Goal: Task Accomplishment & Management: Complete application form

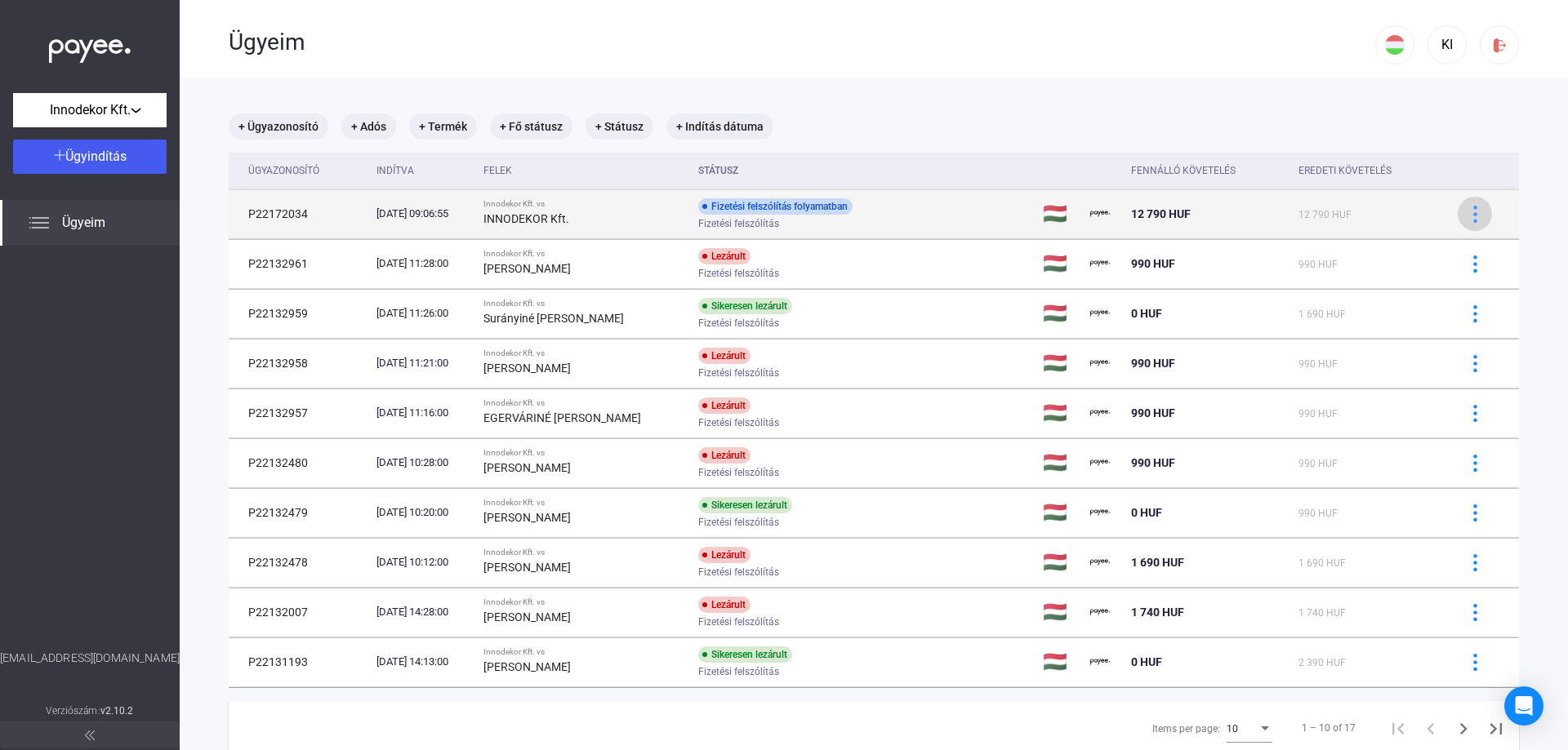
click at [1467, 214] on img at bounding box center [1475, 215] width 17 height 17
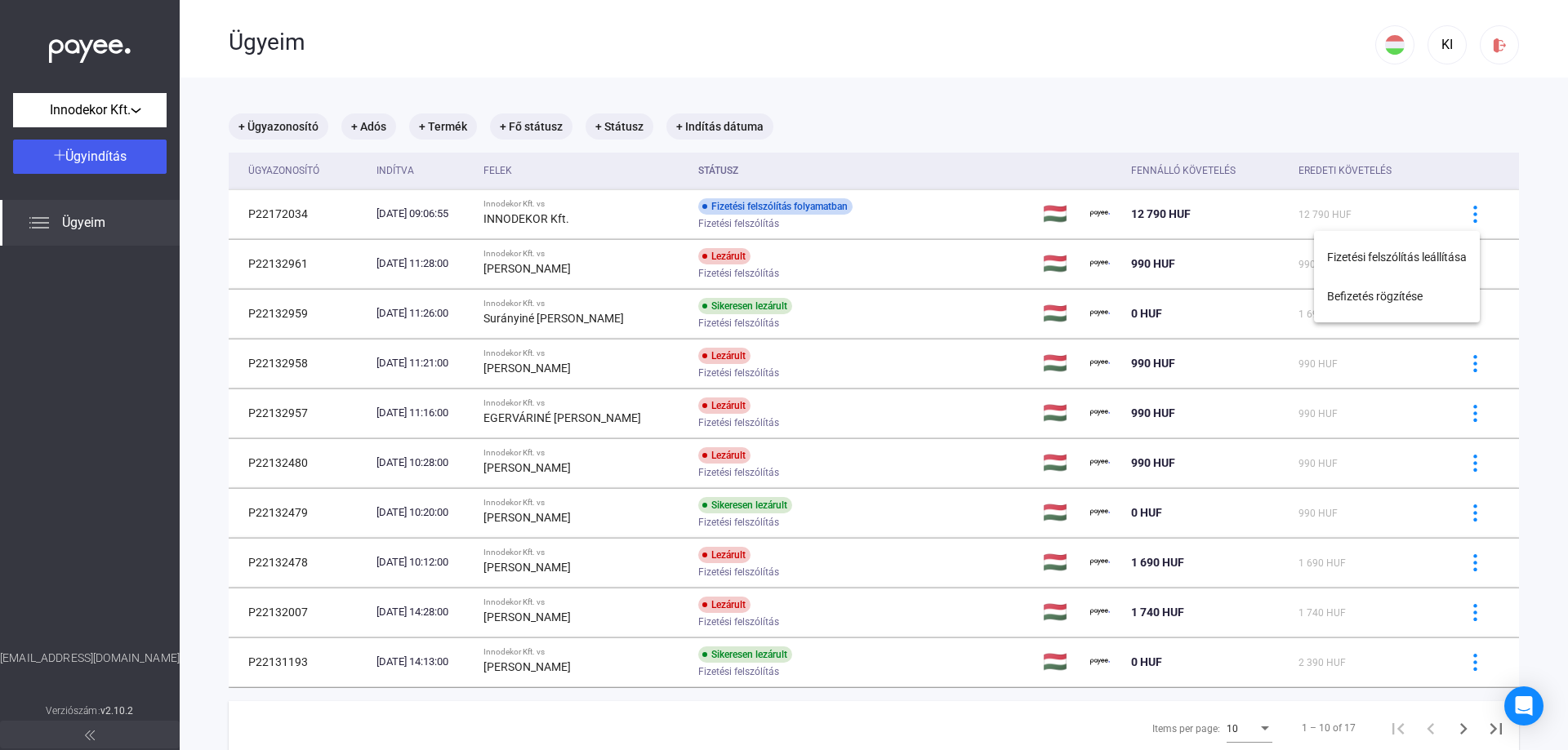
click at [975, 47] on div at bounding box center [784, 375] width 1568 height 750
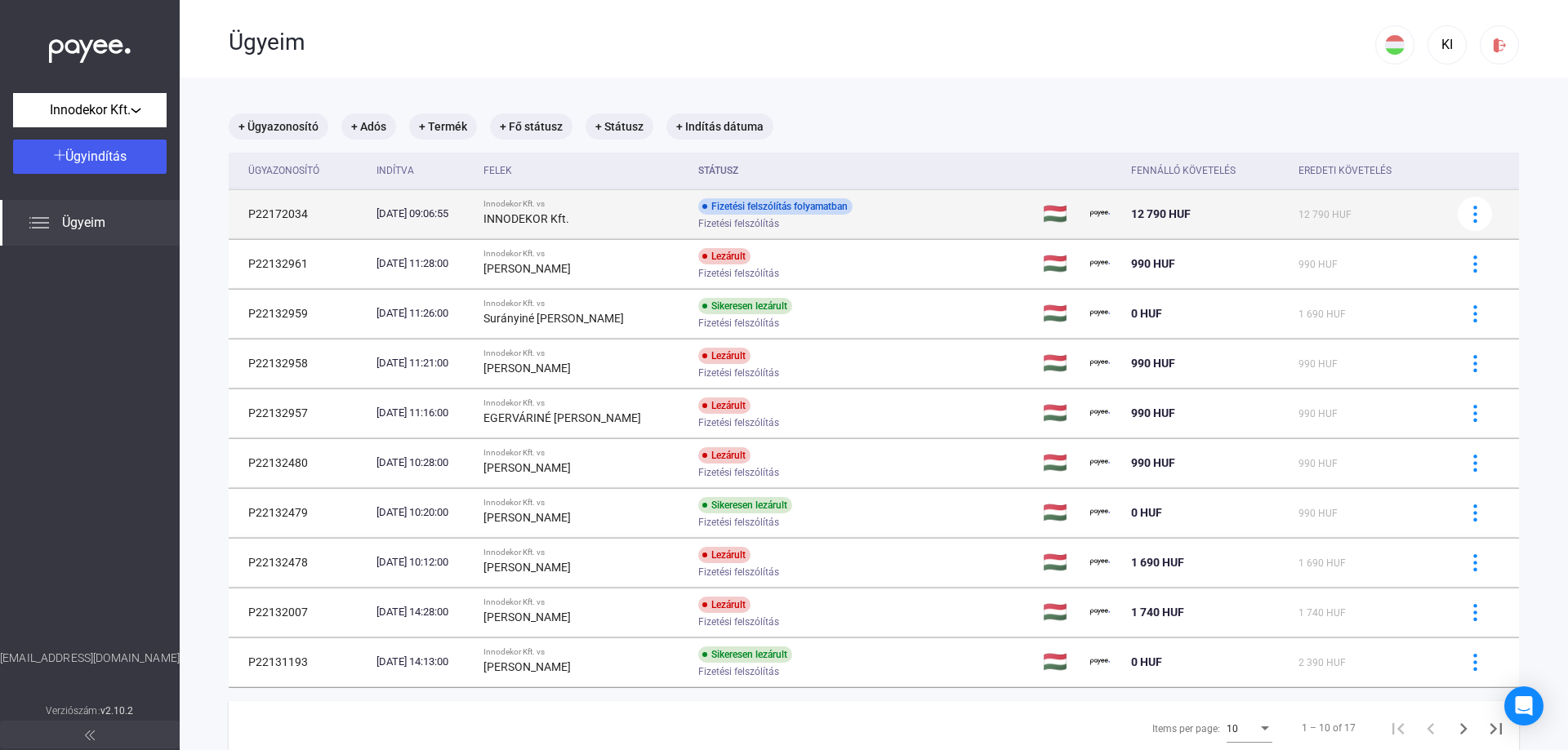
click at [959, 207] on div "Fizetési felszólítás folyamatban Fizetési felszólítás" at bounding box center [828, 215] width 261 height 32
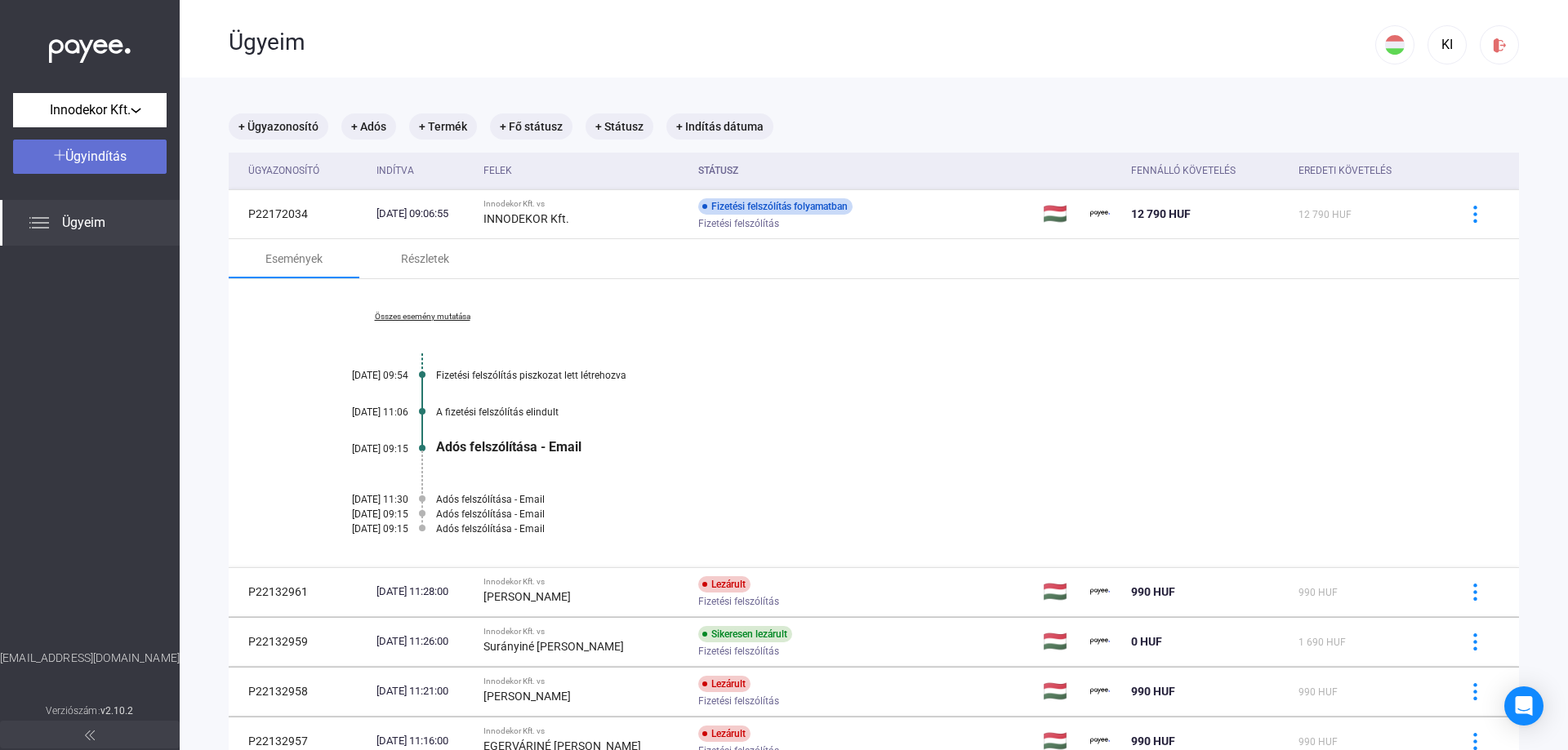
click at [96, 156] on span "Ügyindítás" at bounding box center [96, 156] width 61 height 16
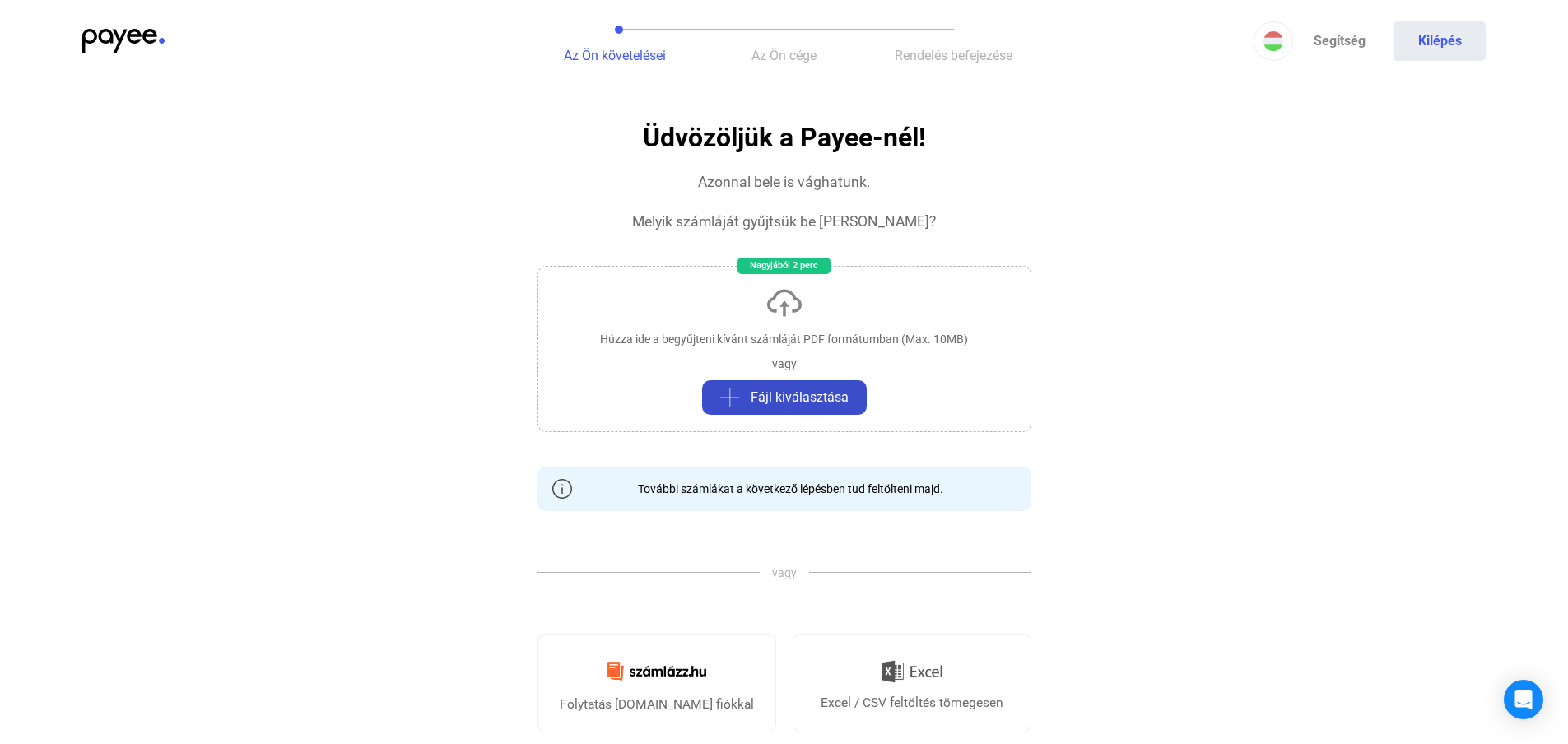
click at [801, 394] on span "Fájl kiválasztása" at bounding box center [800, 397] width 98 height 19
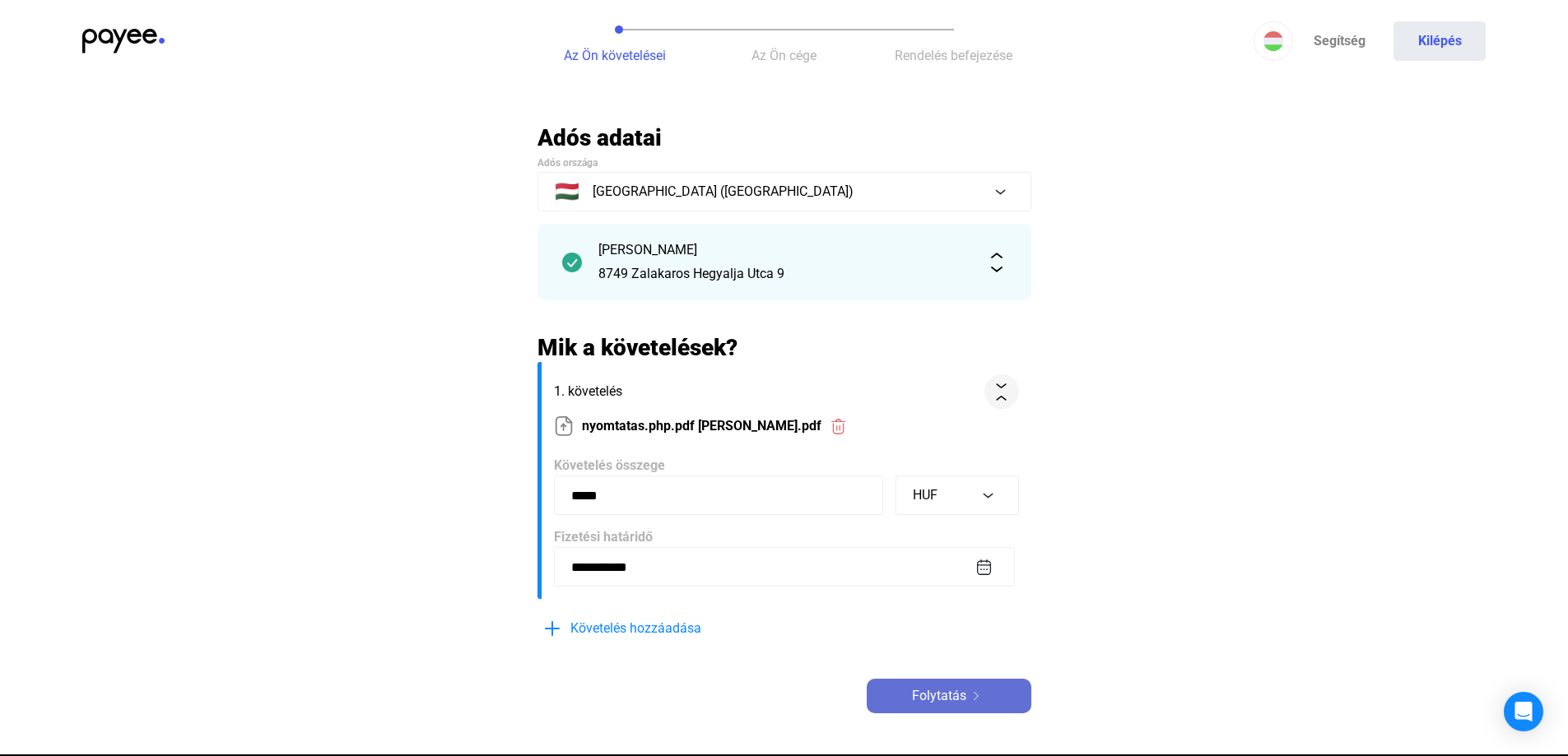
click at [931, 692] on span "Folytatás" at bounding box center [939, 696] width 54 height 19
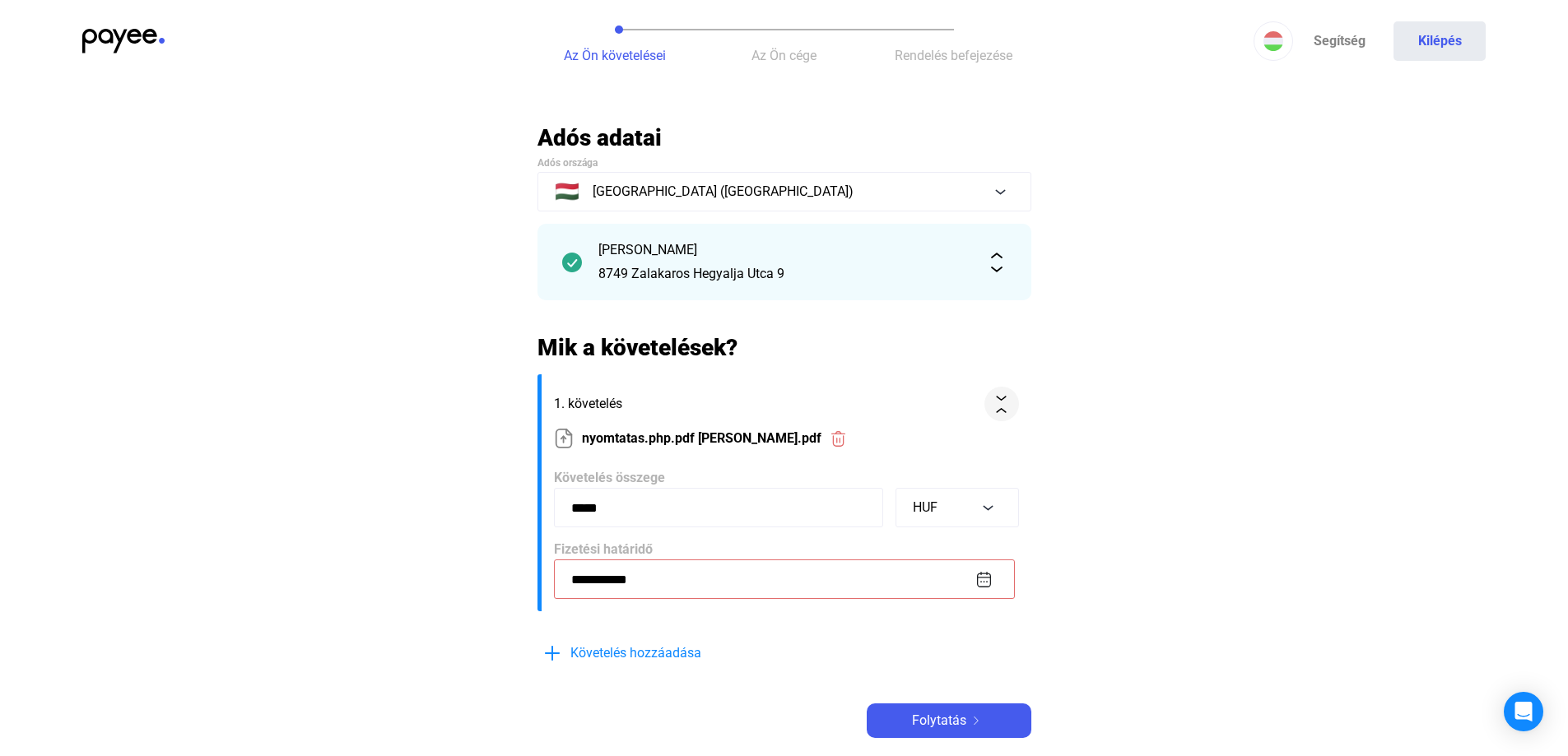
click at [978, 574] on input "**********" at bounding box center [785, 579] width 461 height 40
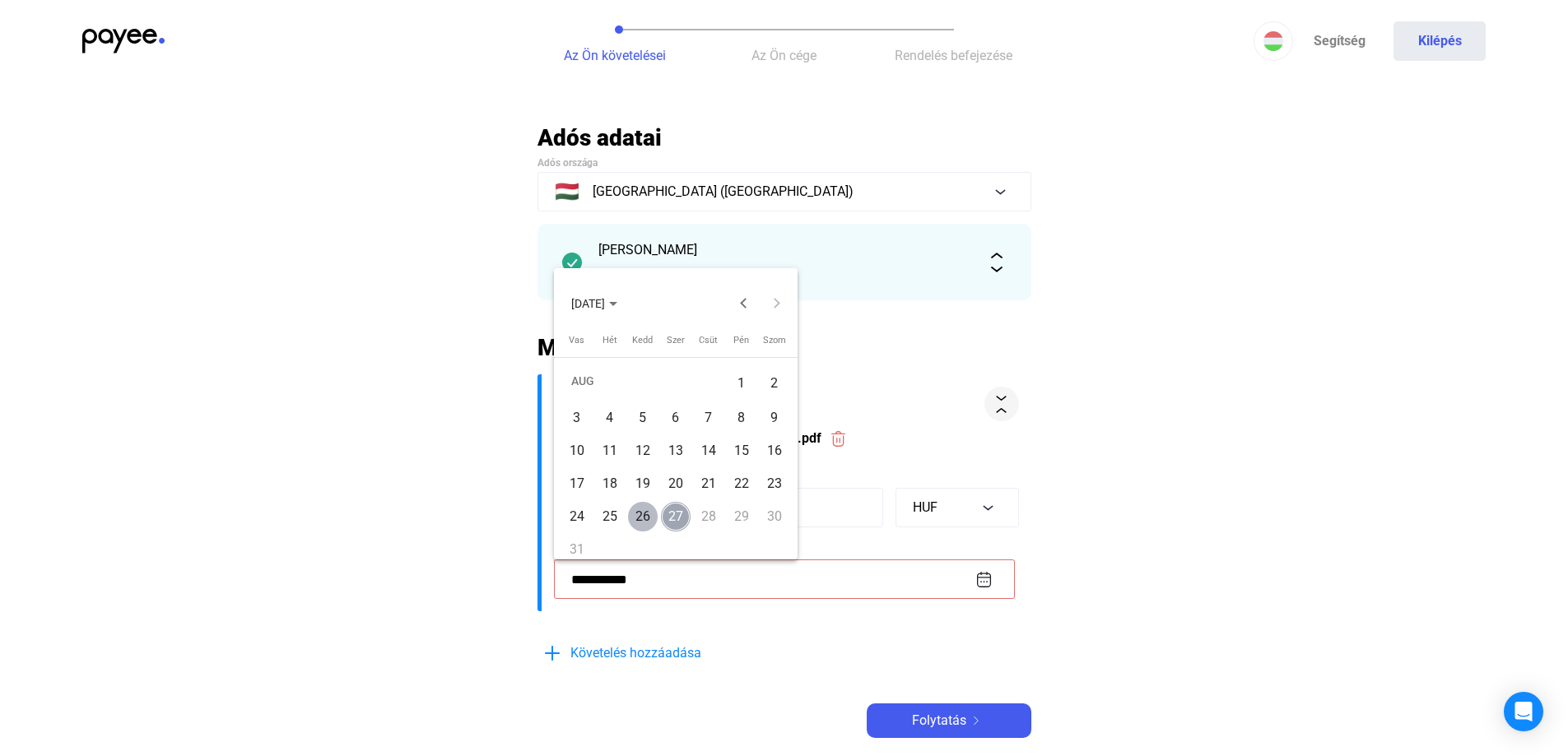
click at [651, 515] on div "26" at bounding box center [642, 516] width 30 height 30
type input "**********"
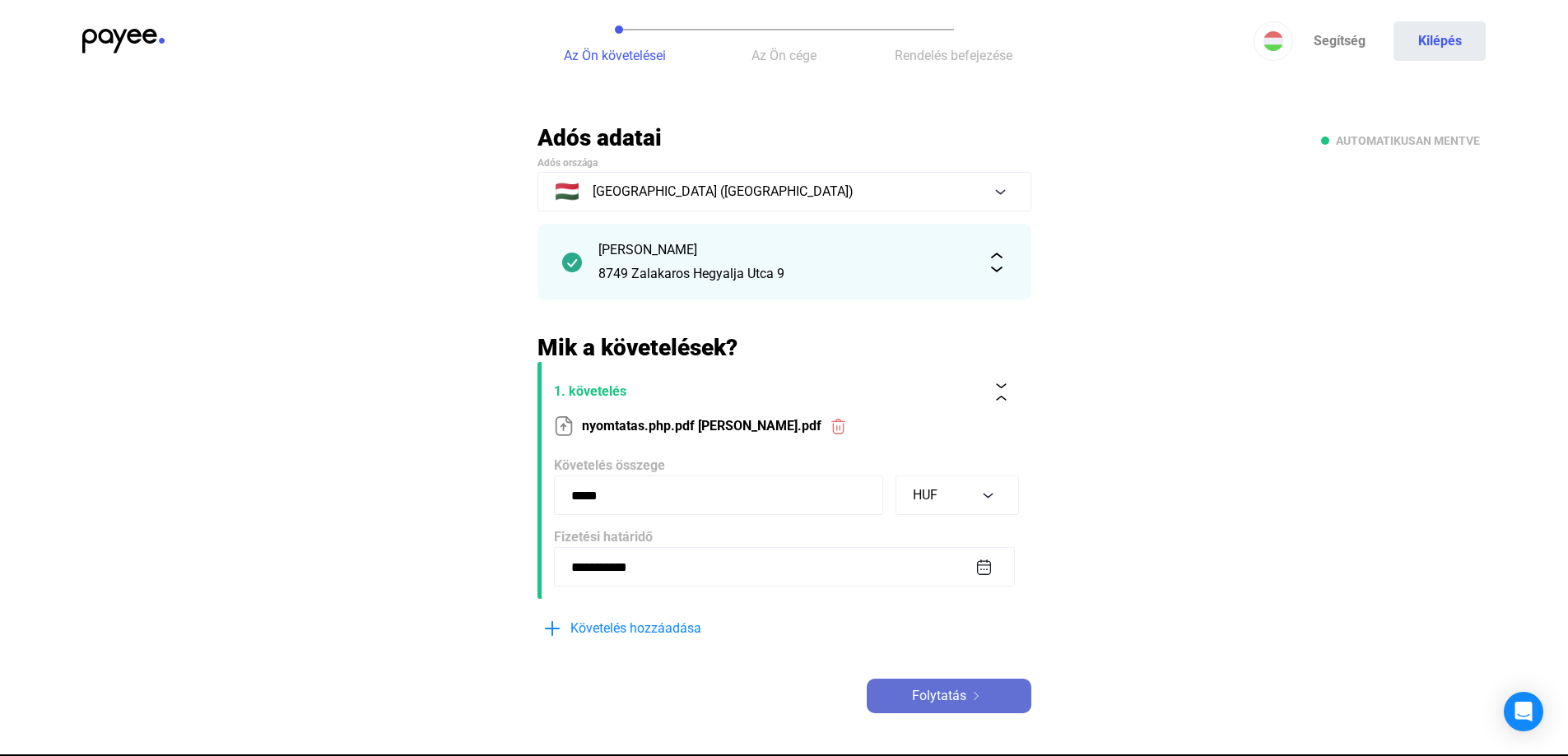
click at [940, 693] on span "Folytatás" at bounding box center [939, 696] width 54 height 19
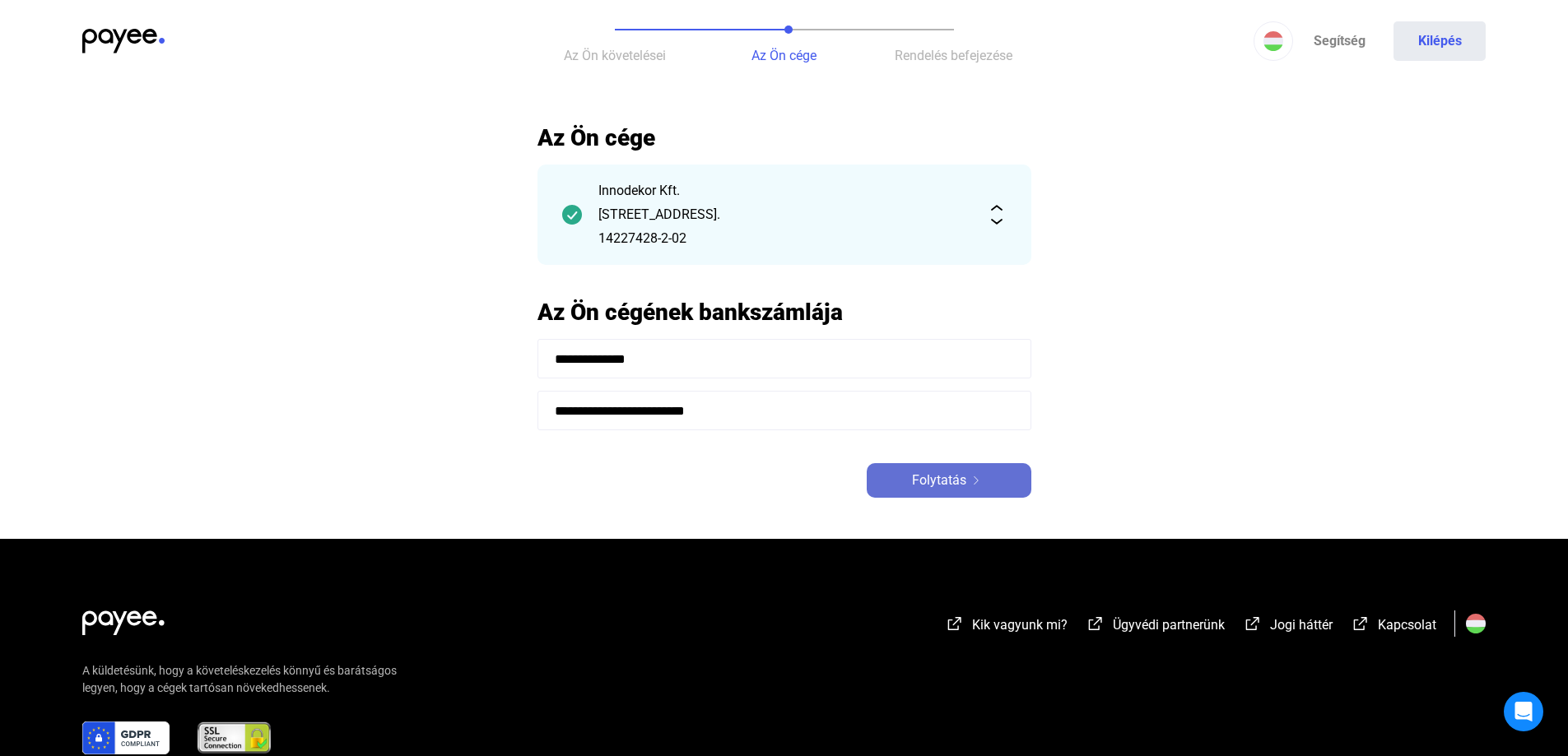
click at [959, 478] on span "Folytatás" at bounding box center [939, 480] width 54 height 19
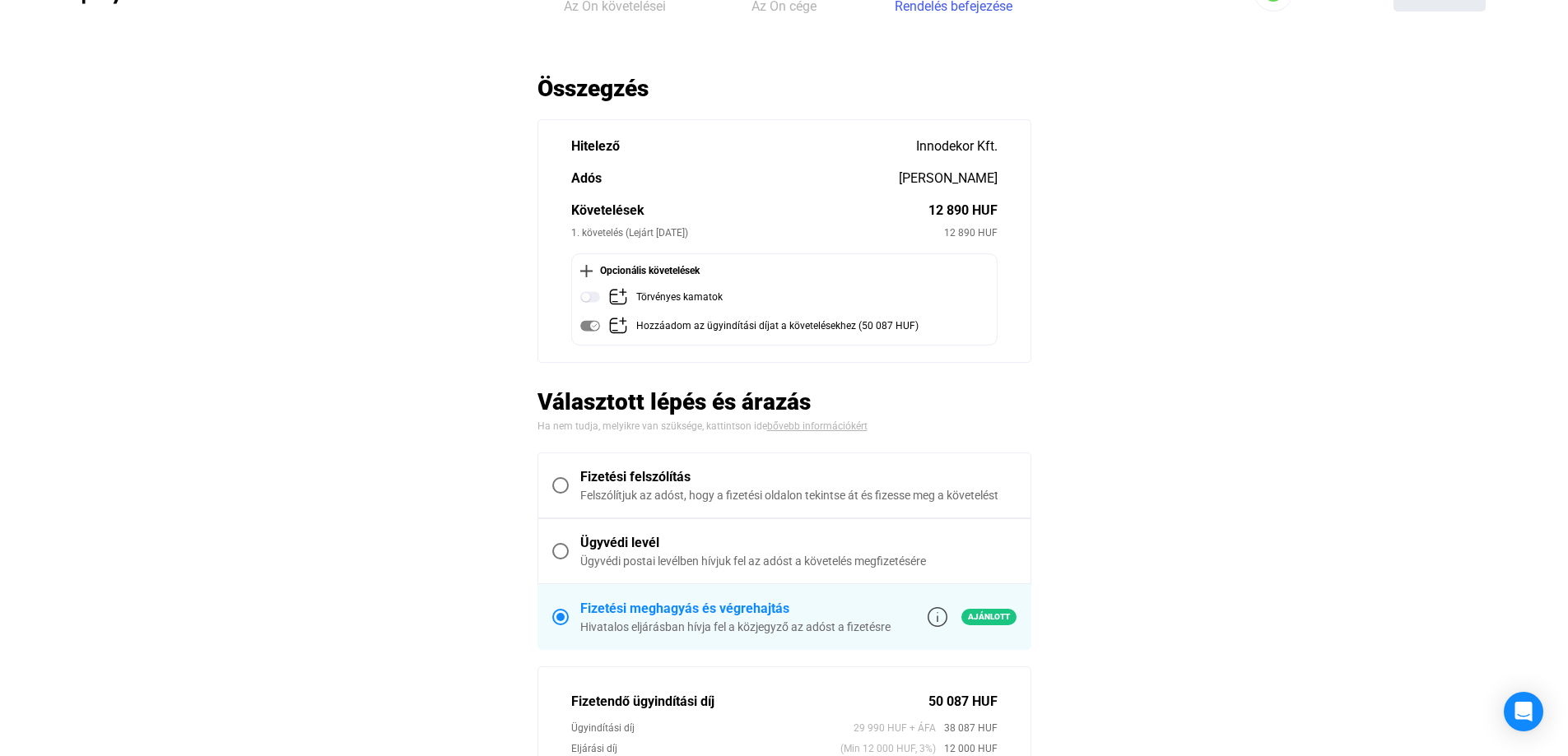
scroll to position [82, 0]
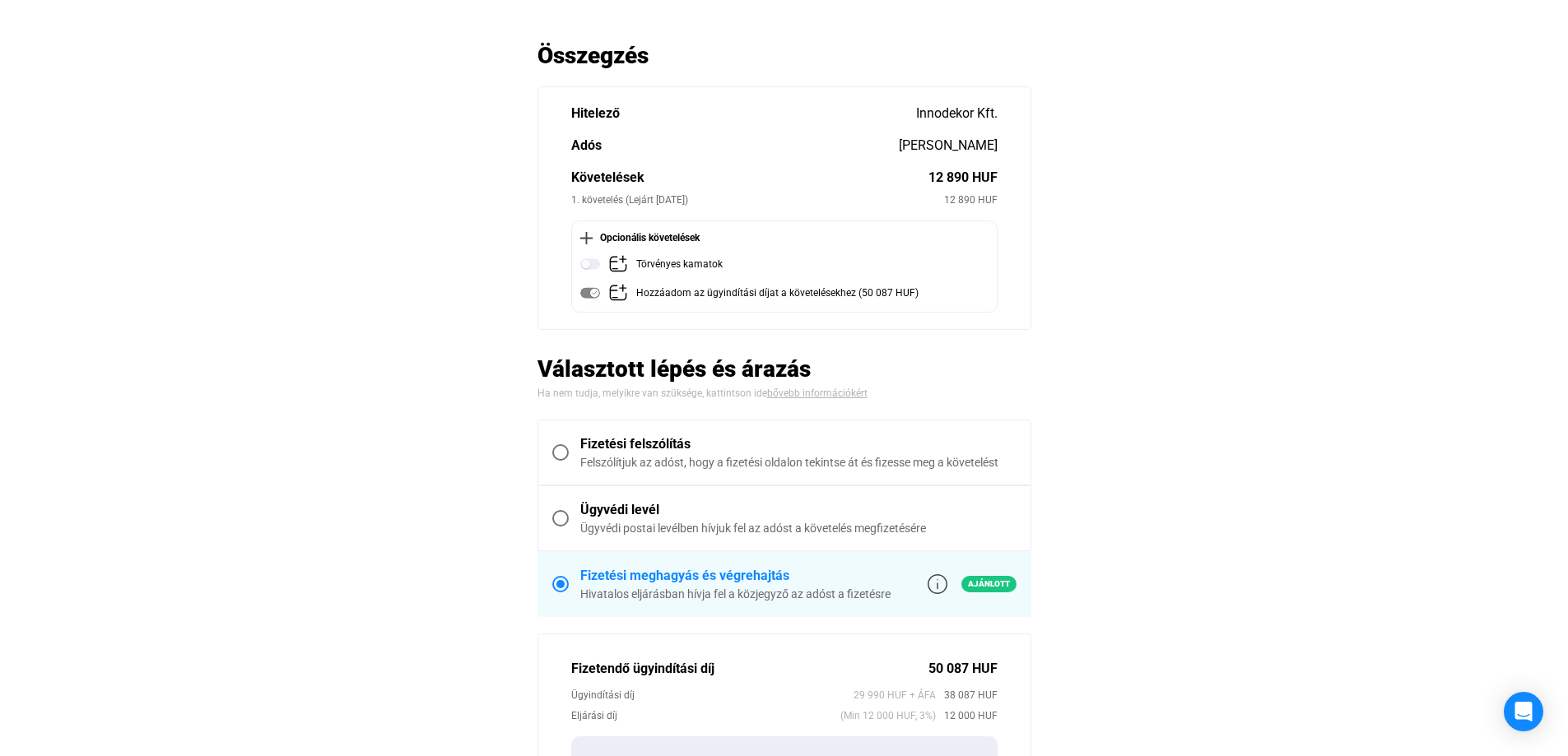
click at [559, 518] on span at bounding box center [560, 518] width 16 height 16
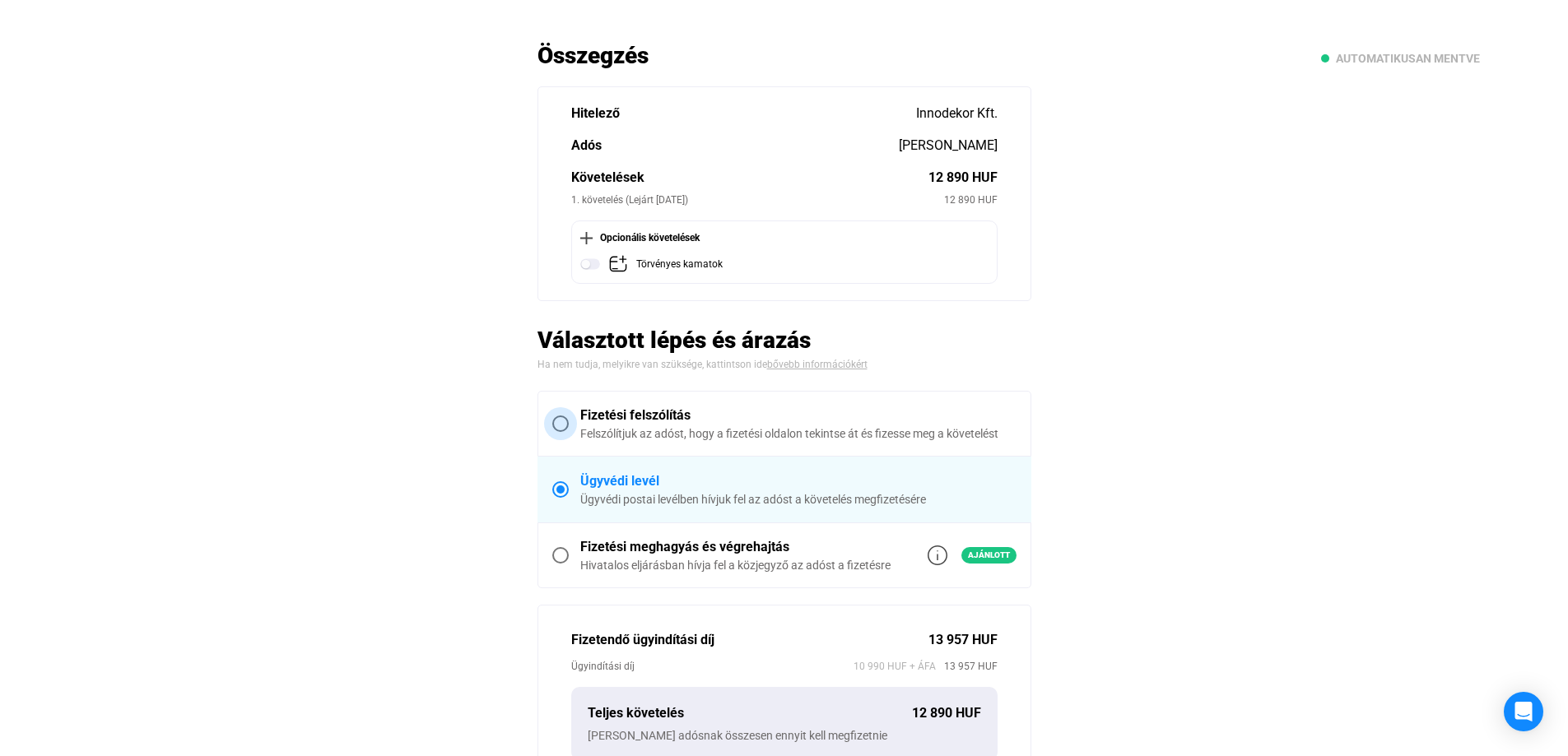
click at [562, 427] on span at bounding box center [560, 423] width 16 height 16
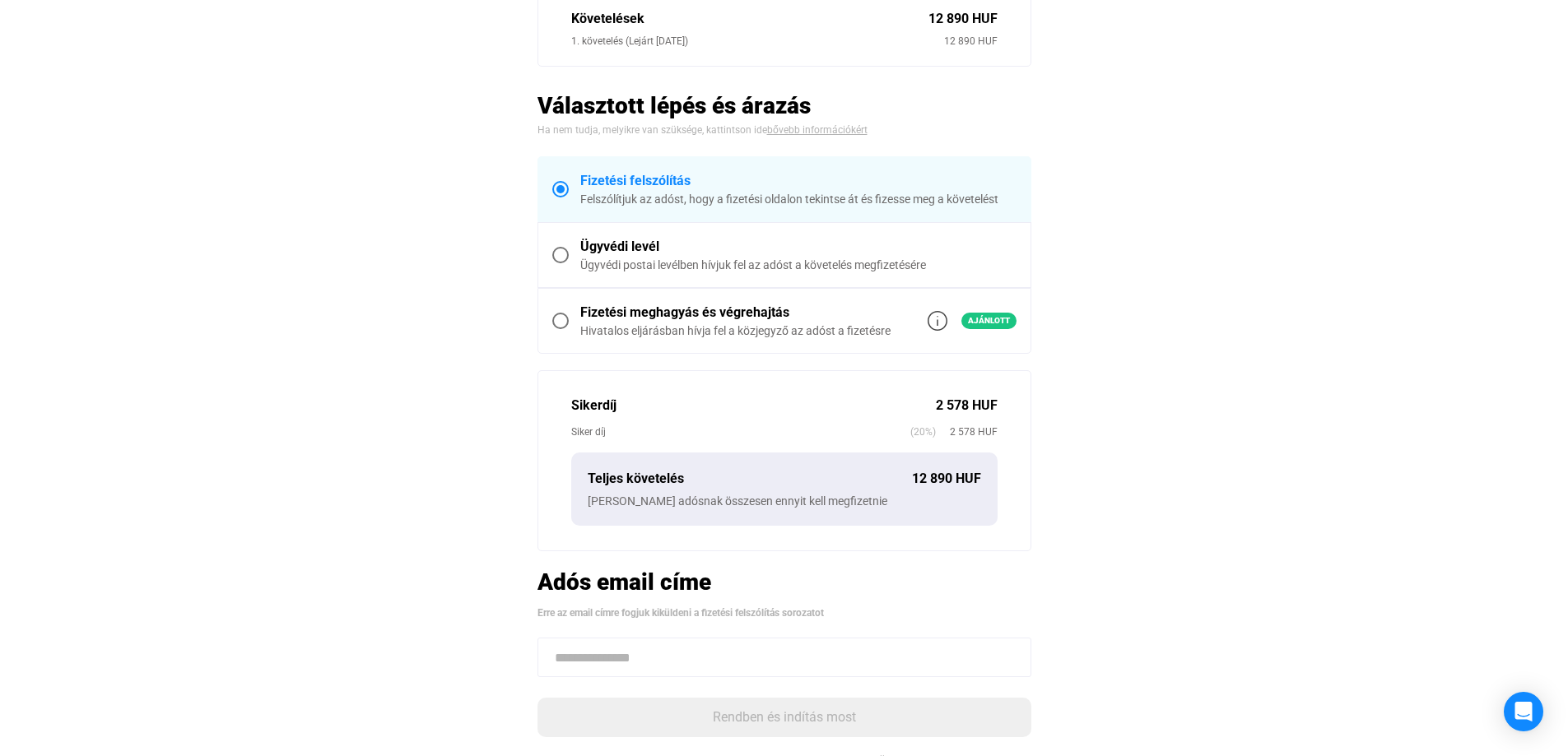
scroll to position [247, 0]
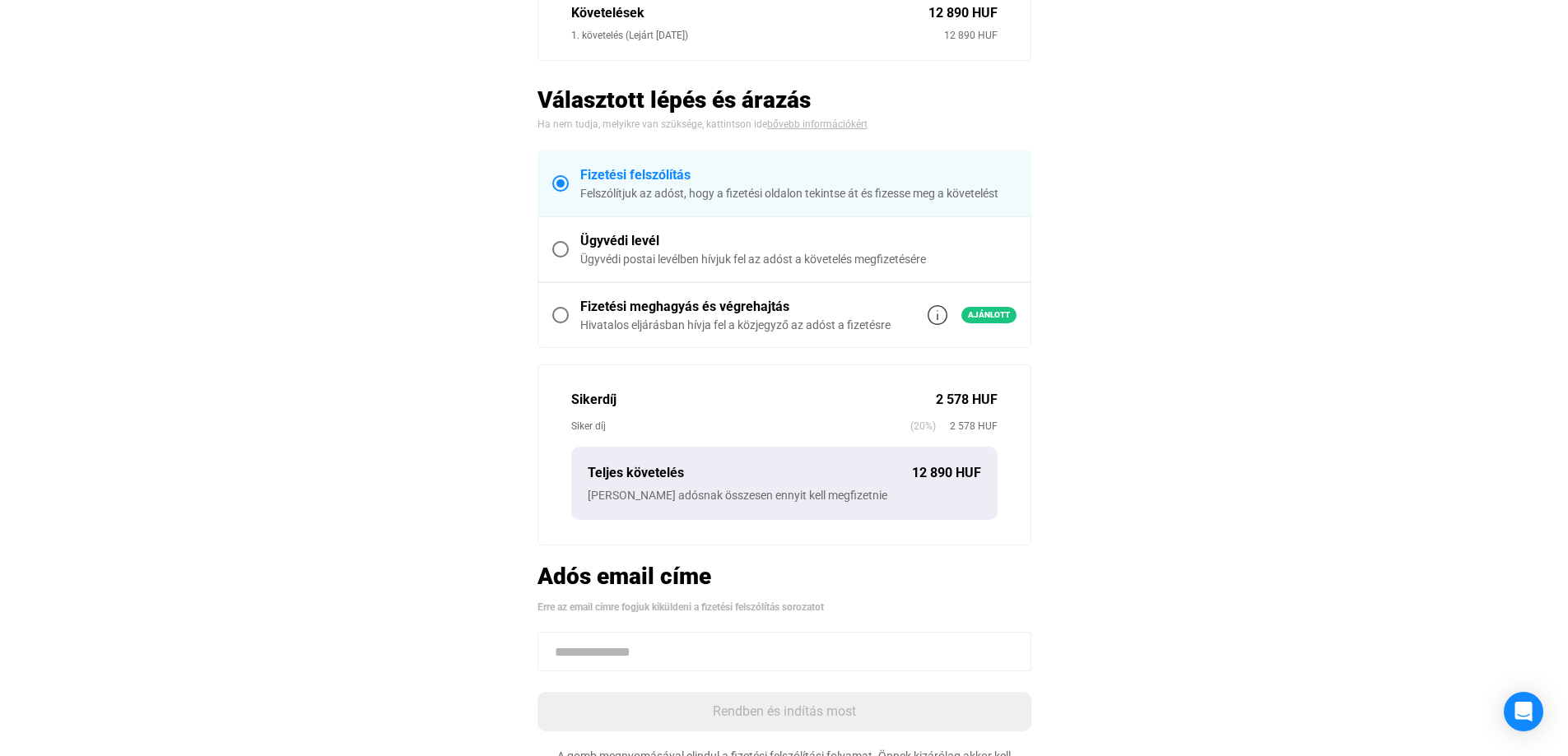
click at [666, 642] on input at bounding box center [784, 651] width 494 height 40
paste input "**********"
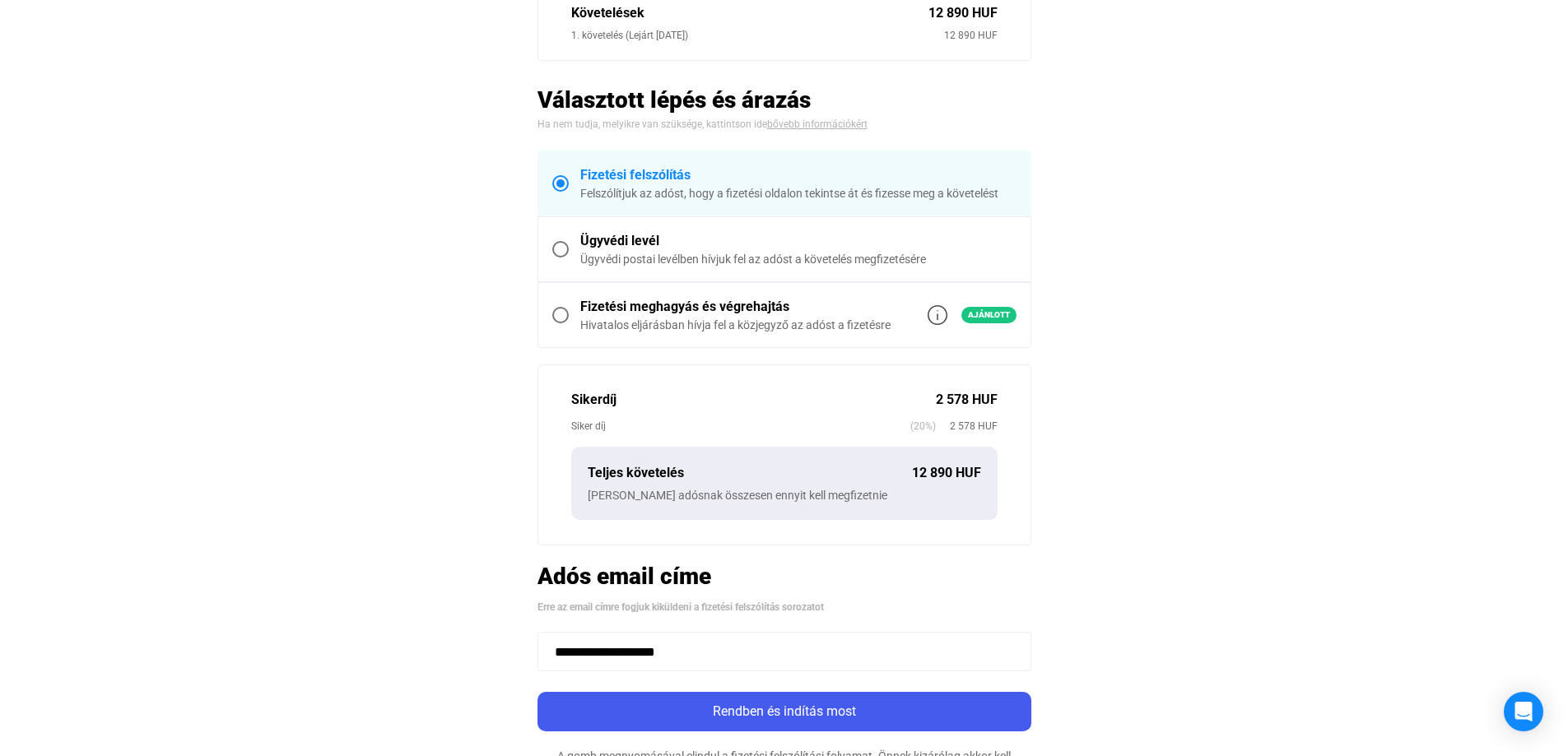
type input "**********"
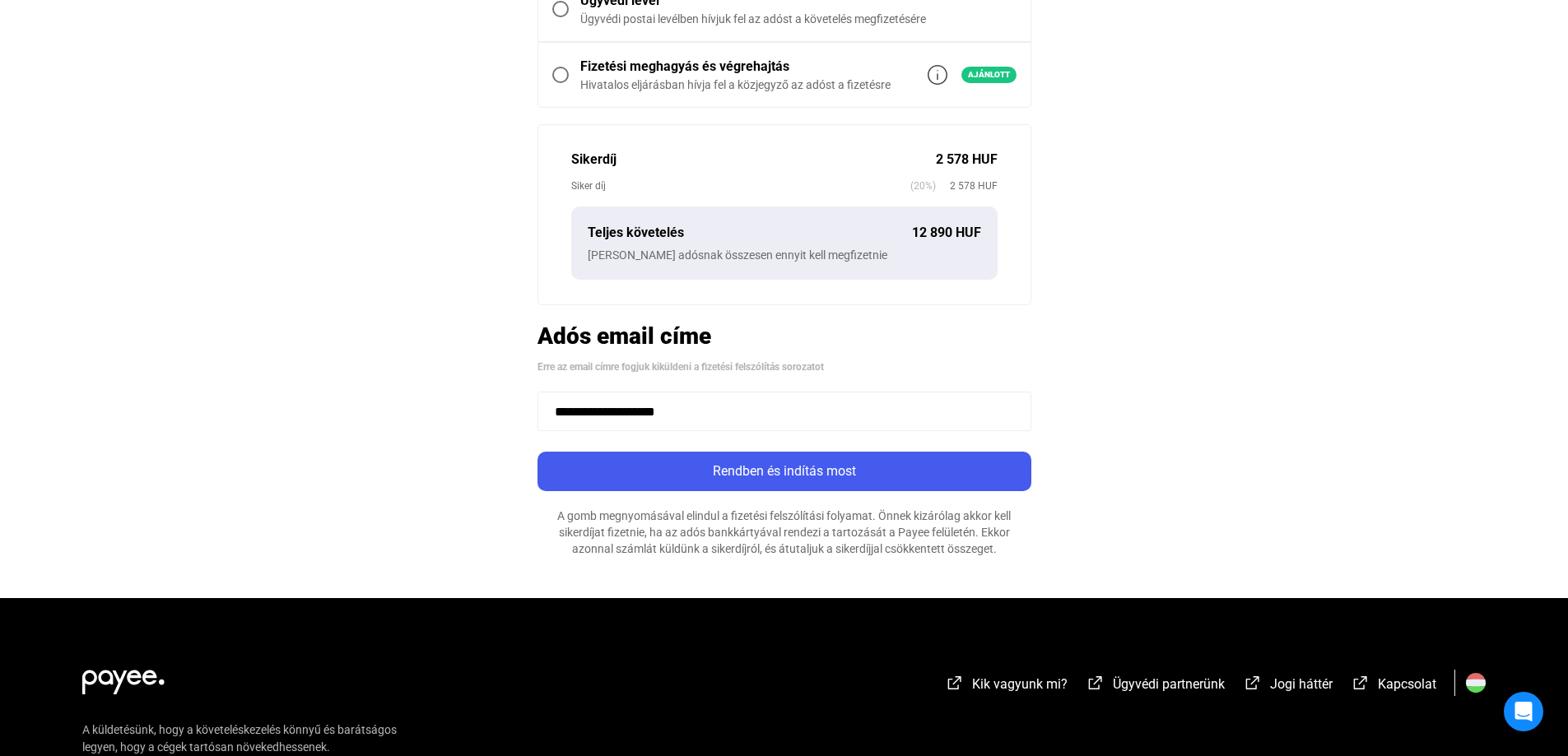
scroll to position [494, 0]
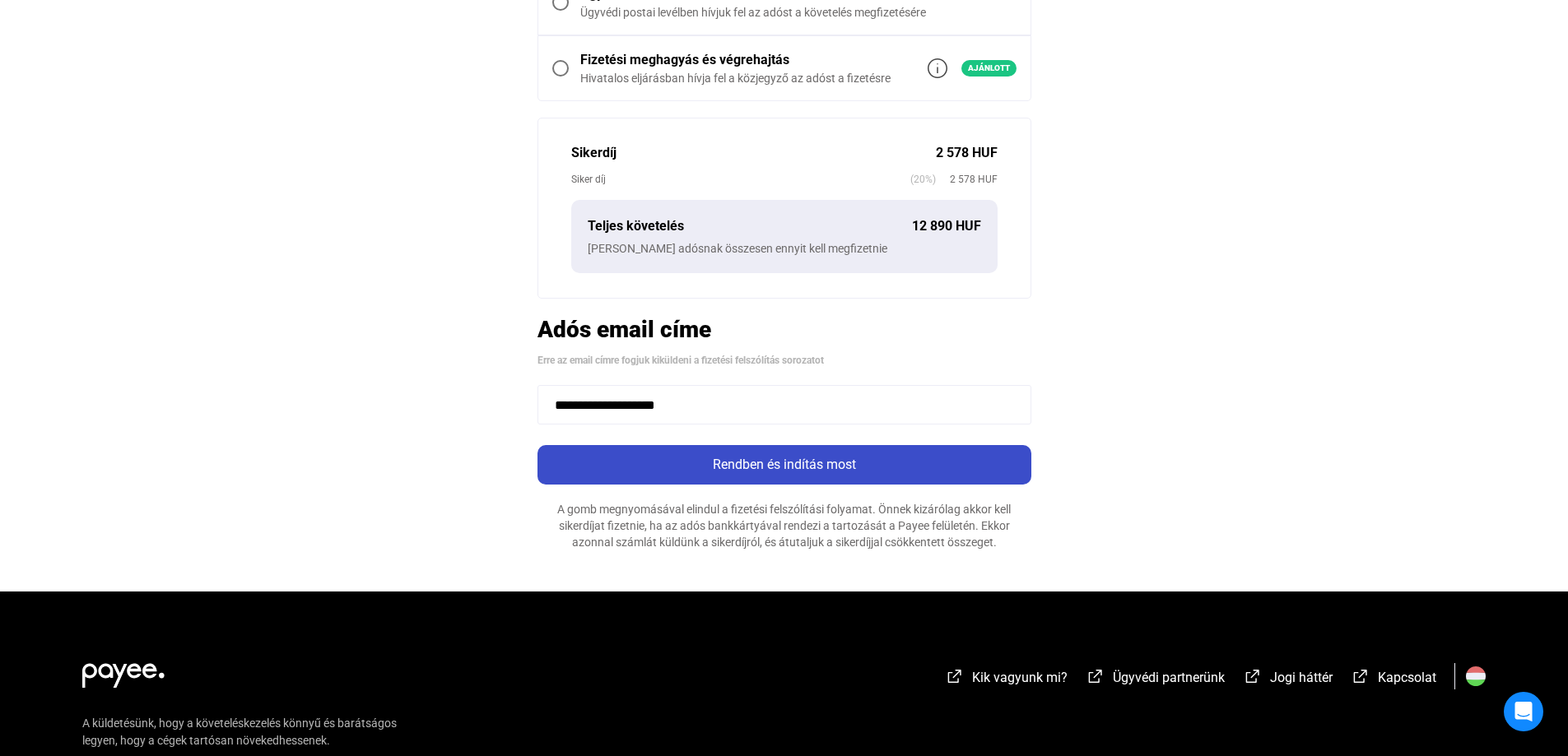
click at [815, 465] on div "Rendben és indítás most" at bounding box center [784, 465] width 484 height 19
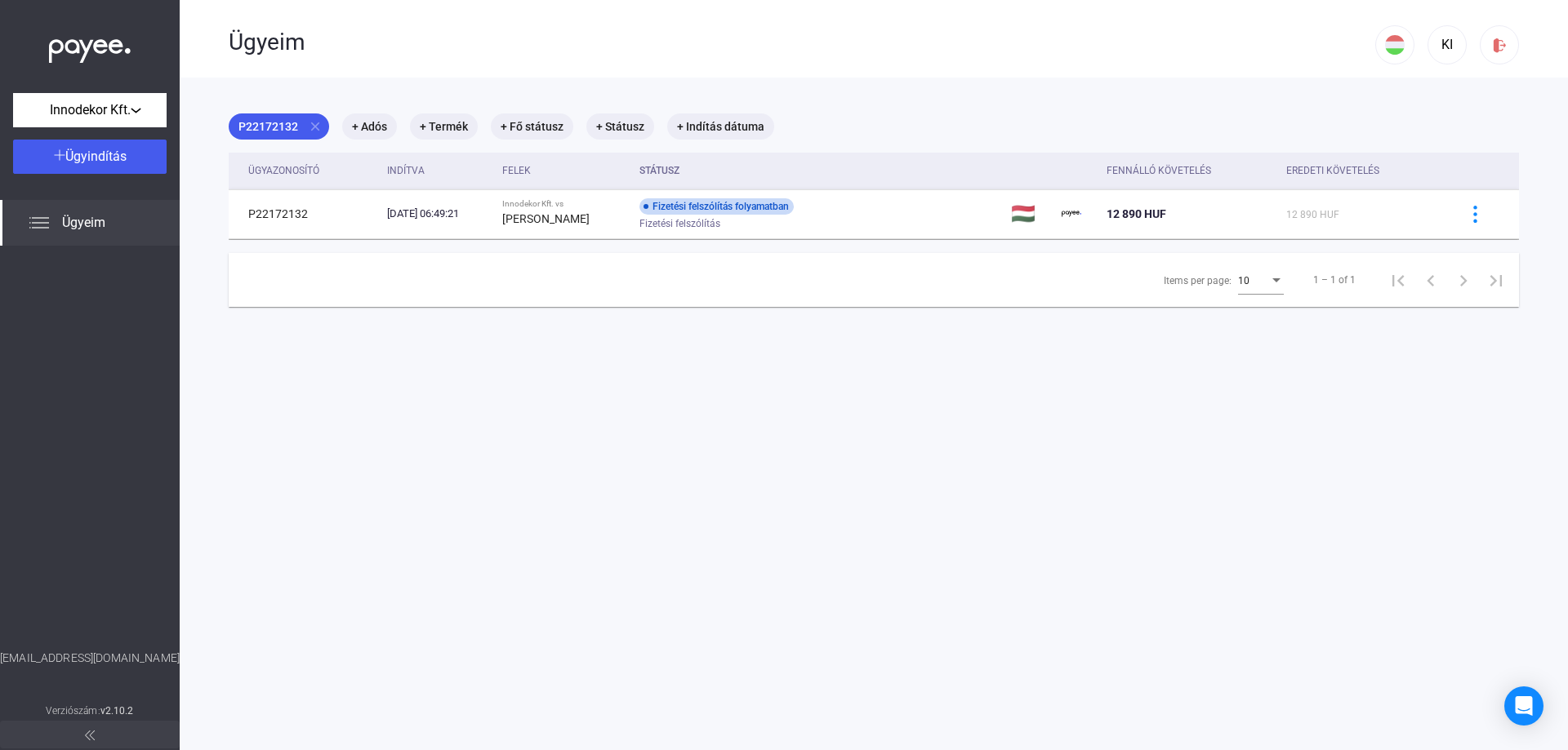
click at [99, 217] on span "Ügyeim" at bounding box center [84, 222] width 44 height 19
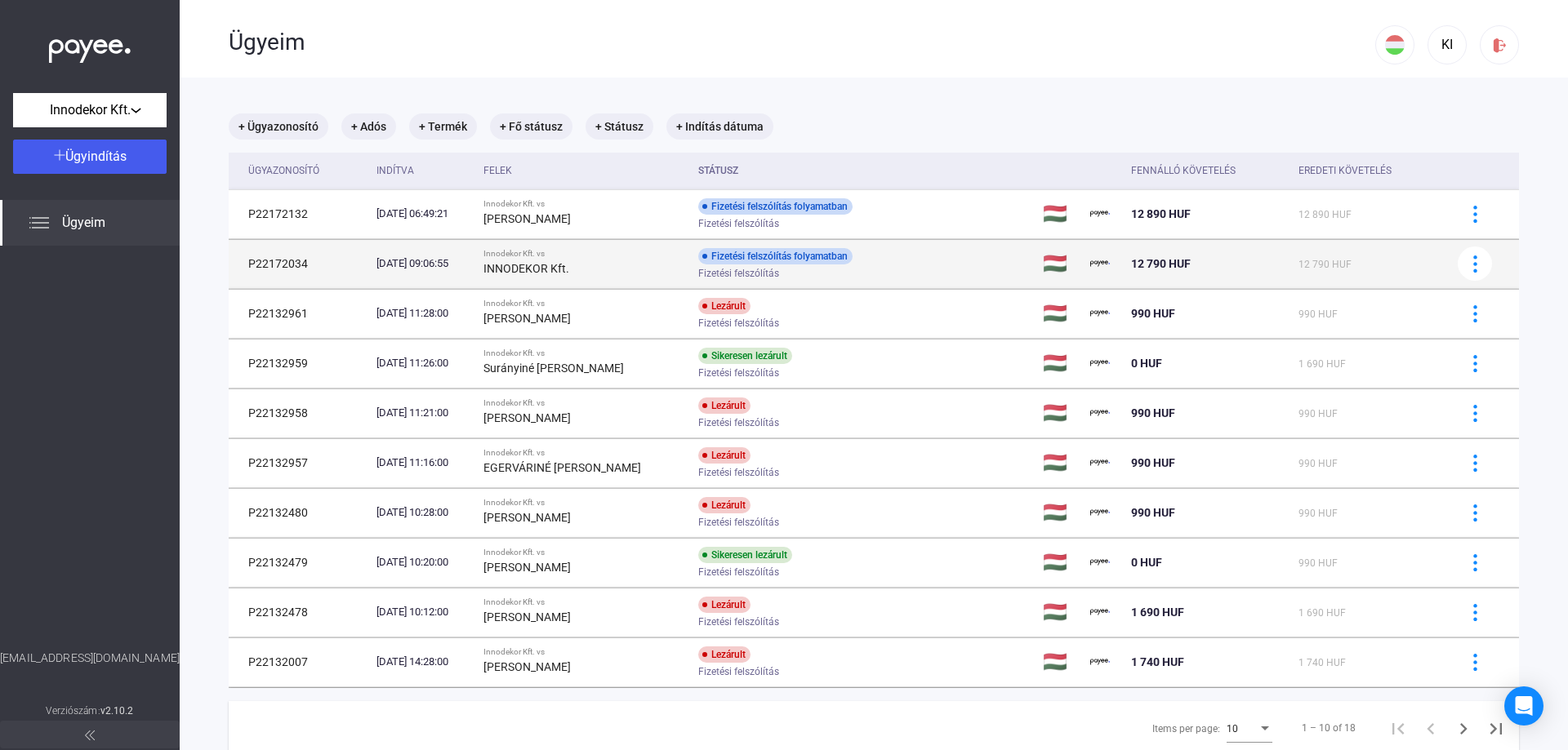
click at [685, 263] on div "INNODEKOR Kft." at bounding box center [584, 268] width 202 height 19
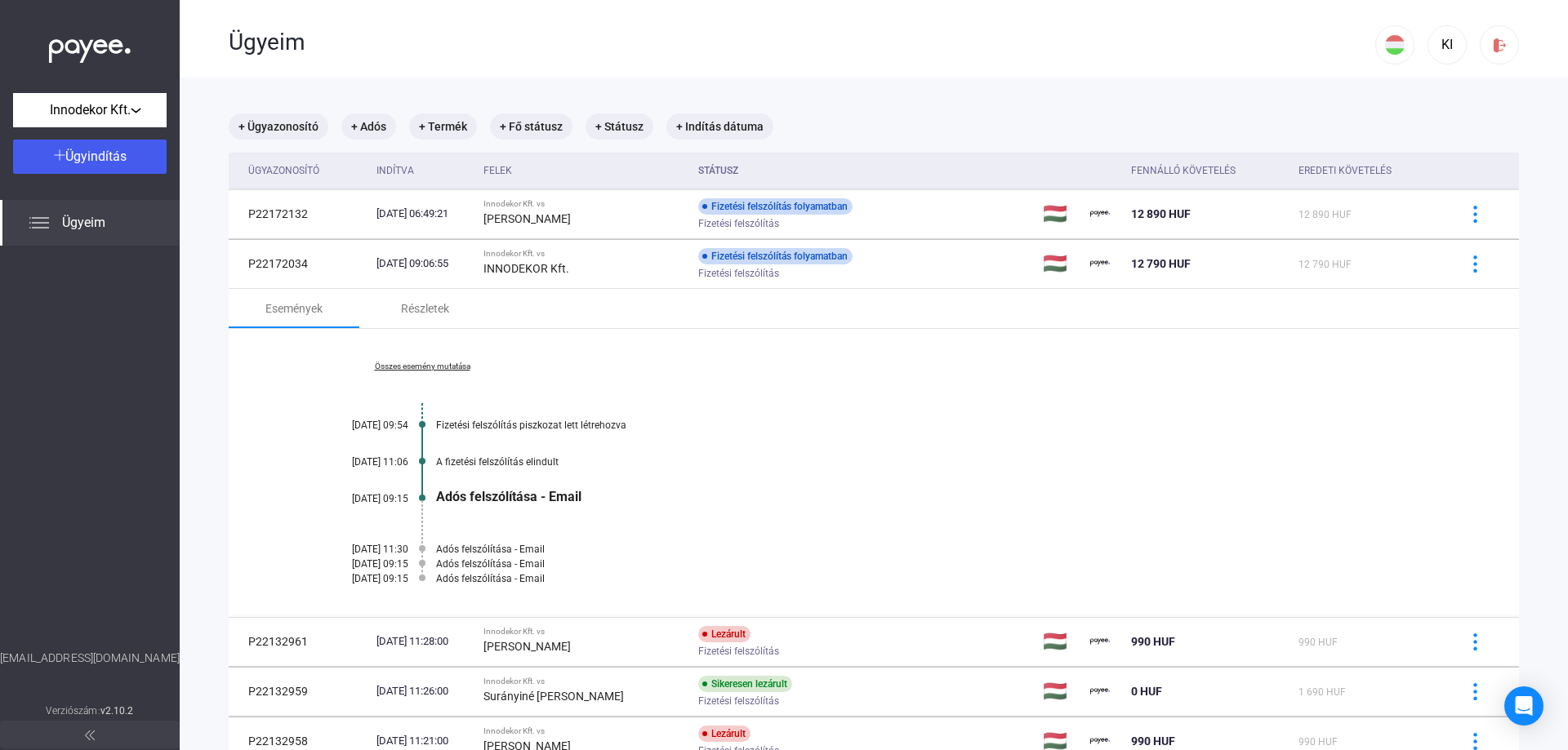
click at [434, 364] on link "Összes esemény mutatása" at bounding box center [422, 367] width 224 height 10
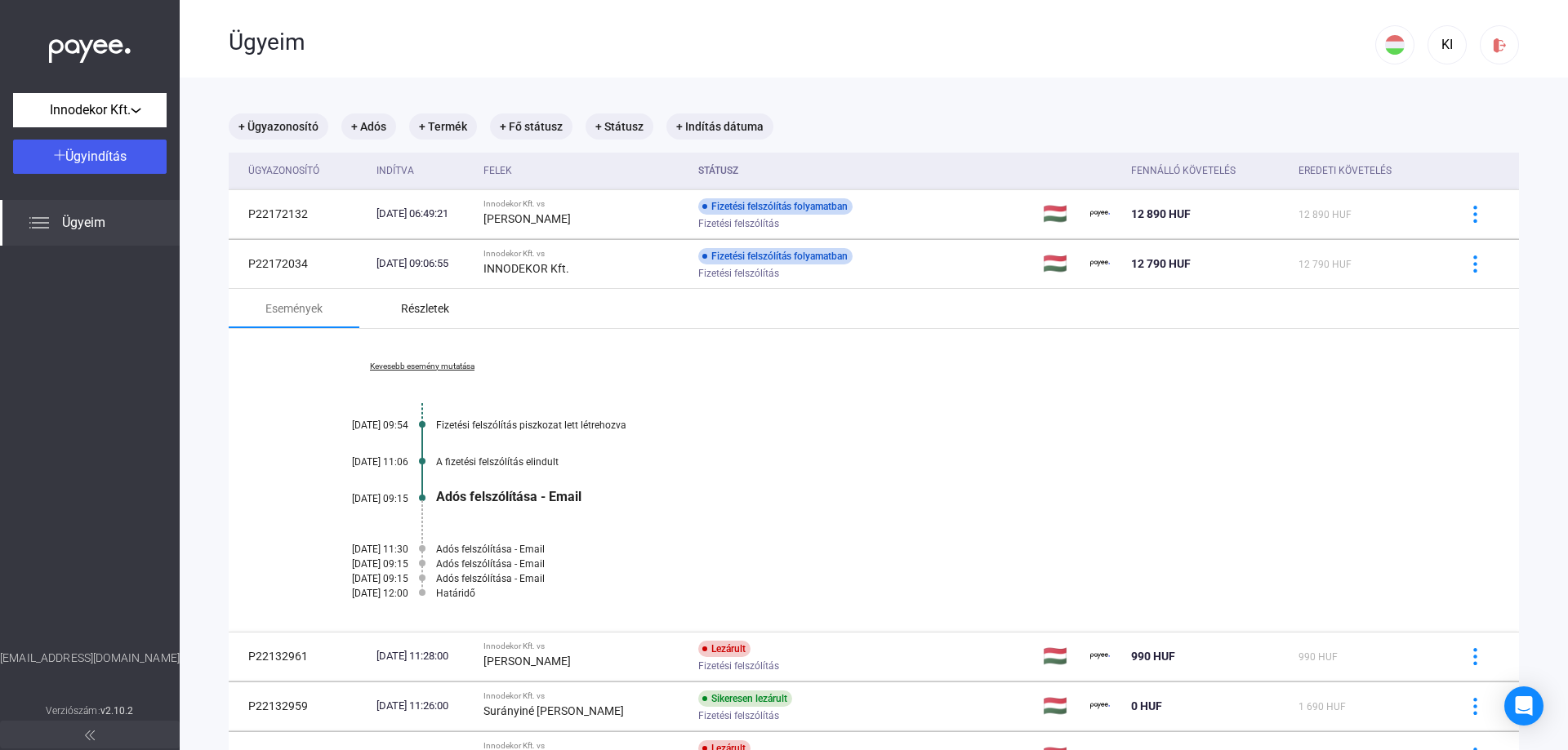
click at [438, 303] on div "Részletek" at bounding box center [424, 308] width 48 height 19
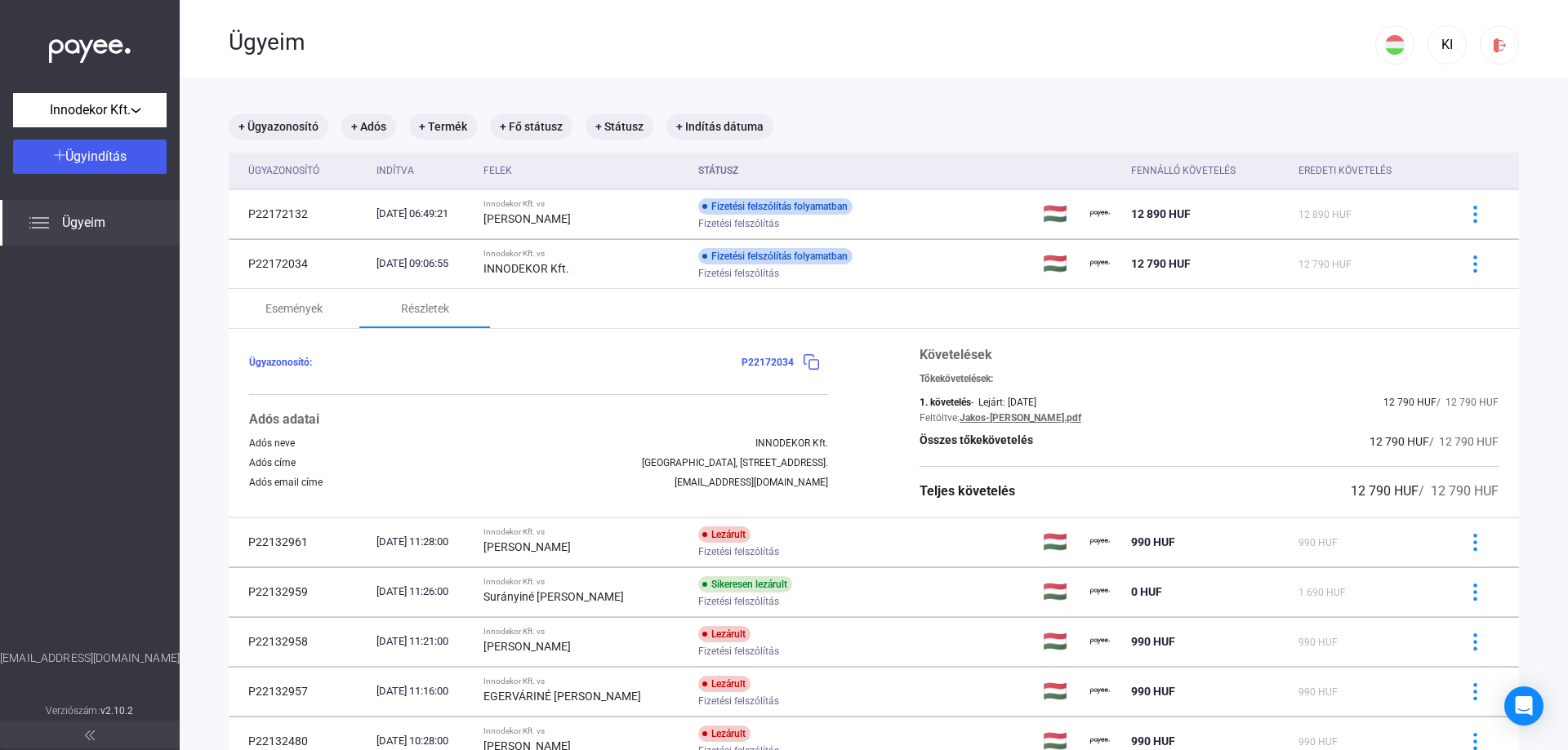
click at [1007, 416] on link "Jakos-[PERSON_NAME].pdf" at bounding box center [1020, 418] width 122 height 12
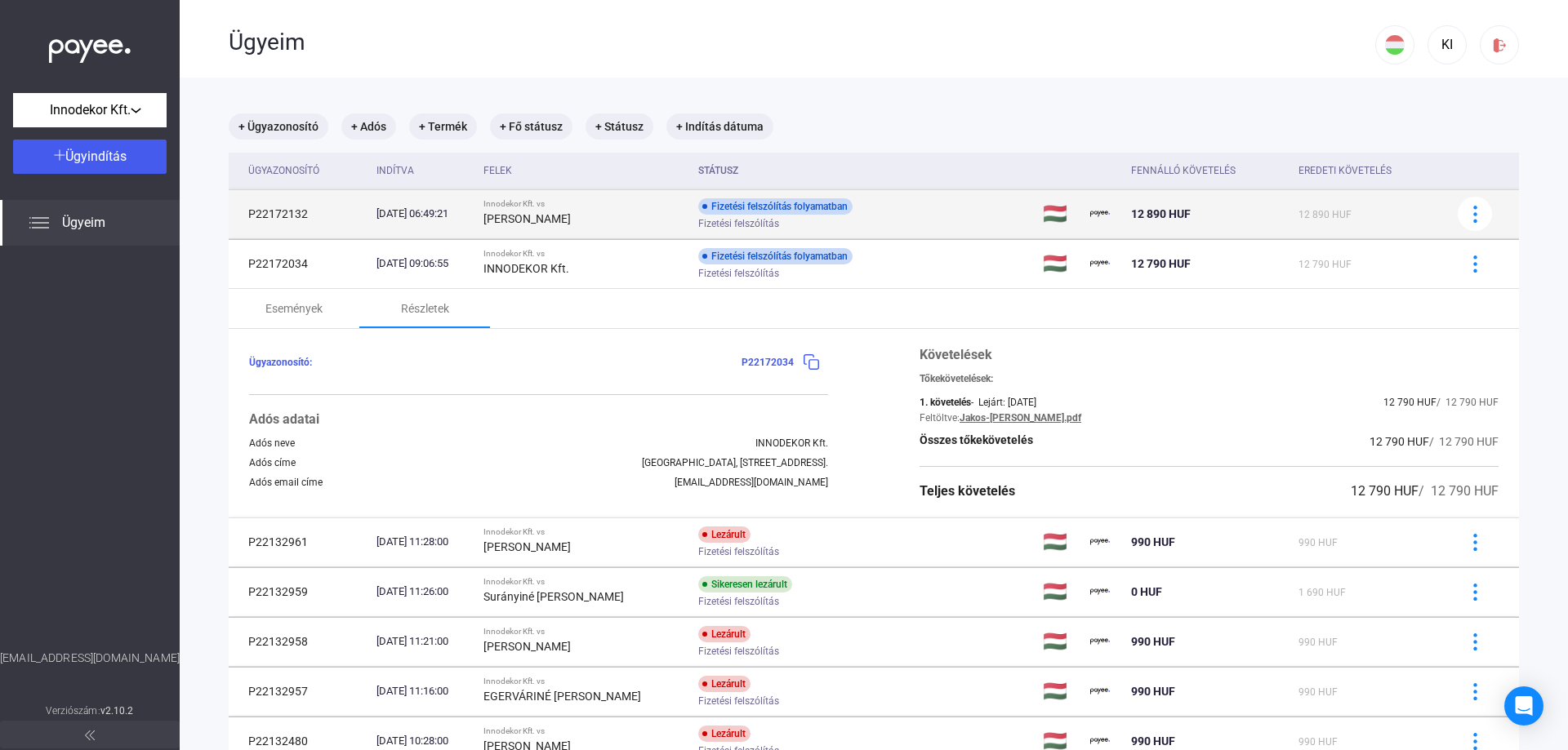
click at [576, 215] on div "[PERSON_NAME]" at bounding box center [584, 218] width 202 height 19
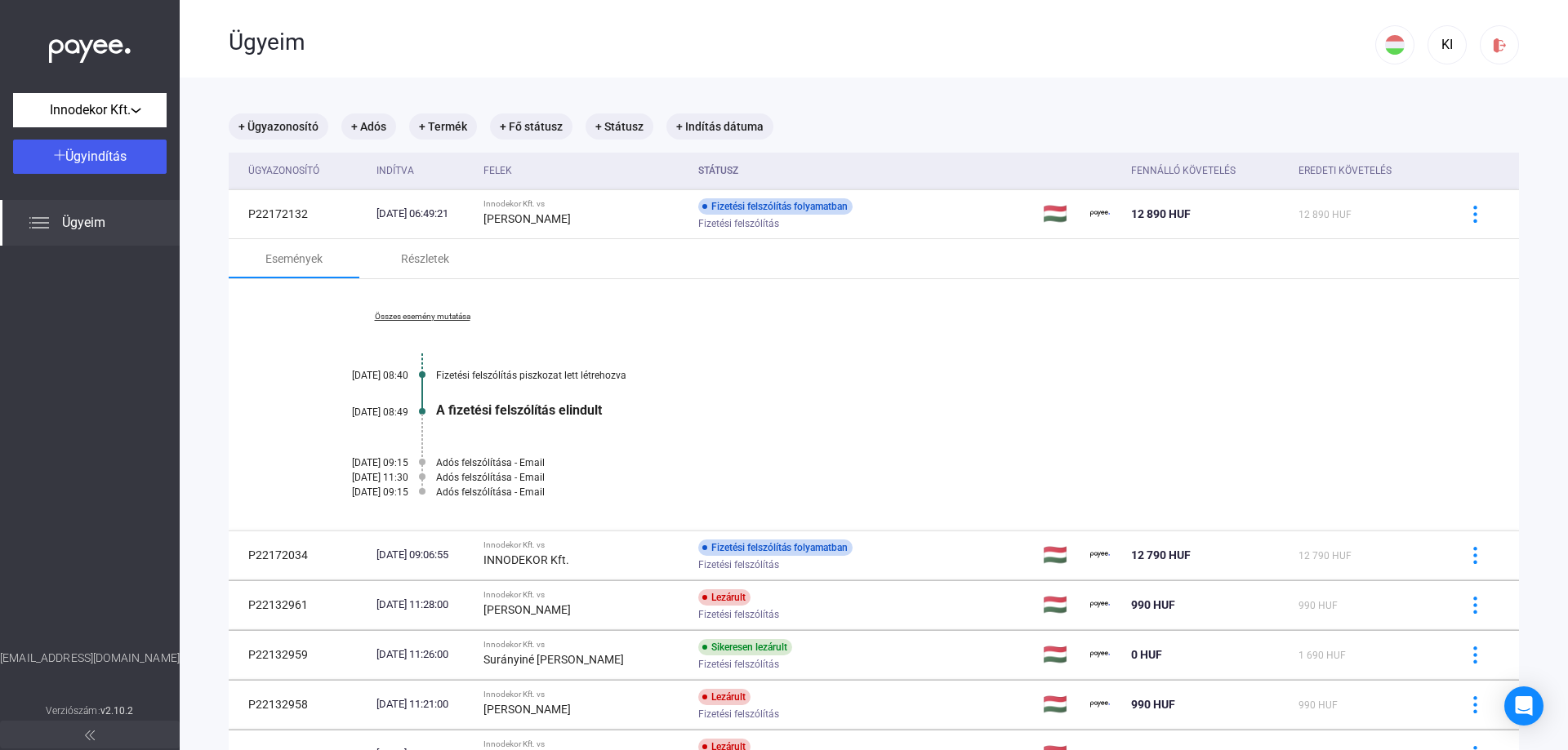
click at [452, 317] on link "Összes esemény mutatása" at bounding box center [422, 317] width 224 height 10
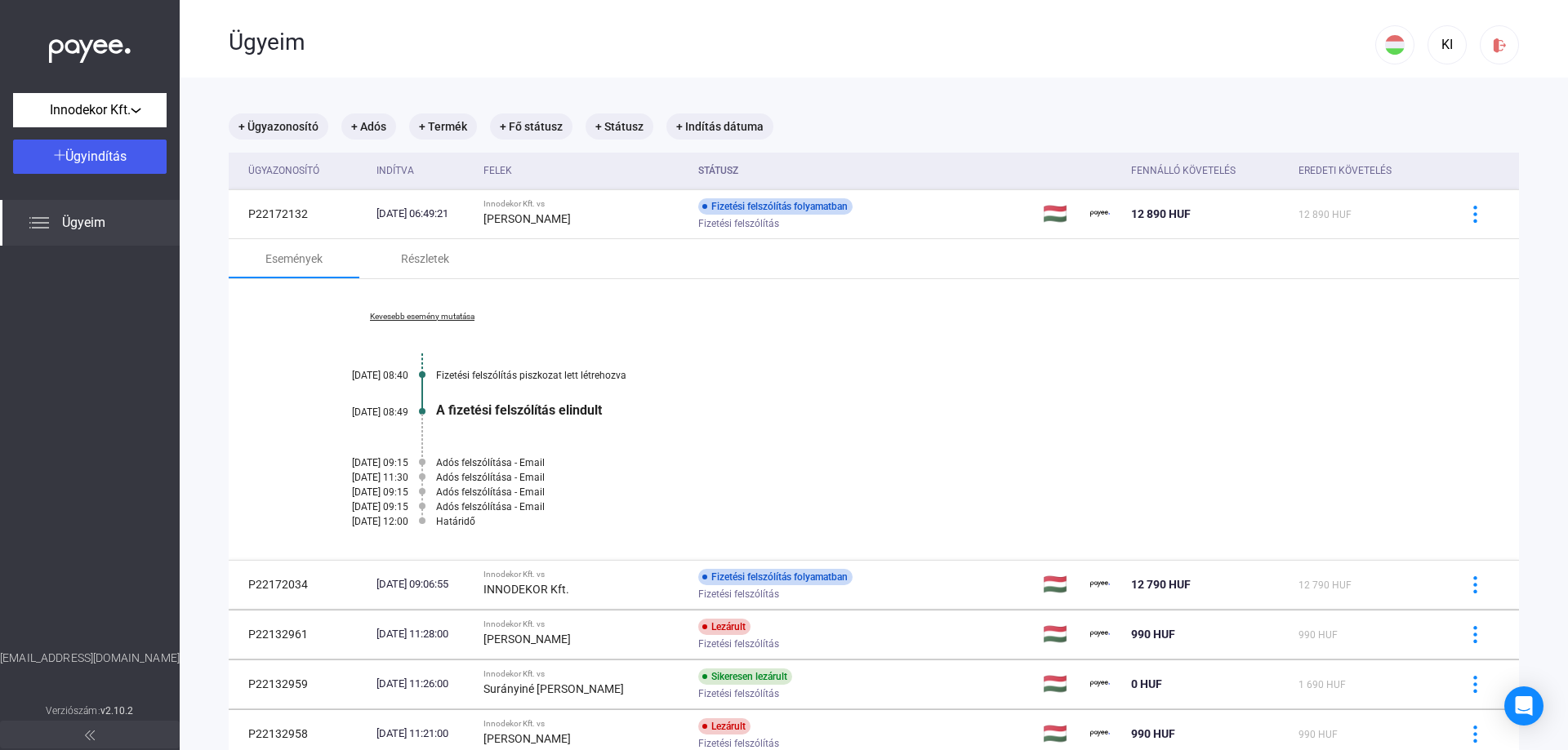
click at [431, 313] on link "Kevesebb esemény mutatása" at bounding box center [422, 317] width 224 height 10
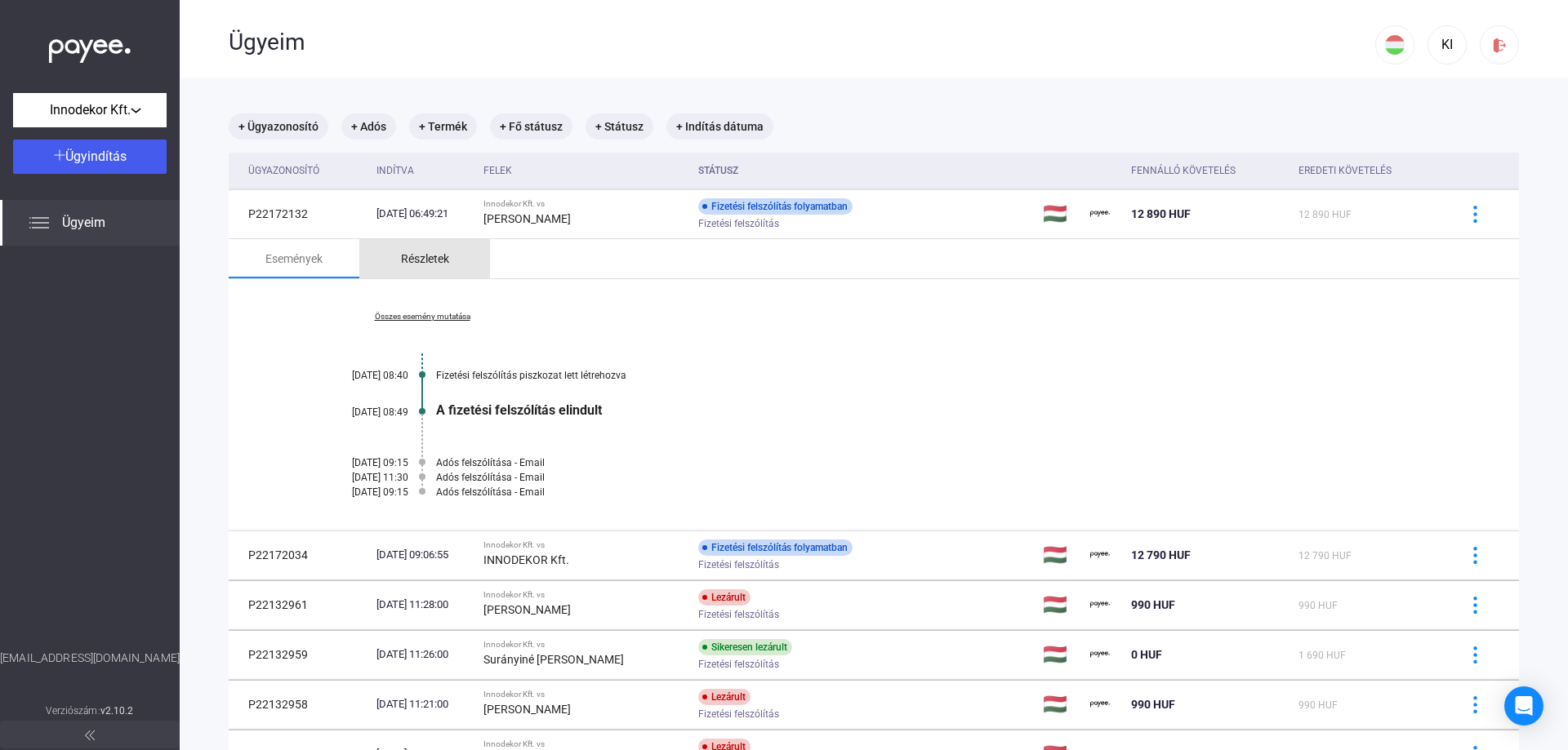
click at [435, 255] on div "Részletek" at bounding box center [424, 258] width 48 height 19
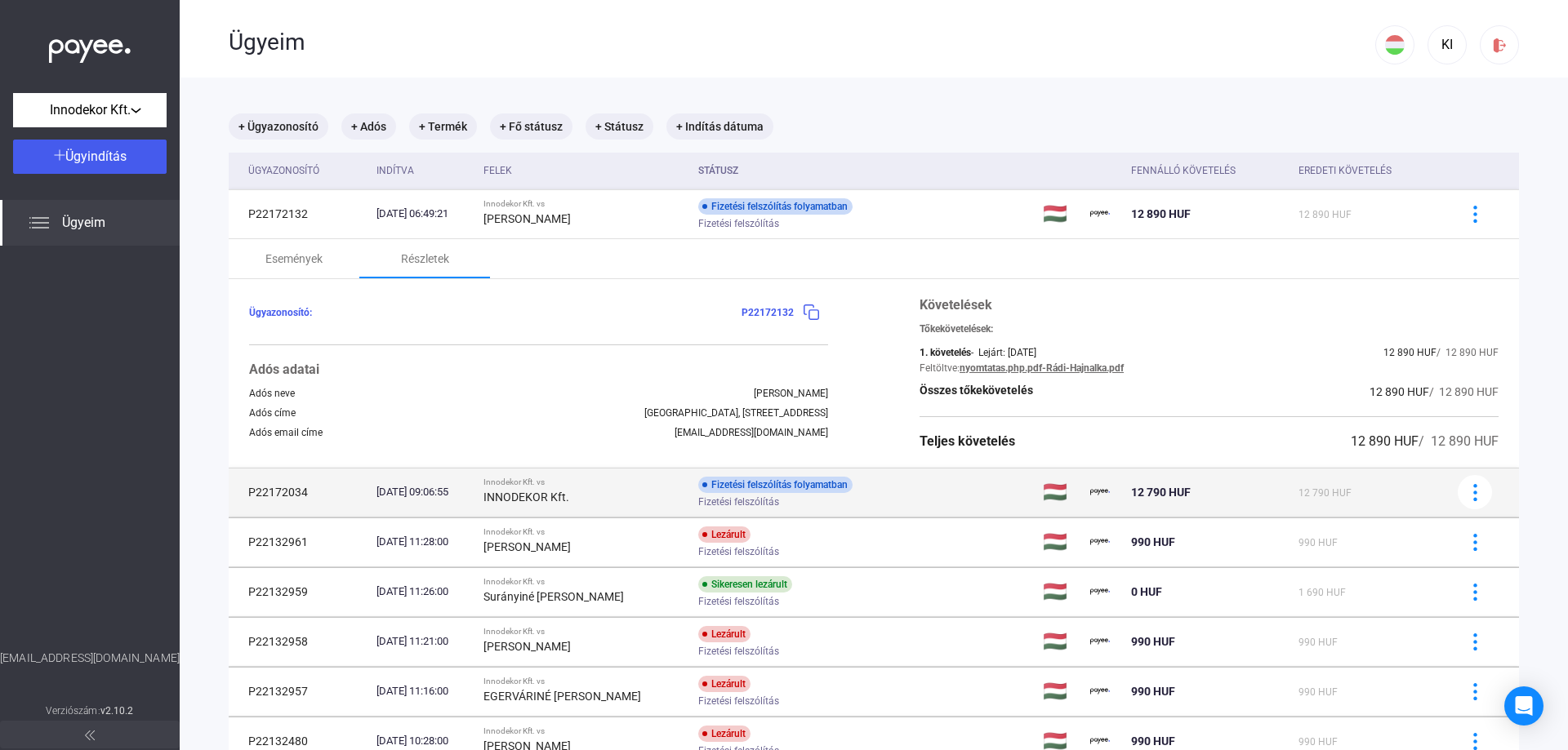
click at [532, 491] on strong "INNODEKOR Kft." at bounding box center [526, 498] width 85 height 13
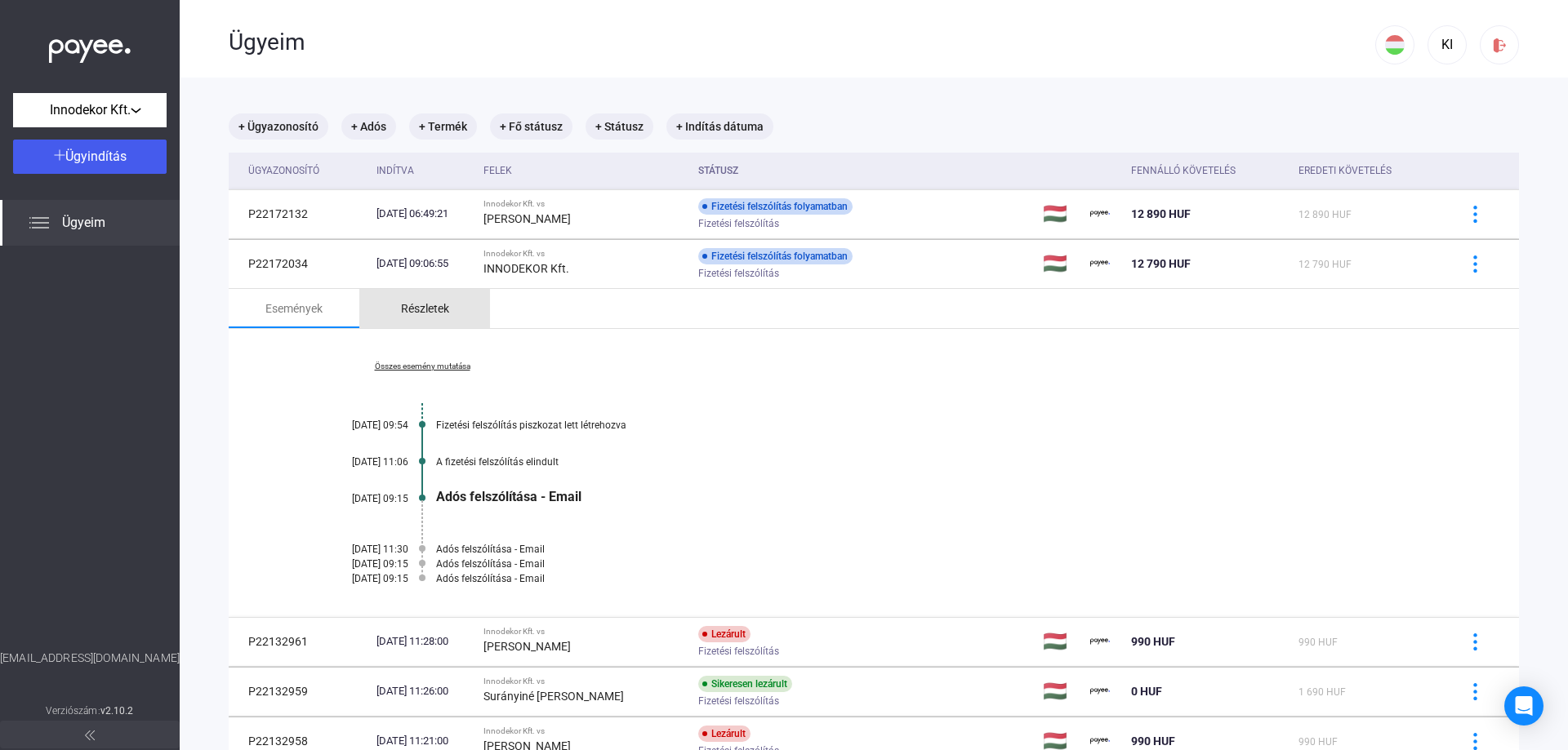
click at [427, 308] on div "Részletek" at bounding box center [424, 308] width 48 height 19
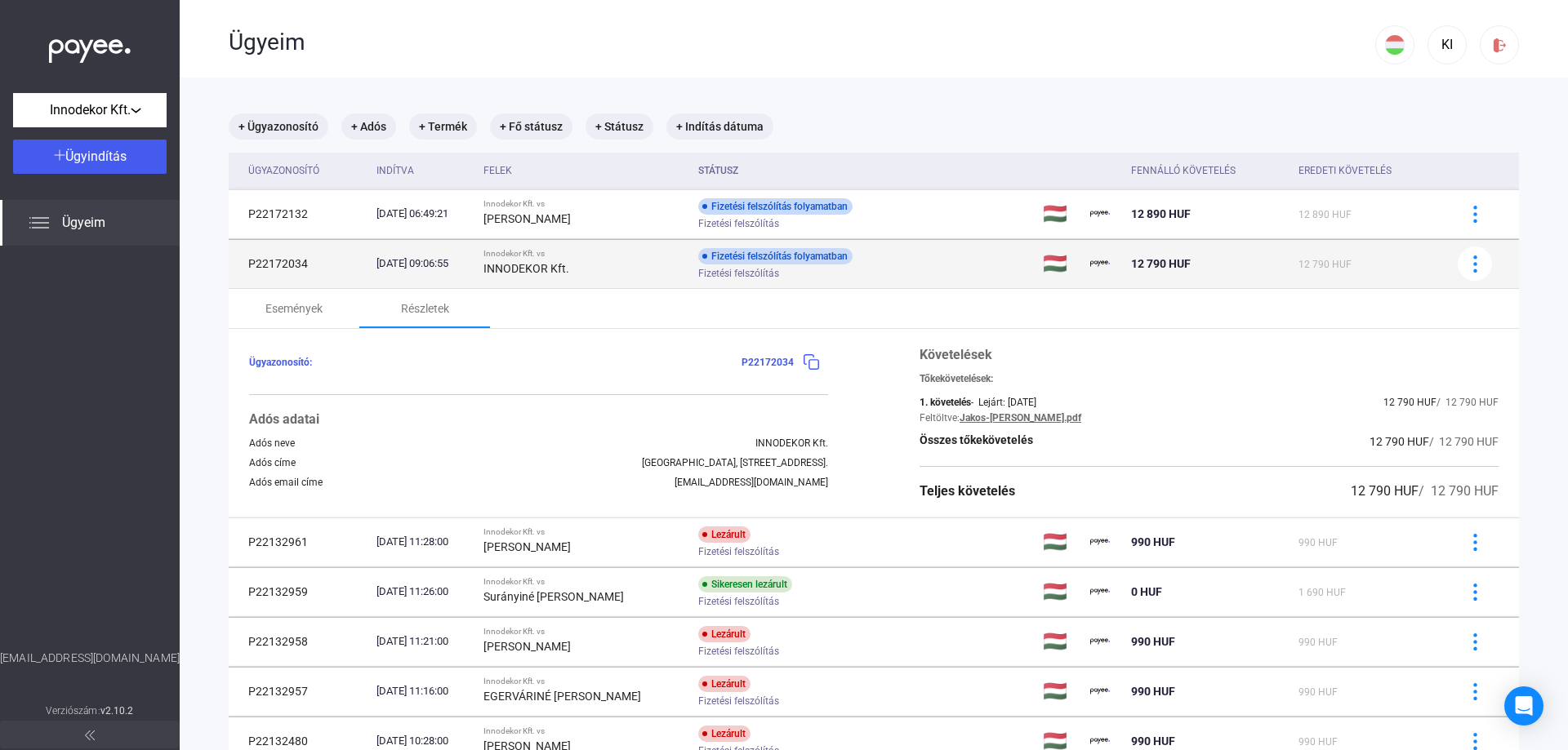
click at [290, 261] on td "P22172034" at bounding box center [299, 263] width 142 height 49
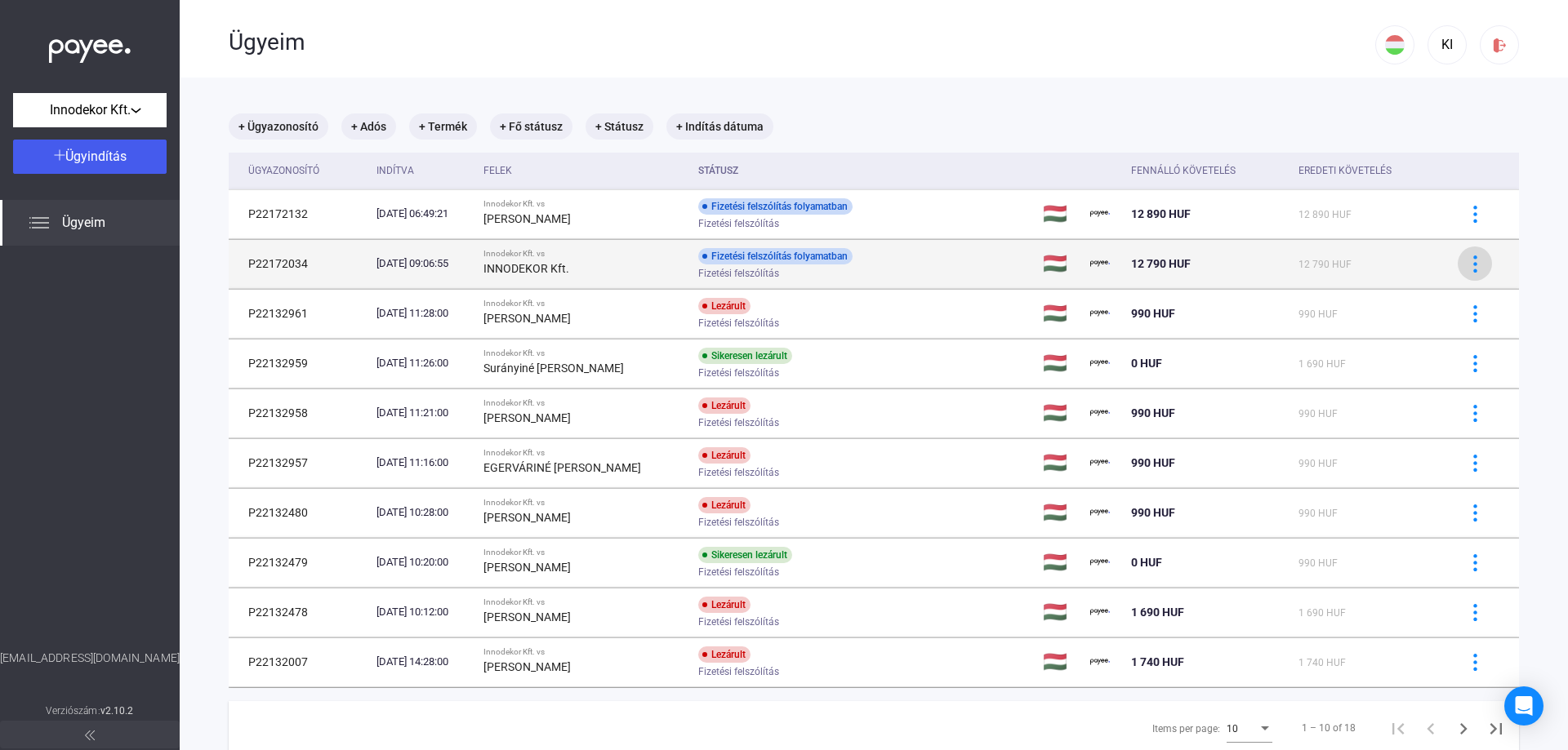
click at [1472, 271] on div at bounding box center [1474, 264] width 24 height 17
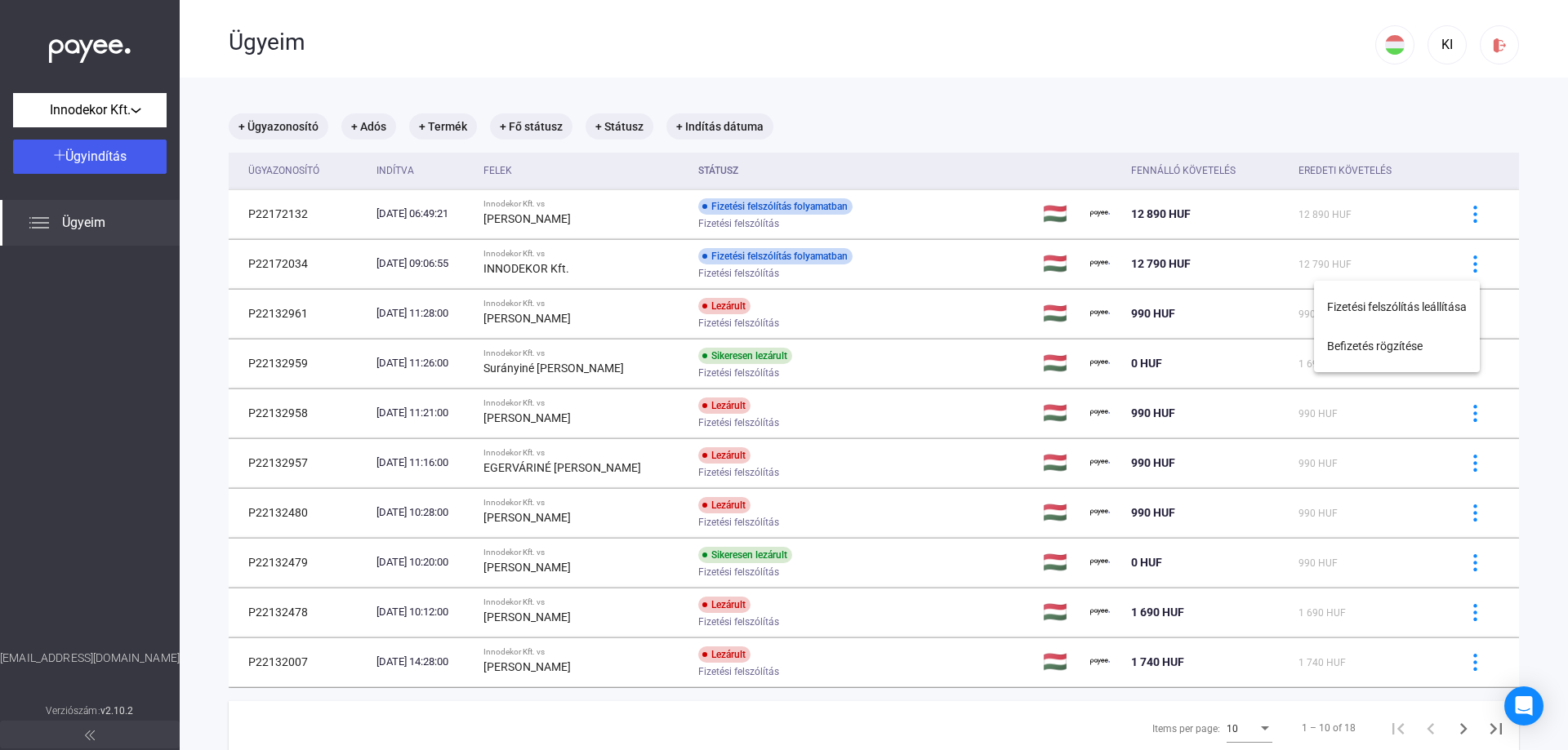
click at [677, 256] on div at bounding box center [784, 375] width 1568 height 750
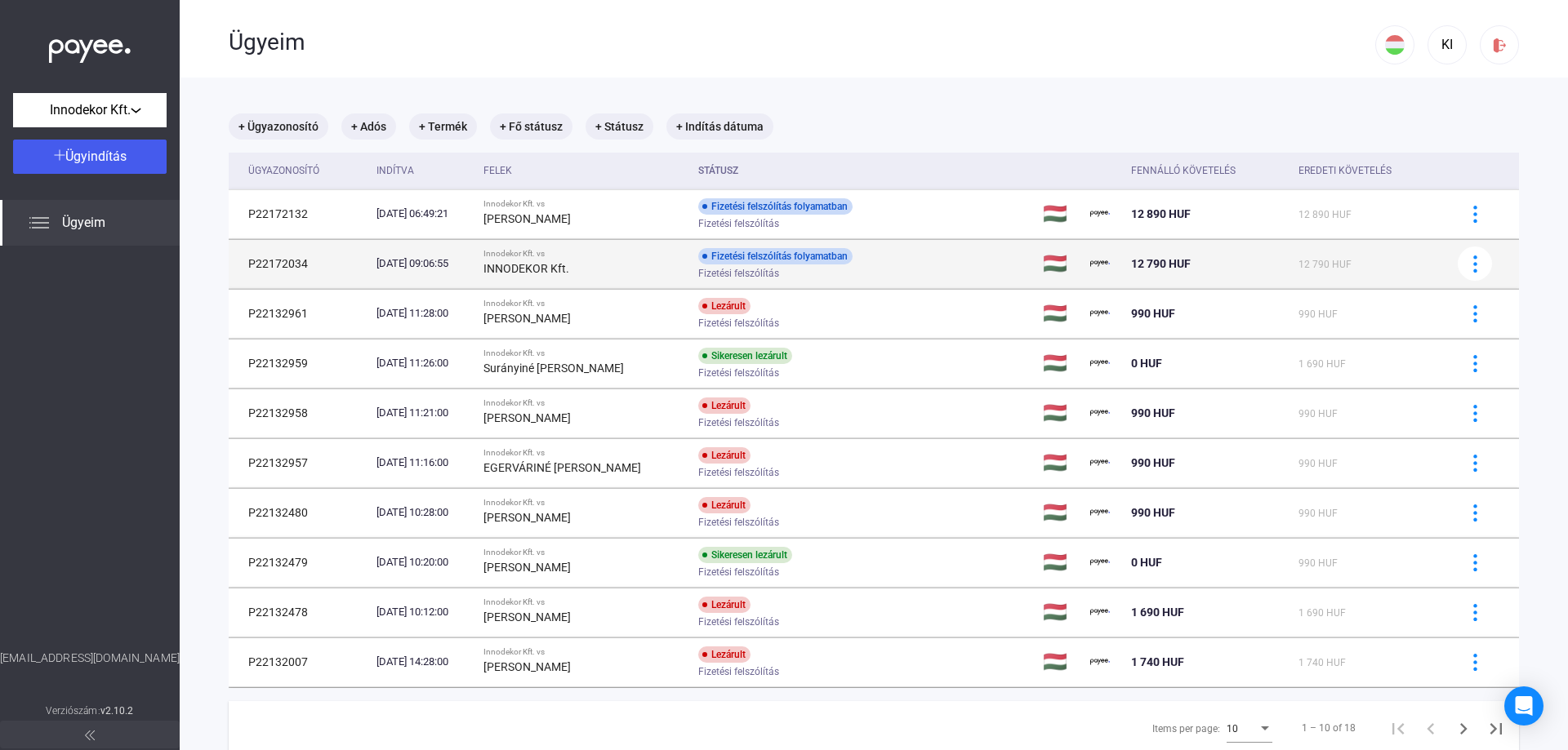
click at [581, 264] on div "INNODEKOR Kft." at bounding box center [584, 268] width 202 height 19
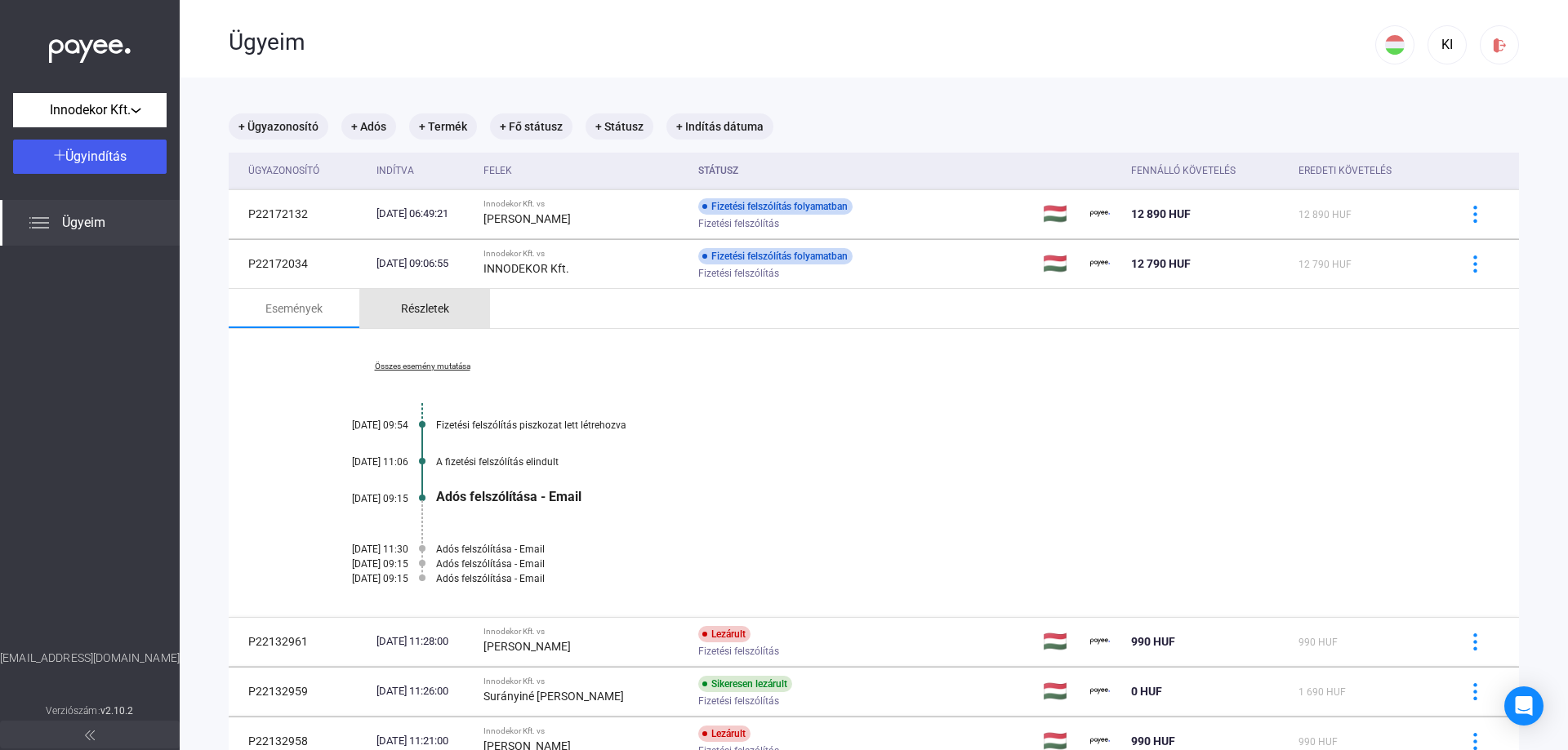
click at [442, 313] on div "Részletek" at bounding box center [424, 308] width 48 height 19
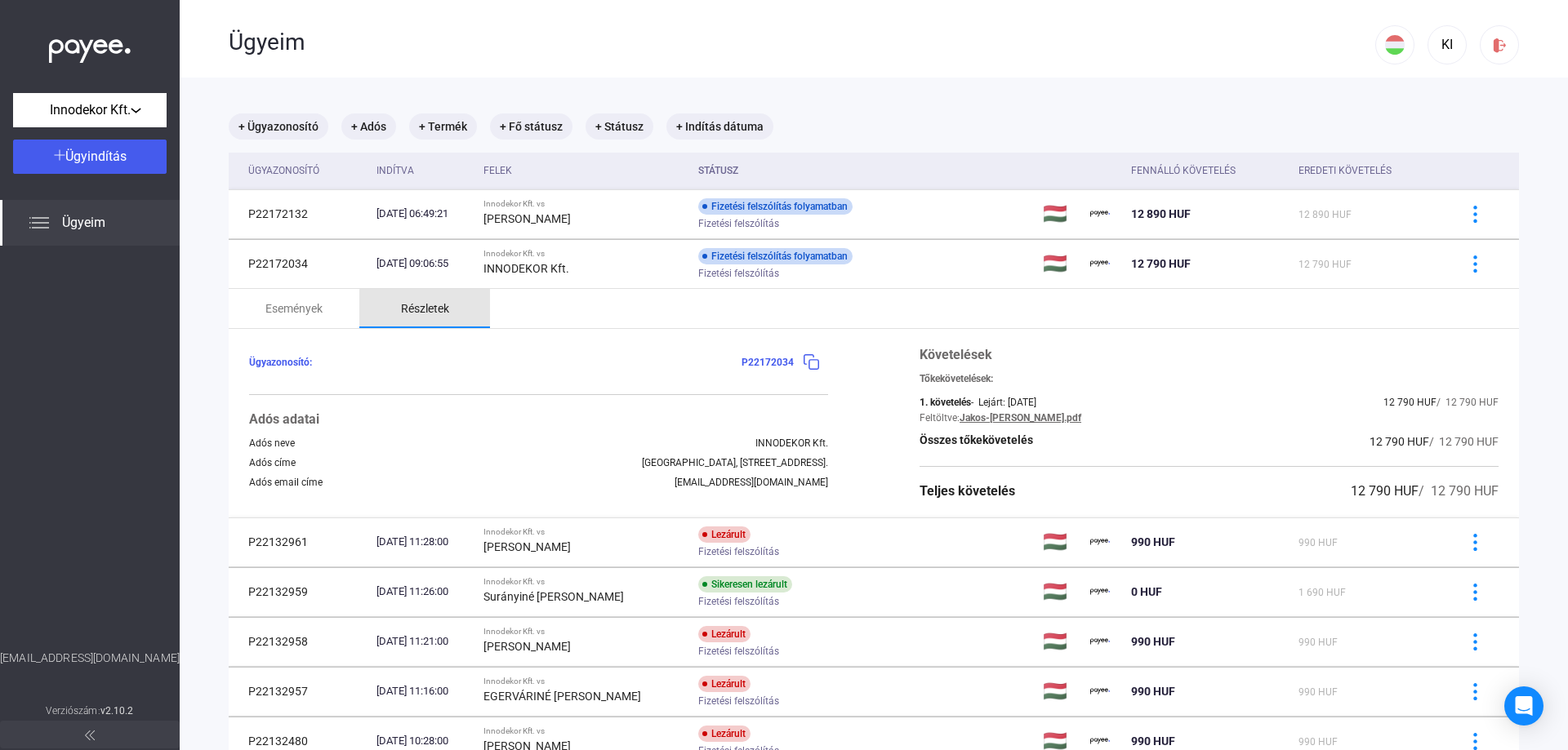
click at [442, 313] on div "Részletek" at bounding box center [424, 308] width 48 height 19
click at [308, 306] on div "Események" at bounding box center [294, 308] width 57 height 19
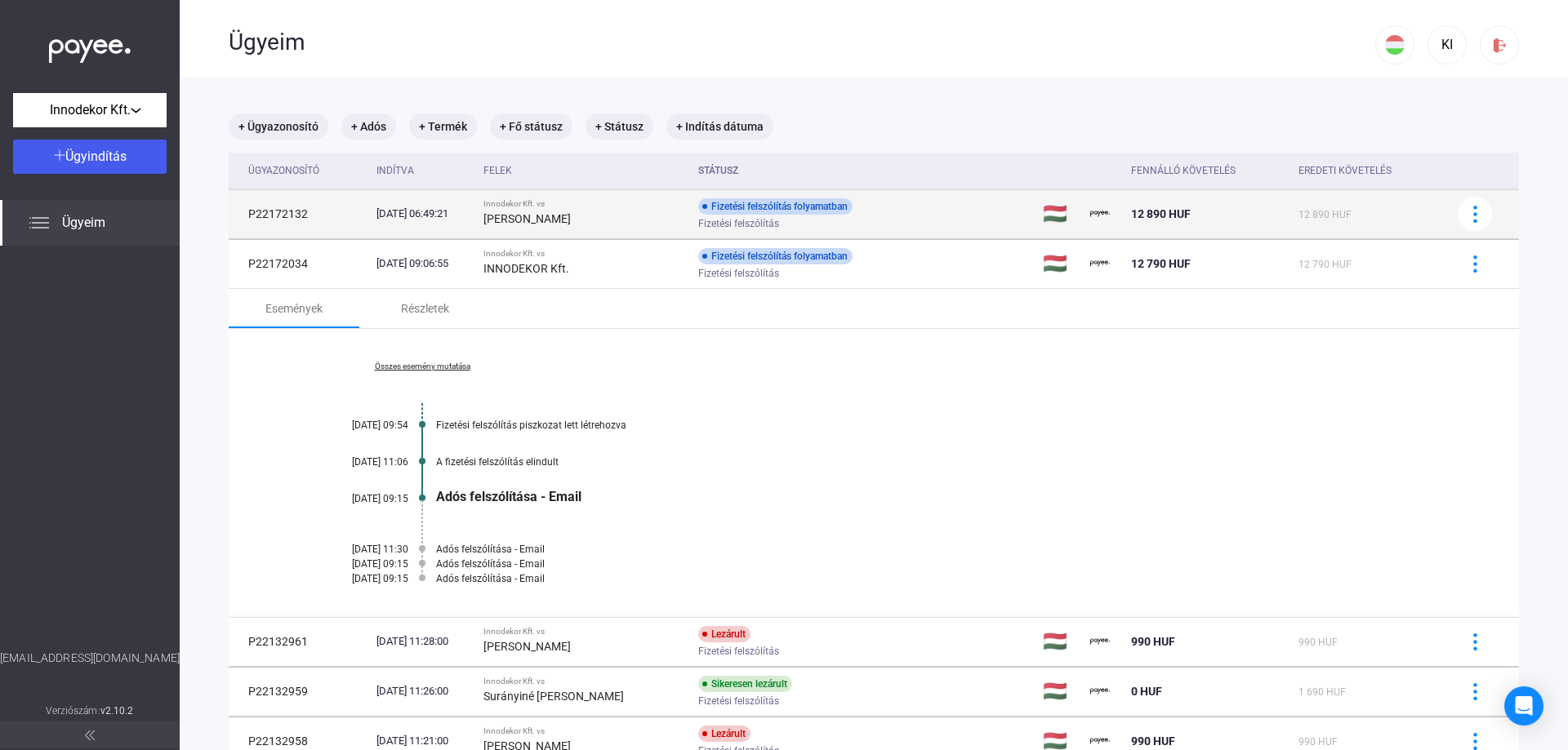
click at [385, 214] on div "[DATE] 06:49:21" at bounding box center [423, 214] width 94 height 16
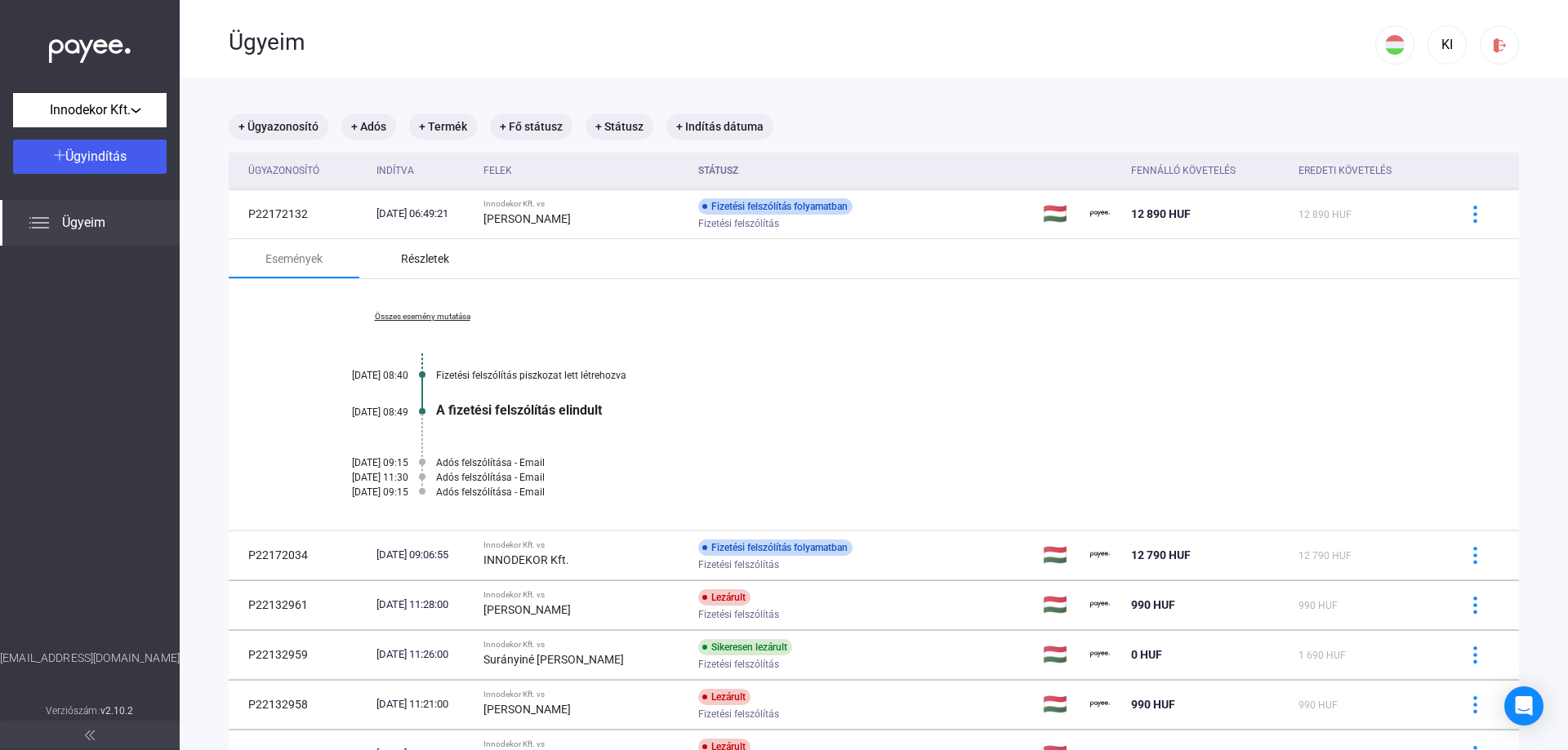
click at [450, 257] on div "Részletek" at bounding box center [425, 258] width 131 height 39
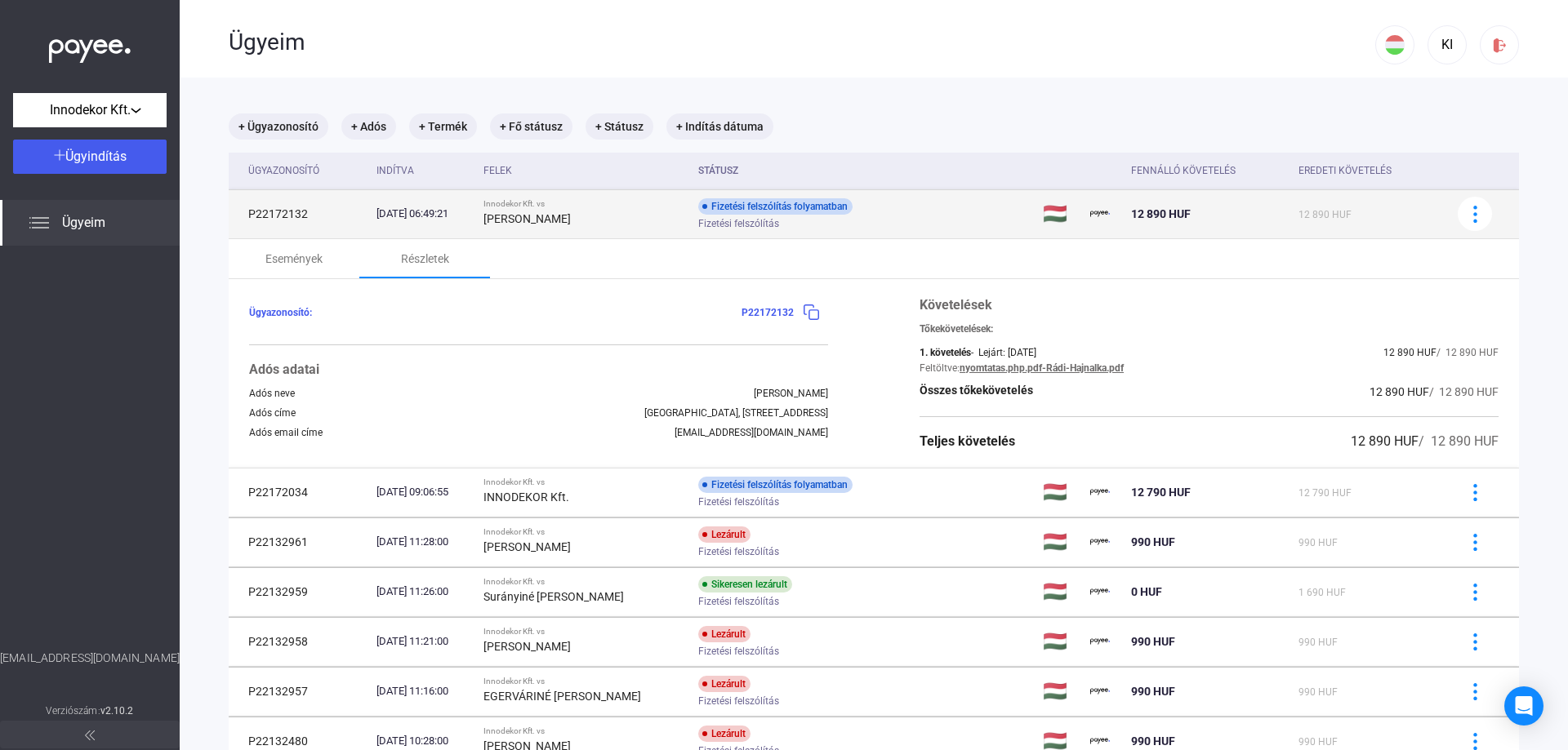
click at [370, 208] on td "[DATE] 06:49:21" at bounding box center [423, 214] width 107 height 49
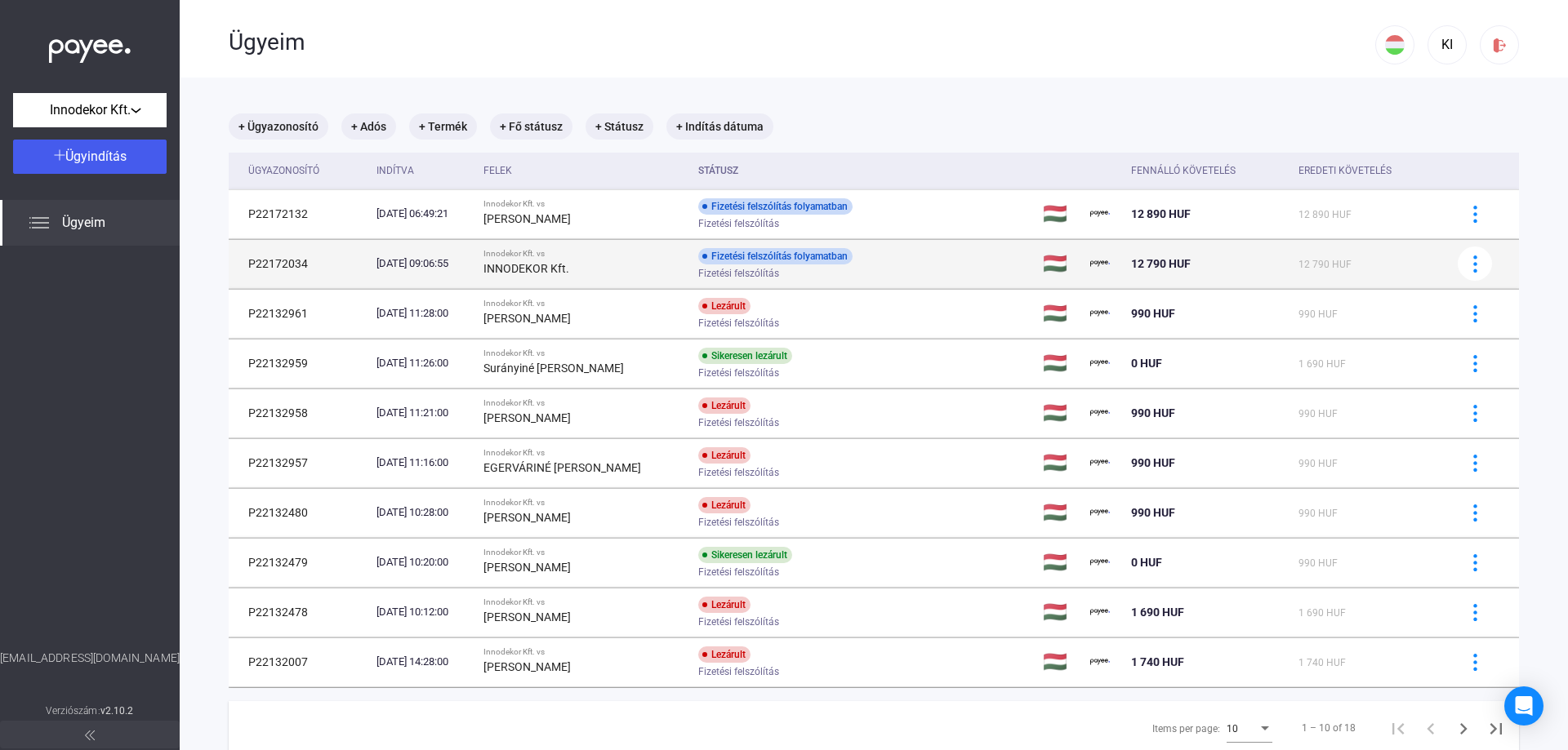
click at [537, 272] on strong "INNODEKOR Kft." at bounding box center [526, 269] width 85 height 13
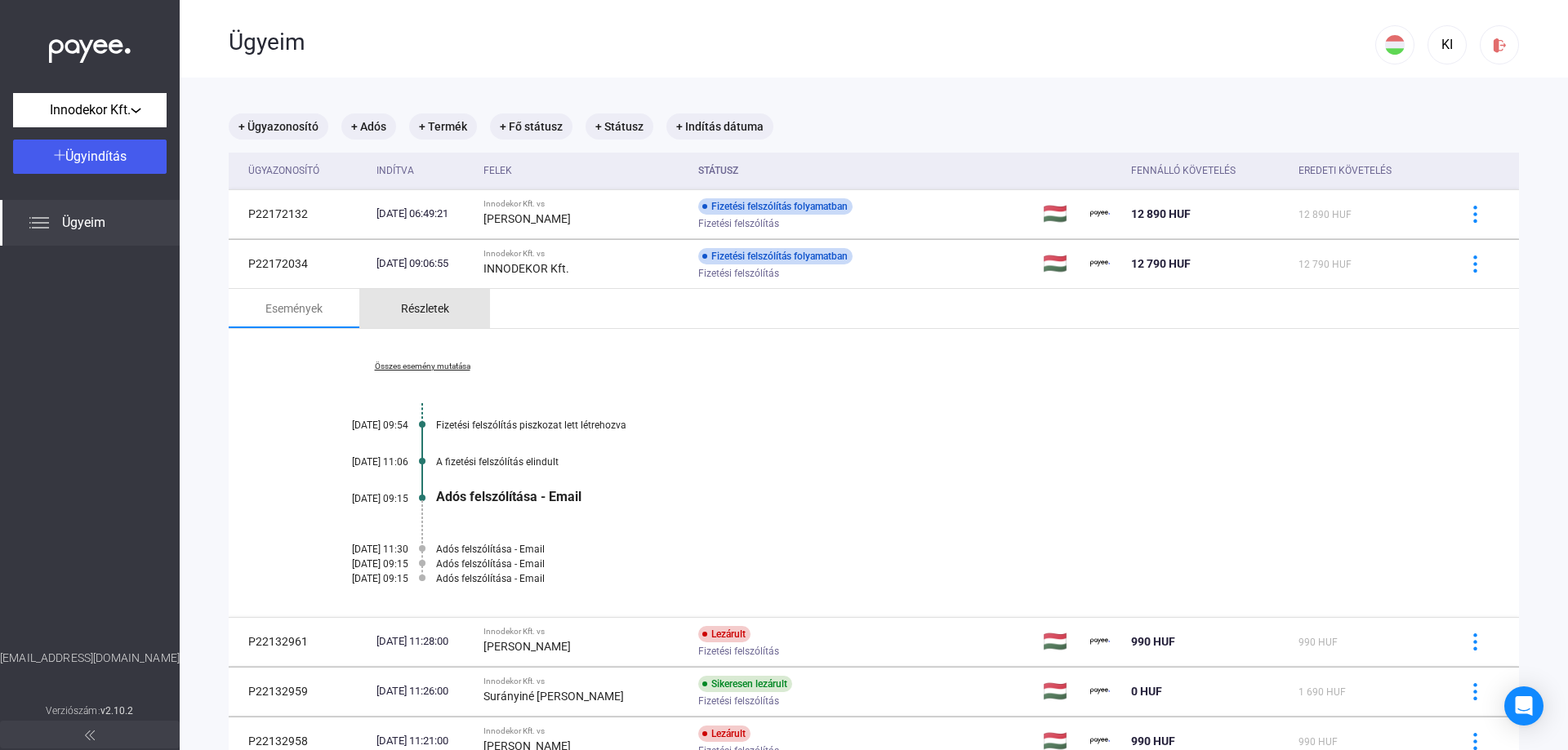
click at [430, 309] on div "Részletek" at bounding box center [424, 308] width 48 height 19
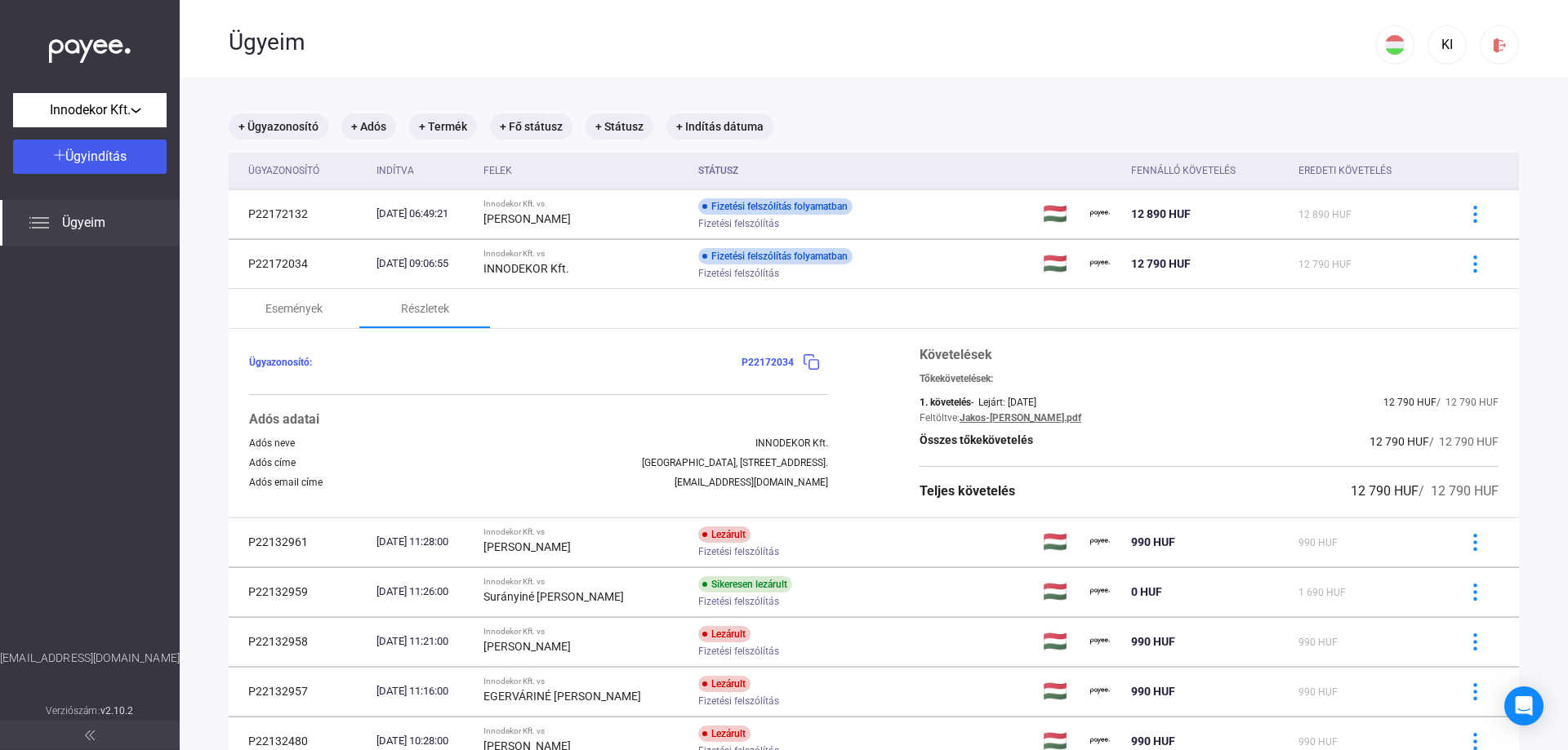
click at [1048, 419] on link "Jakos-[PERSON_NAME].pdf" at bounding box center [1020, 418] width 122 height 12
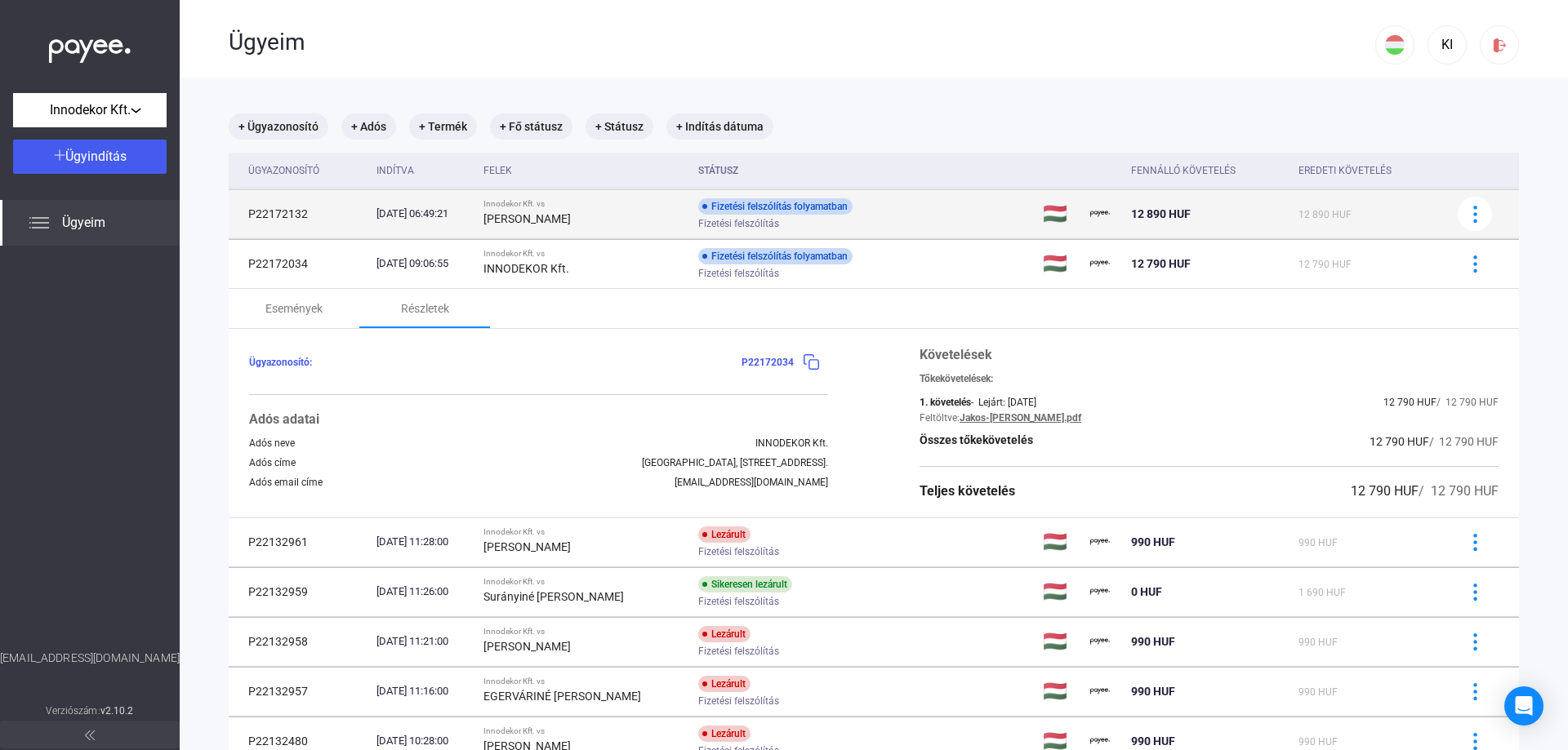
click at [552, 219] on strong "[PERSON_NAME]" at bounding box center [527, 219] width 87 height 13
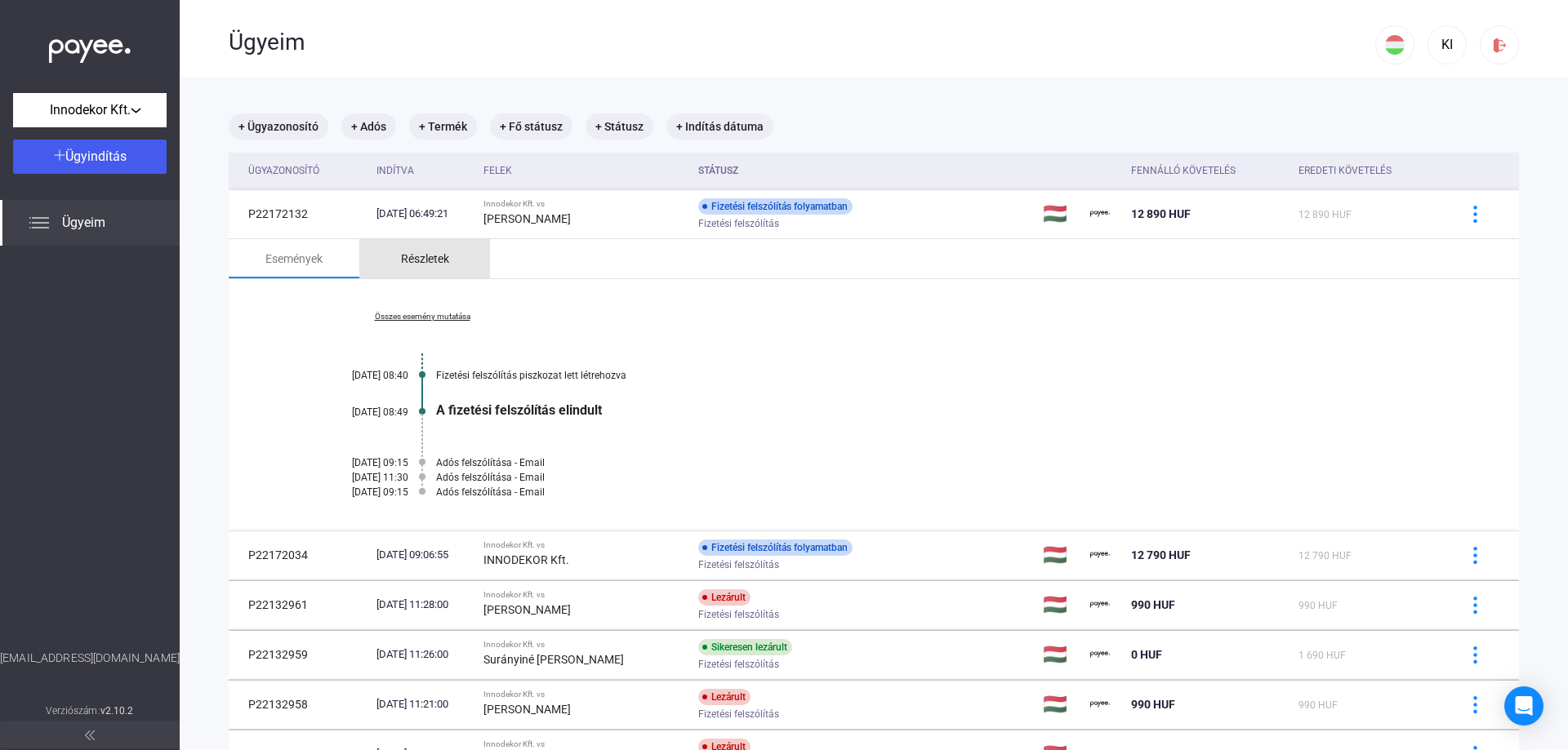
click at [439, 253] on div "Részletek" at bounding box center [424, 258] width 48 height 19
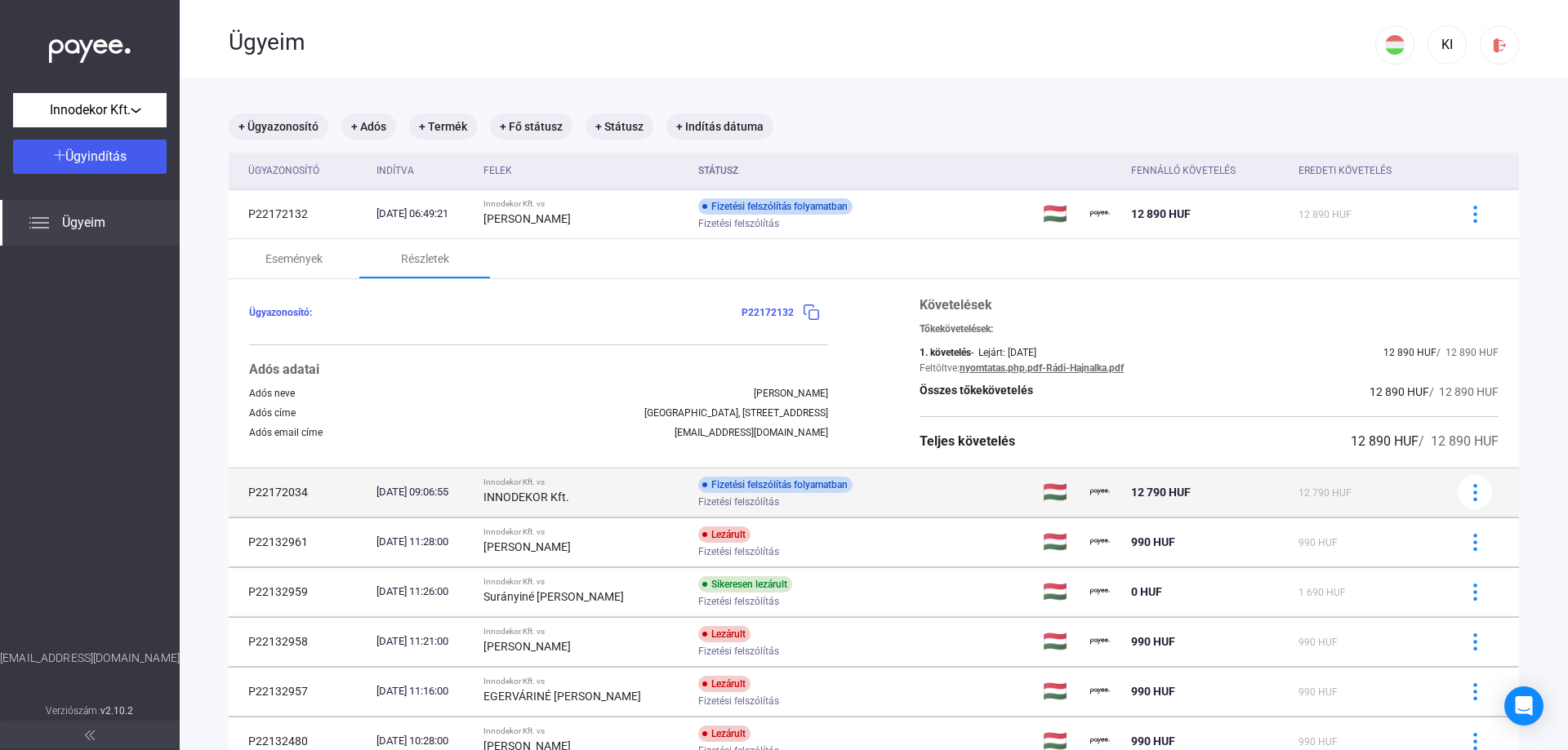
click at [505, 483] on div "Innodekor Kft. vs" at bounding box center [584, 483] width 202 height 10
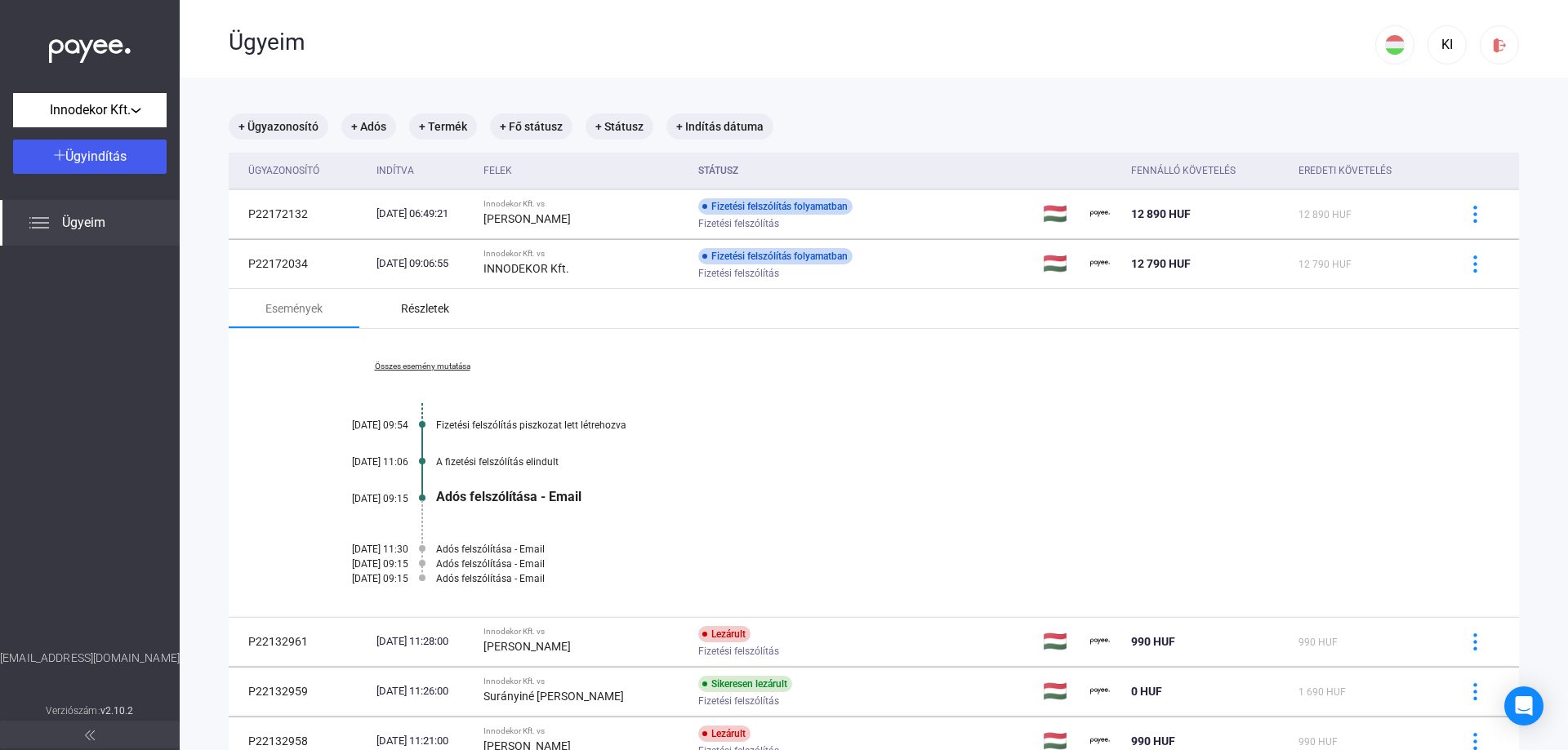
click at [431, 308] on div "Részletek" at bounding box center [424, 308] width 48 height 19
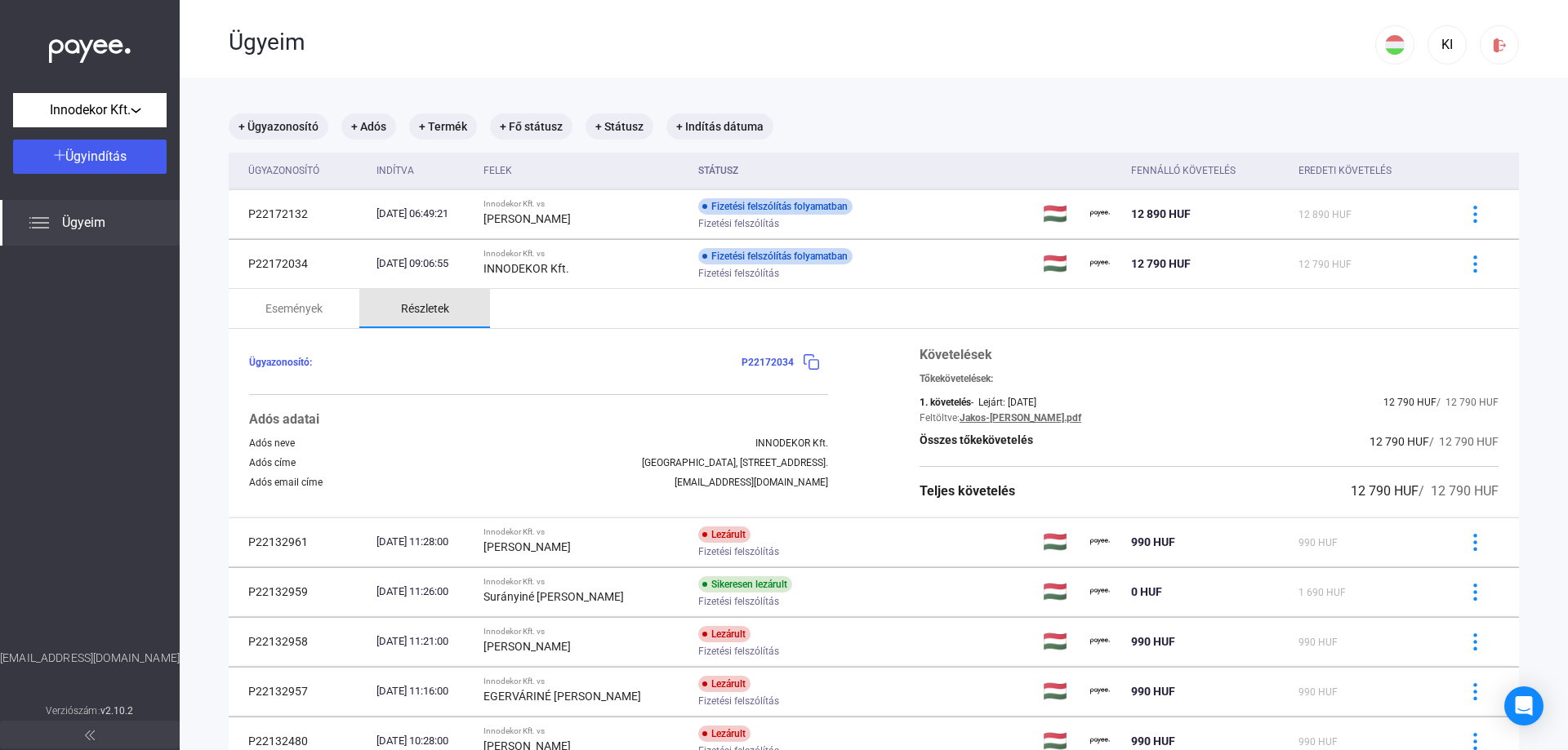
click at [431, 308] on div "Részletek" at bounding box center [424, 308] width 48 height 19
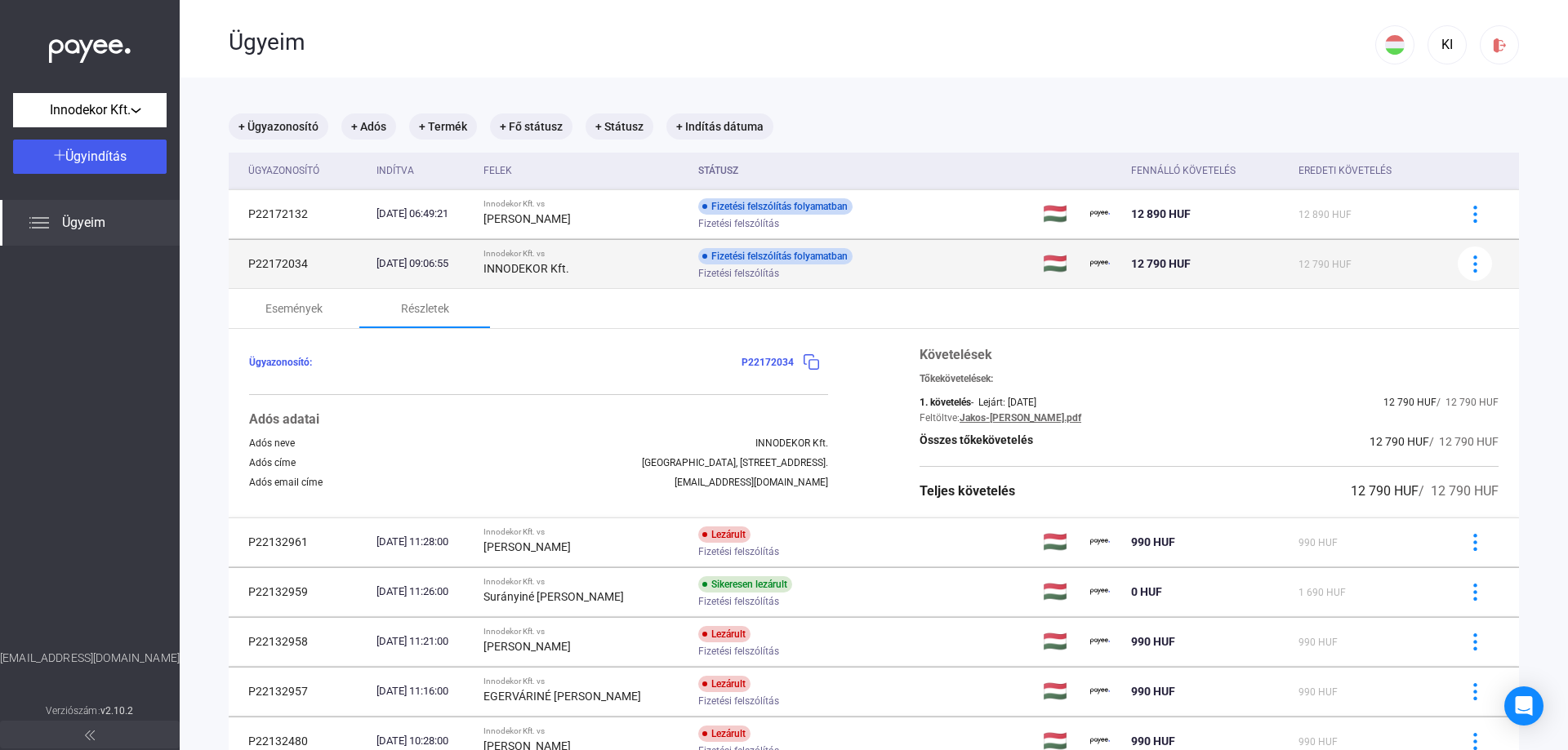
click at [525, 265] on strong "INNODEKOR Kft." at bounding box center [526, 269] width 85 height 13
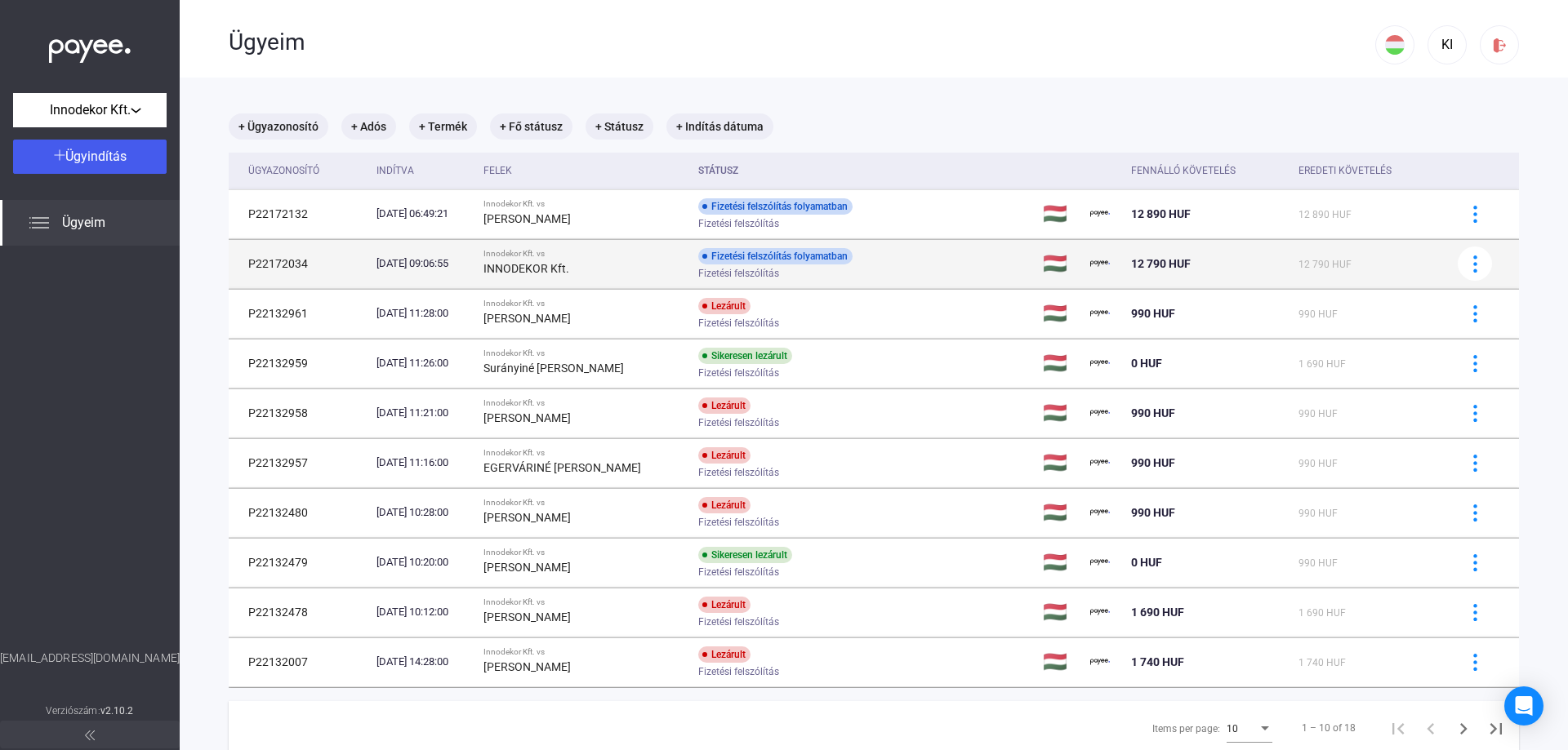
click at [561, 269] on strong "INNODEKOR Kft." at bounding box center [526, 269] width 85 height 13
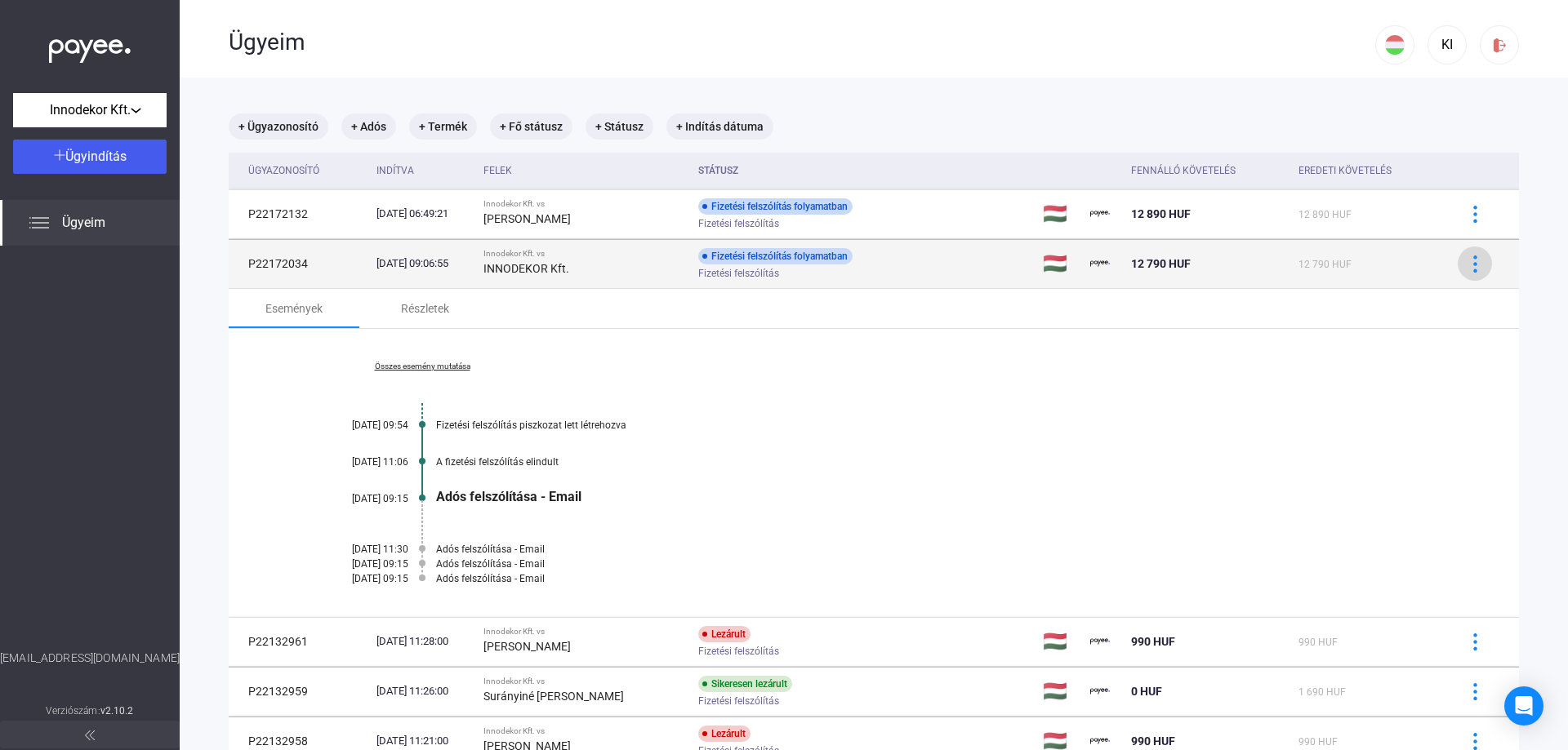
click at [1467, 268] on img at bounding box center [1475, 264] width 17 height 17
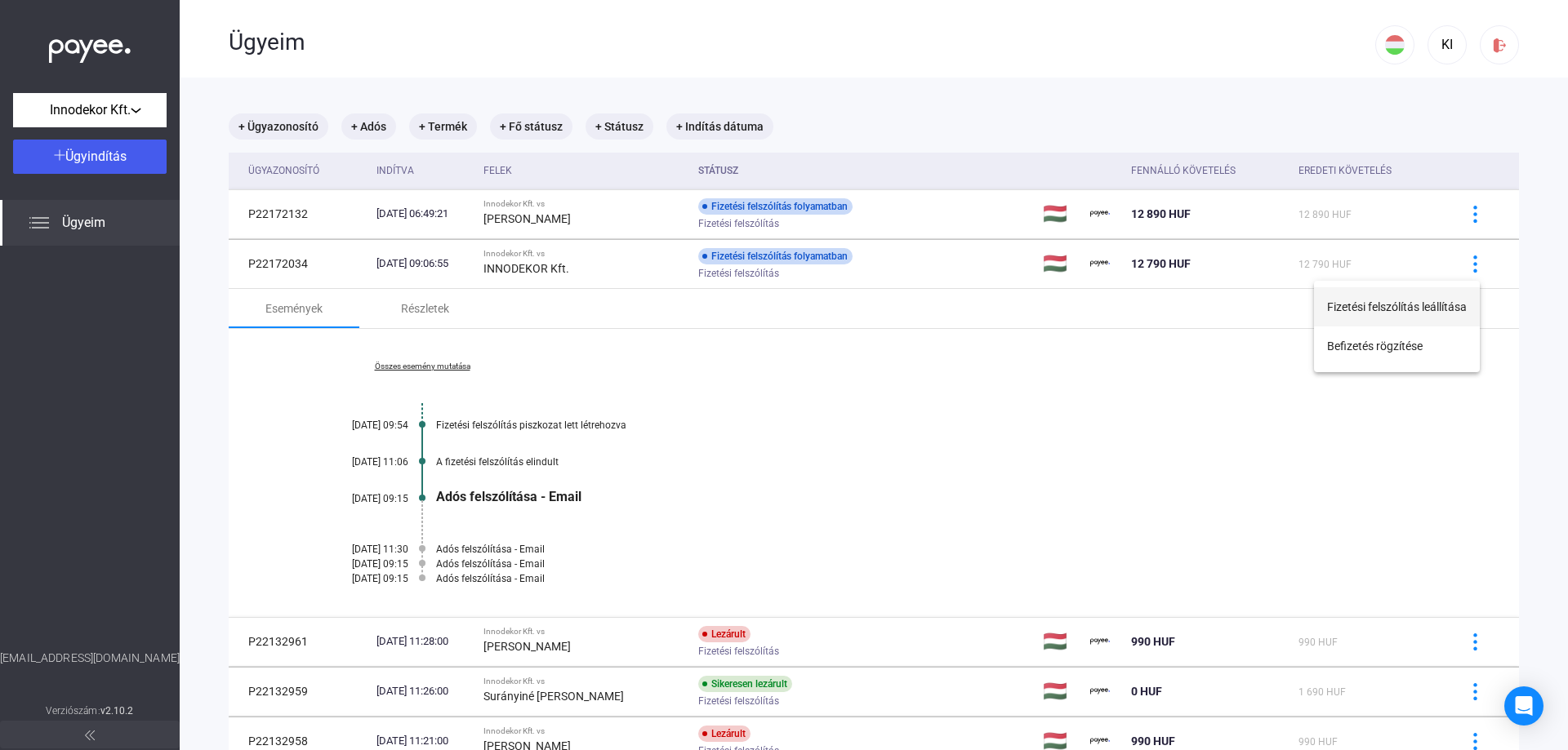
click at [1443, 301] on button "Fizetési felszólítás leállítása" at bounding box center [1397, 307] width 166 height 39
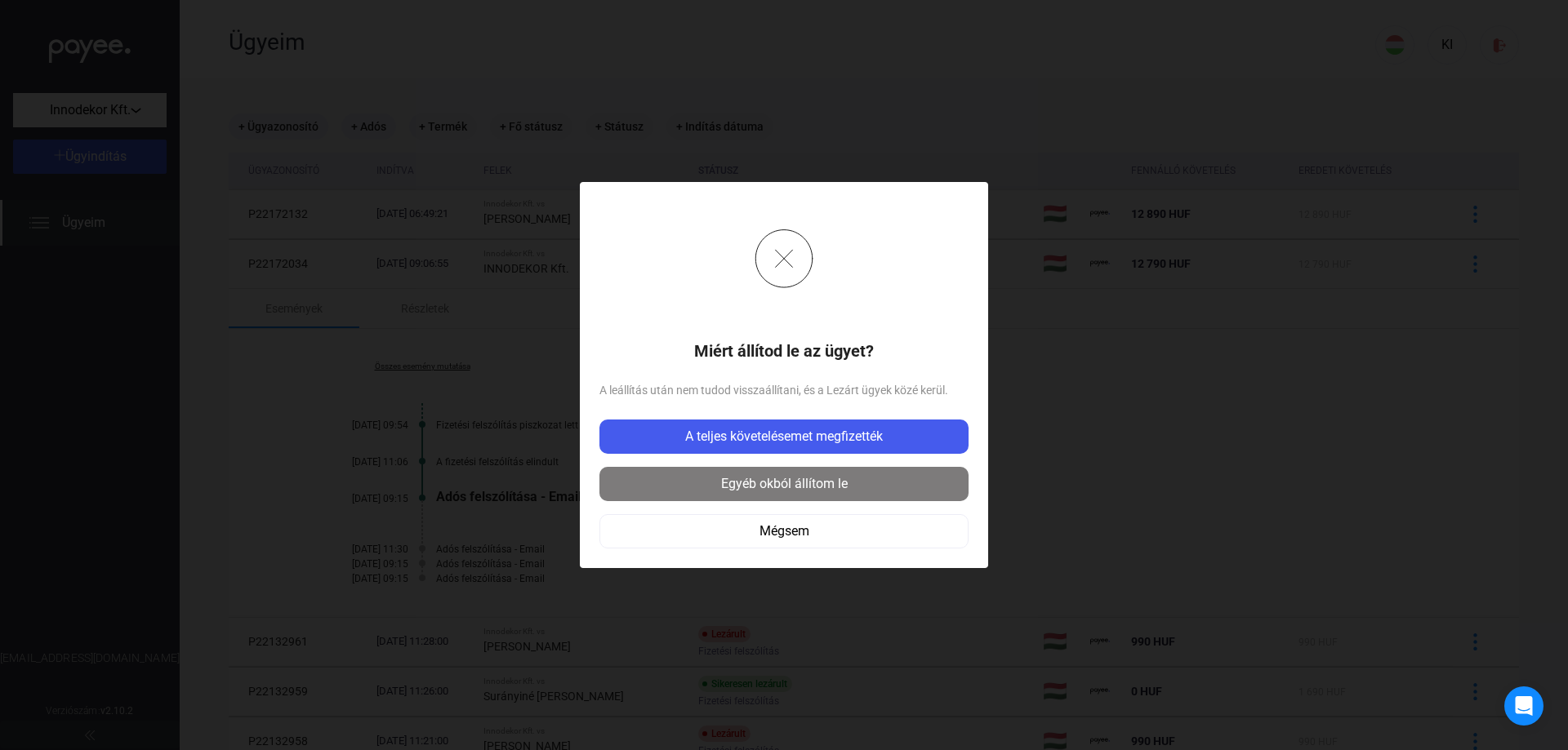
click at [843, 484] on div "Egyéb okból állítom le" at bounding box center [784, 484] width 360 height 19
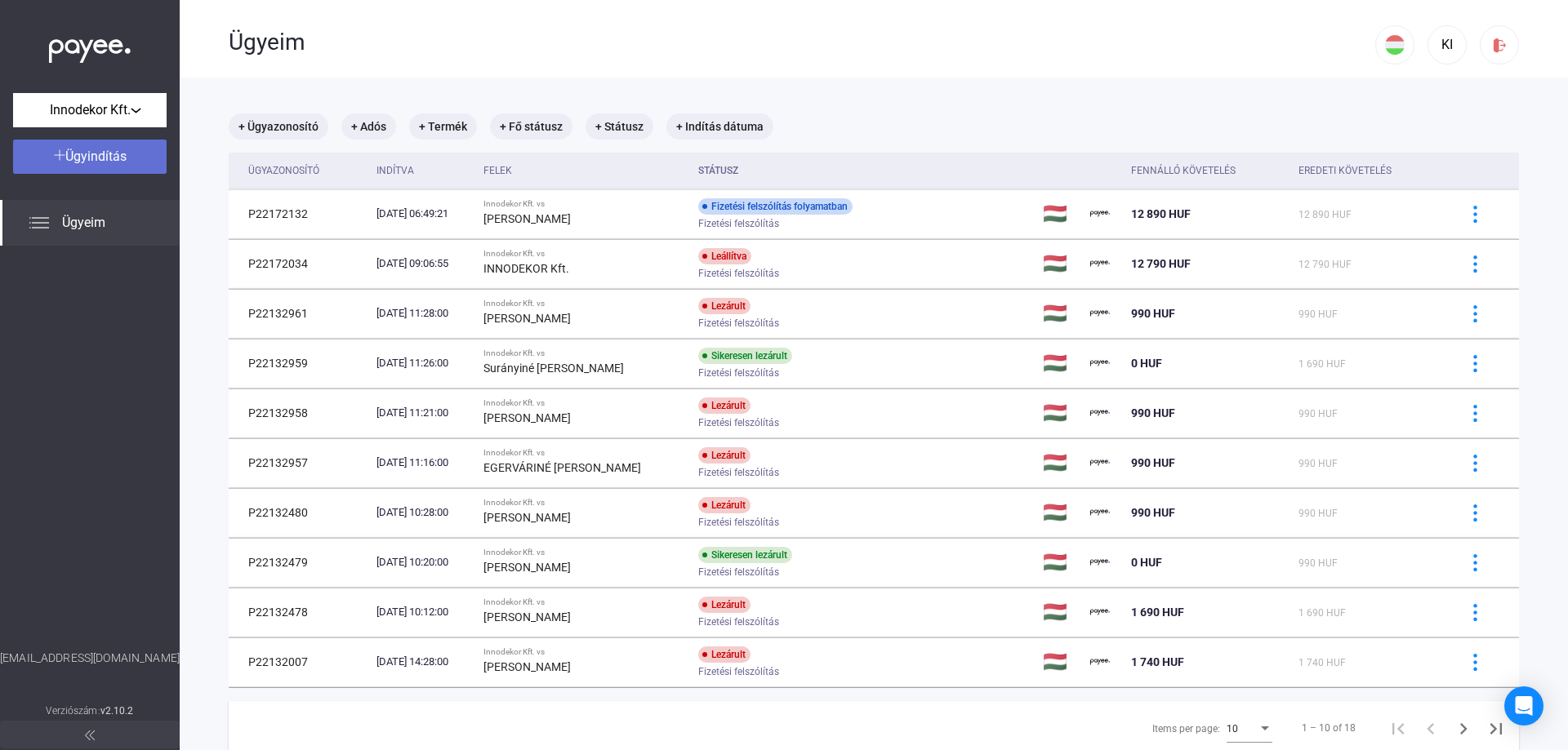
click at [116, 151] on span "Ügyindítás" at bounding box center [96, 156] width 61 height 16
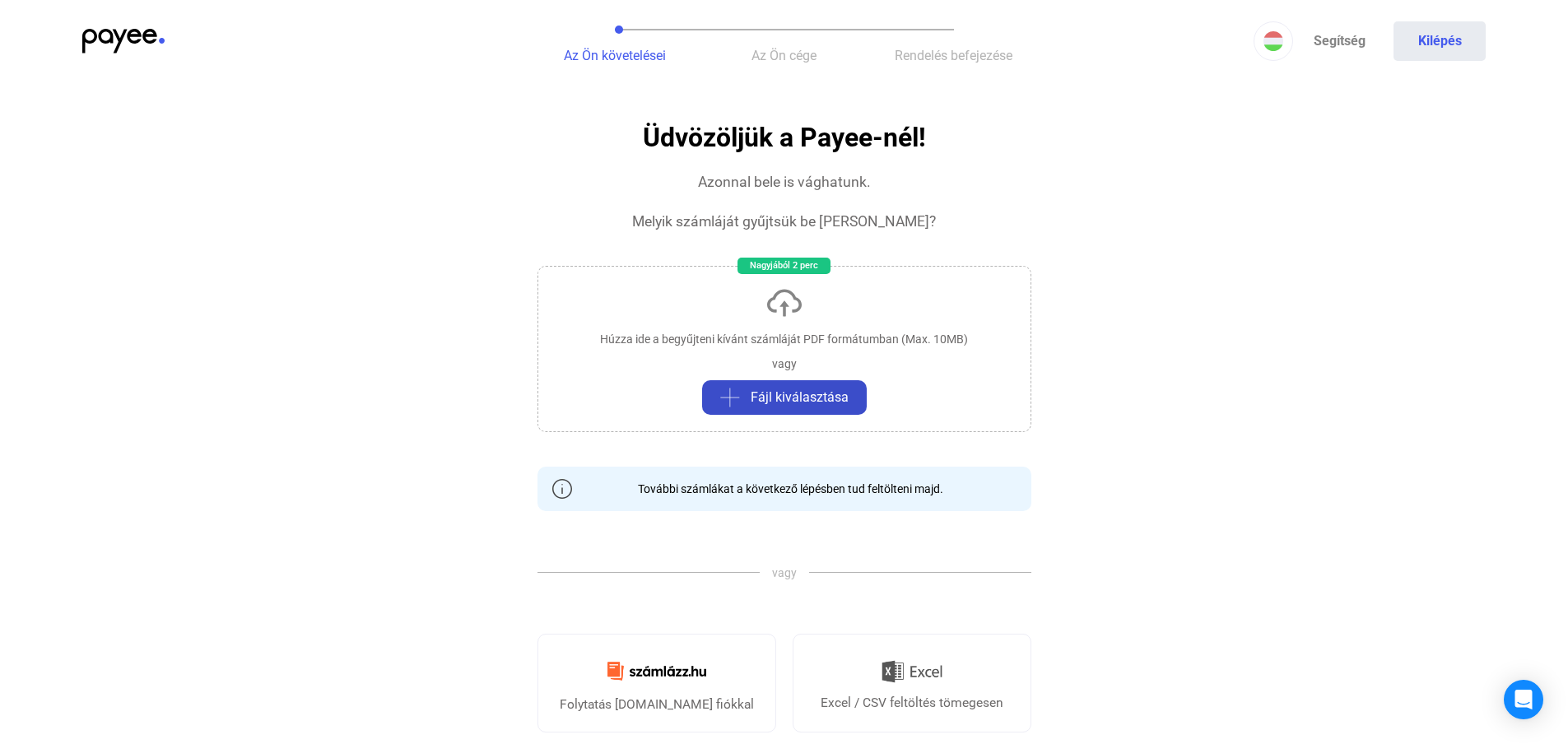
click at [806, 404] on span "Fájl kiválasztása" at bounding box center [800, 397] width 98 height 19
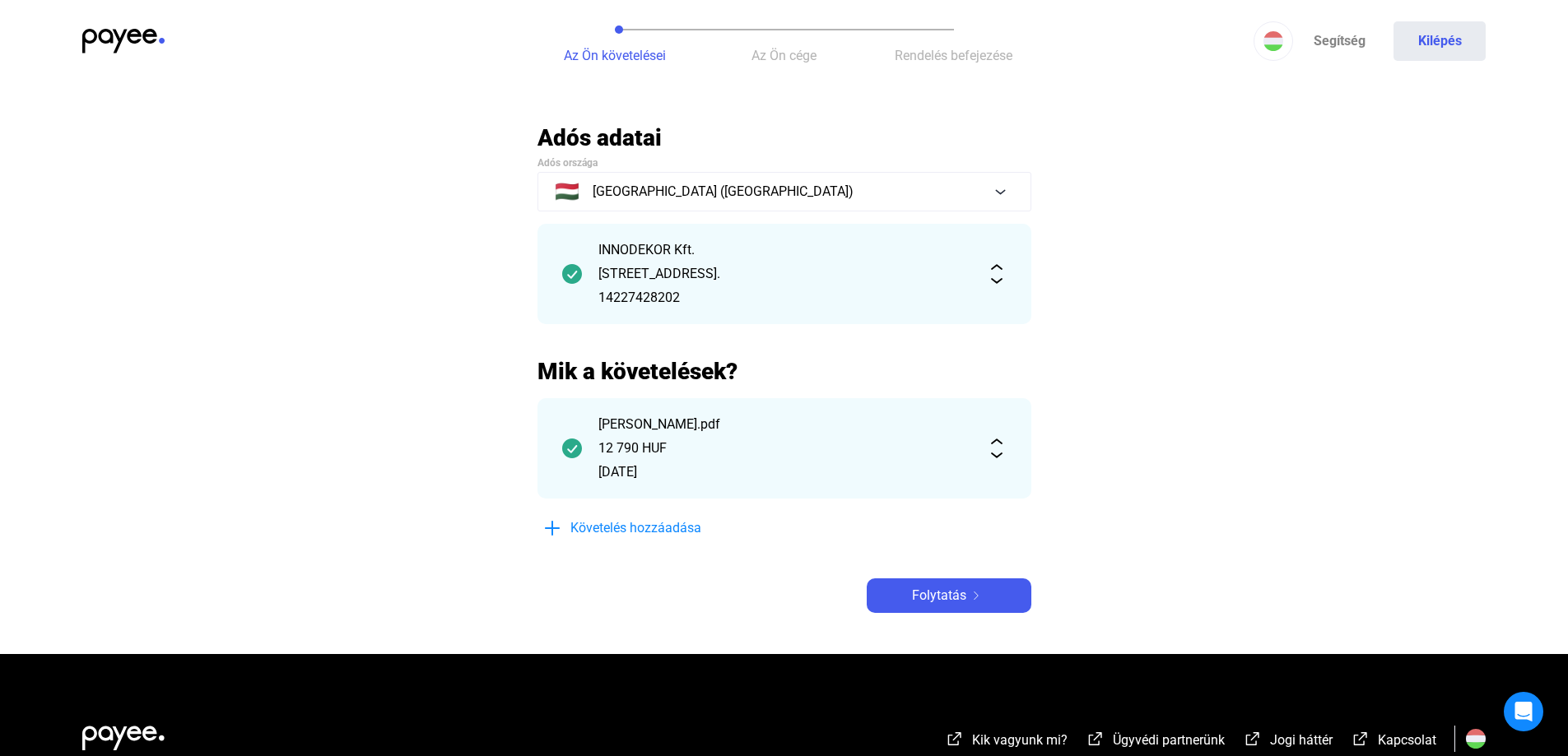
click at [998, 455] on img at bounding box center [996, 448] width 19 height 19
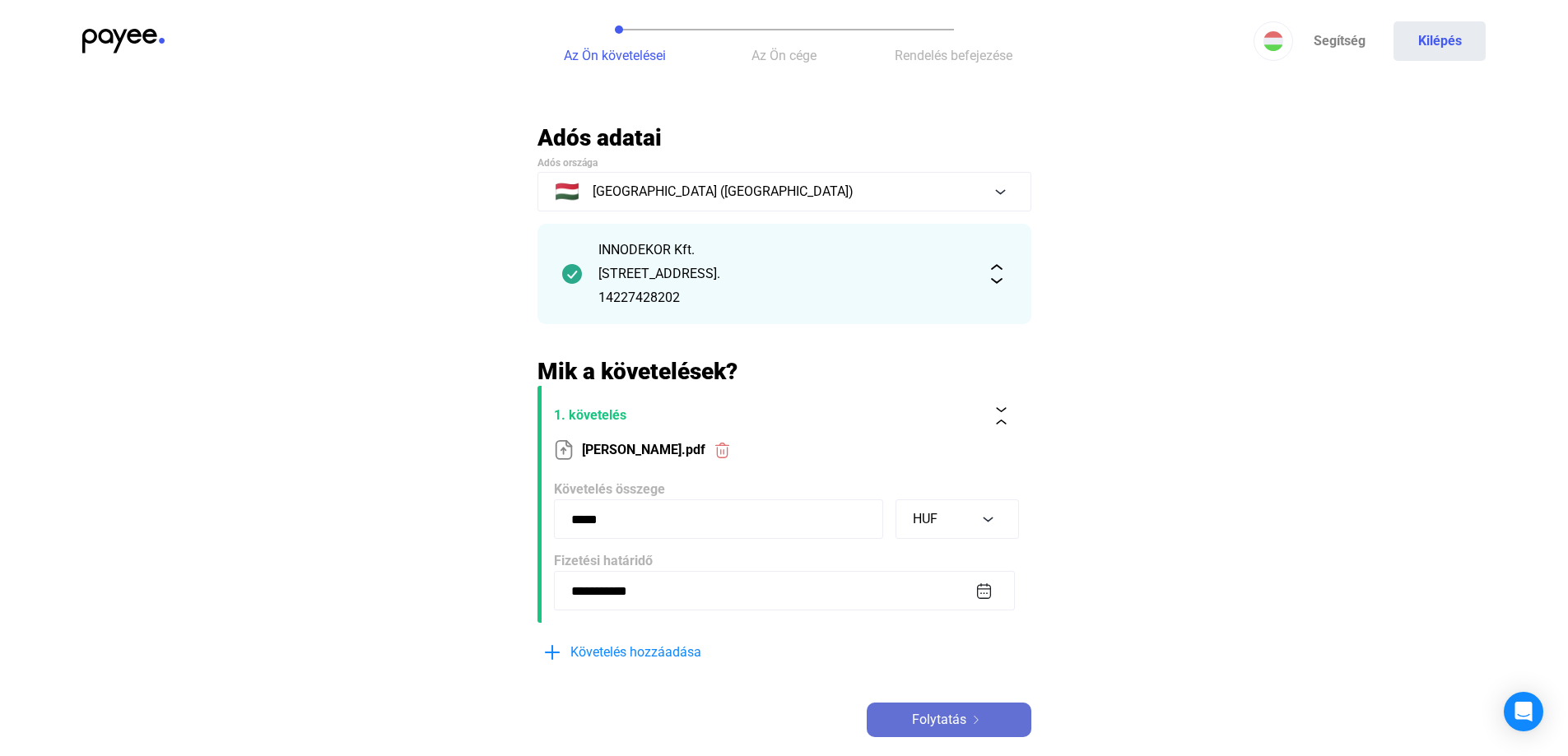
click at [923, 714] on span "Folytatás" at bounding box center [939, 720] width 54 height 19
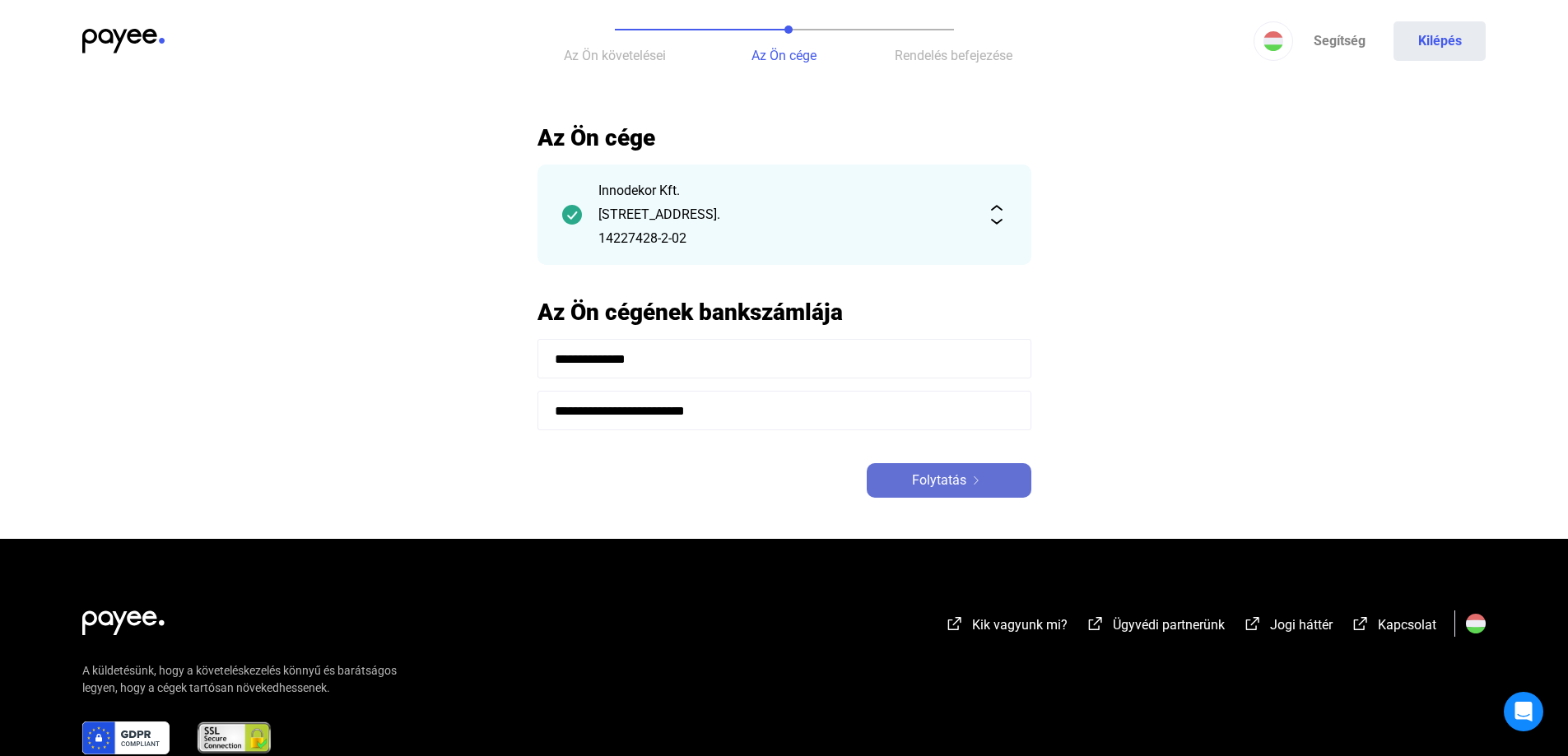
click at [968, 479] on img at bounding box center [976, 481] width 19 height 8
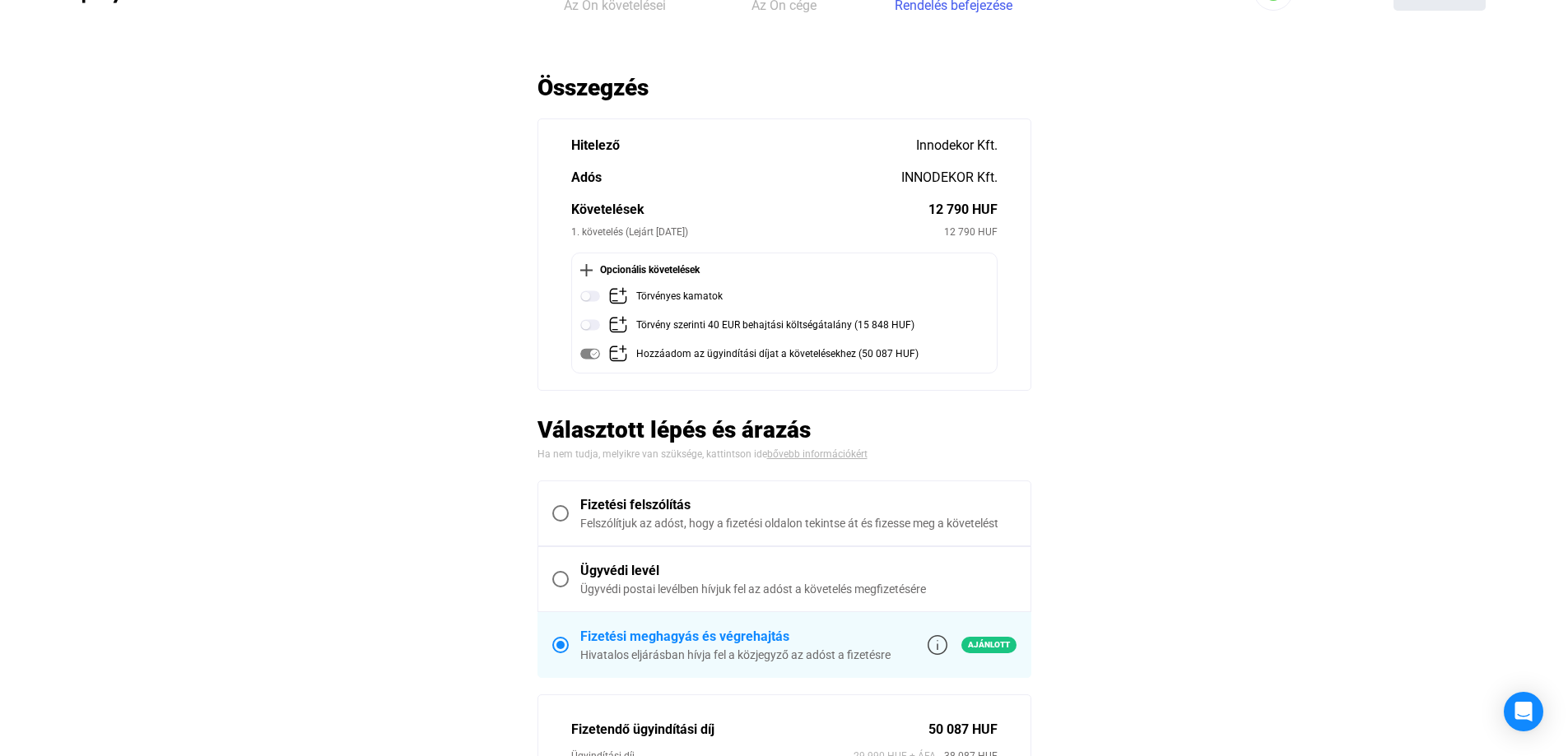
scroll to position [82, 0]
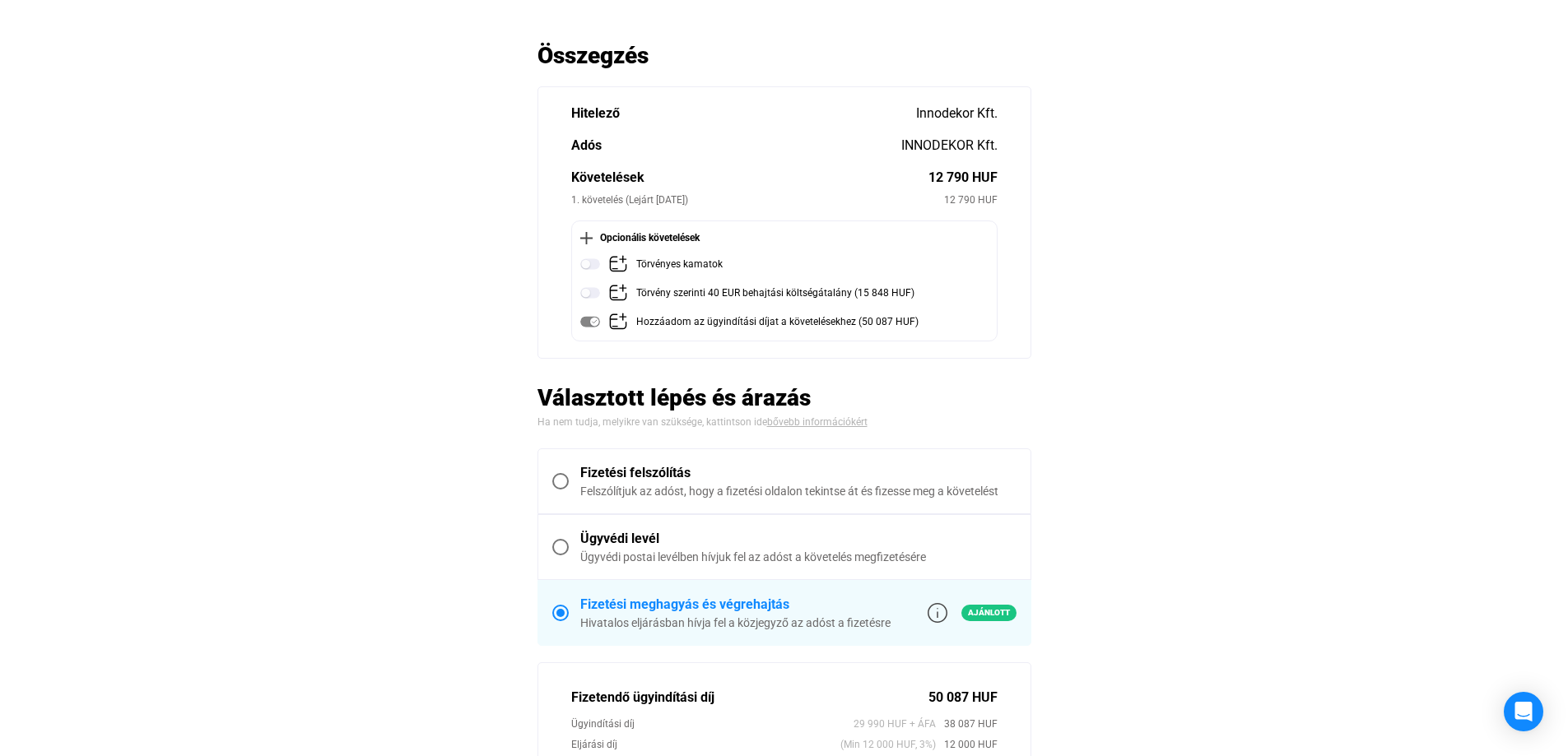
click at [561, 479] on span at bounding box center [560, 481] width 16 height 16
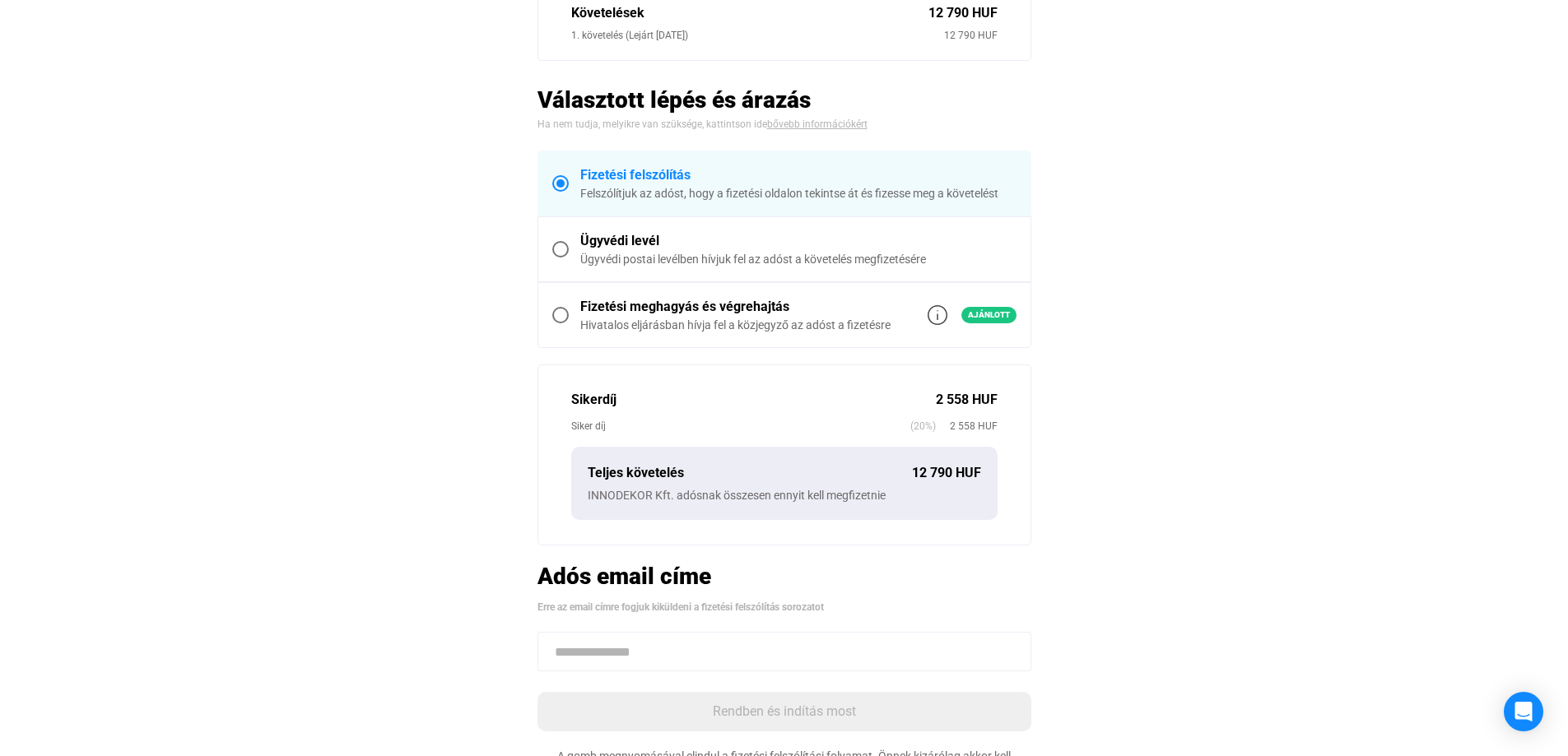
scroll to position [0, 0]
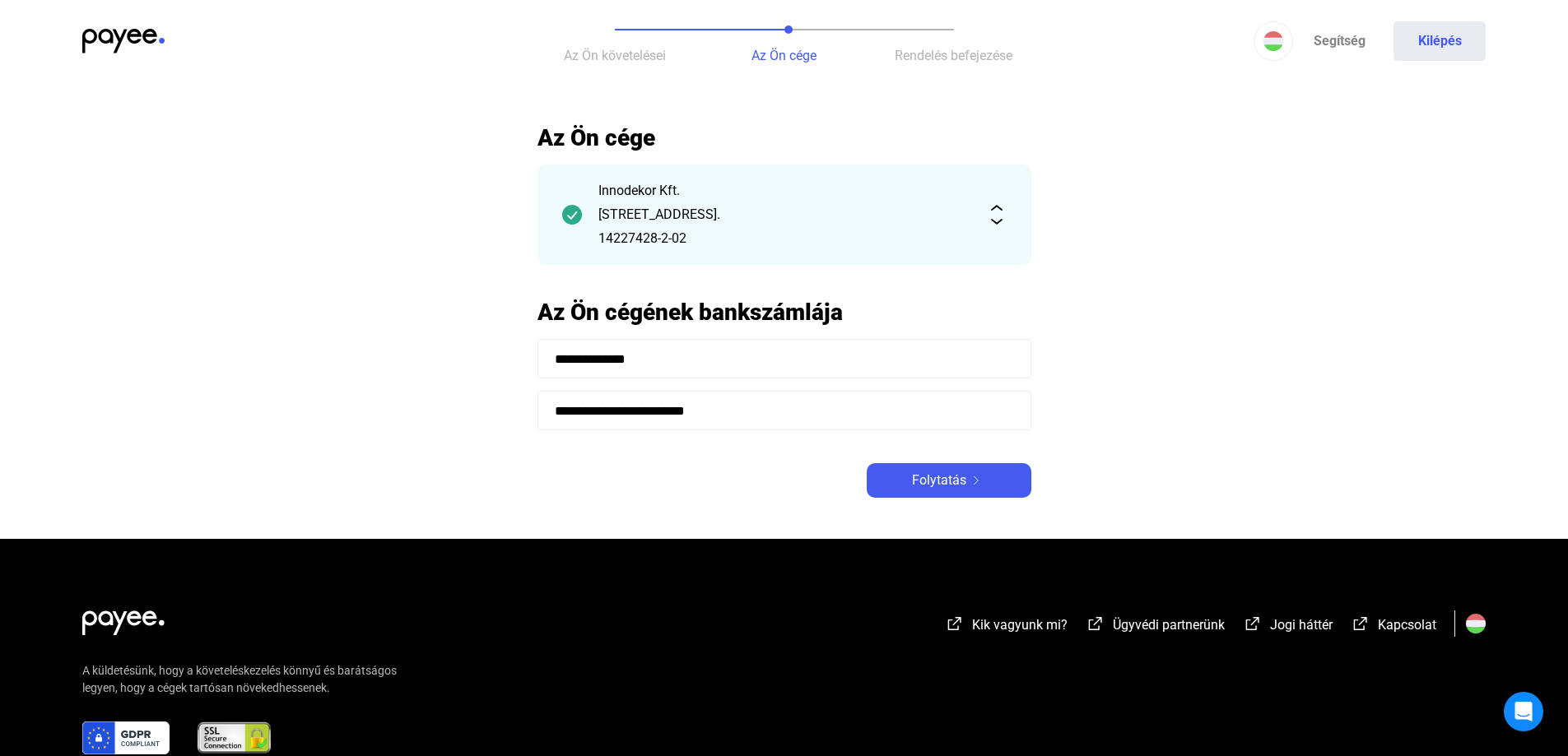
click at [995, 218] on img at bounding box center [996, 215] width 19 height 19
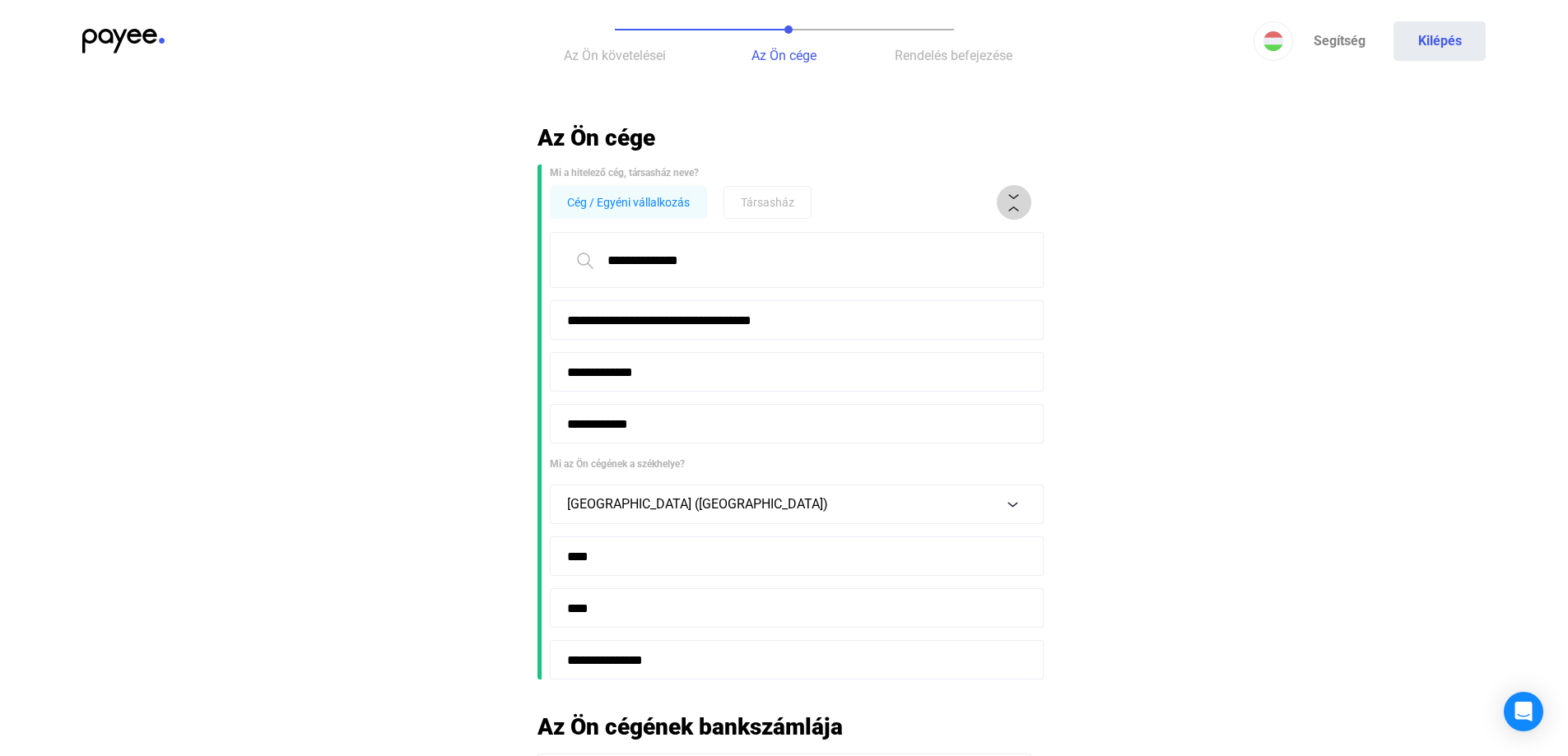
click at [1016, 206] on img at bounding box center [1014, 203] width 17 height 17
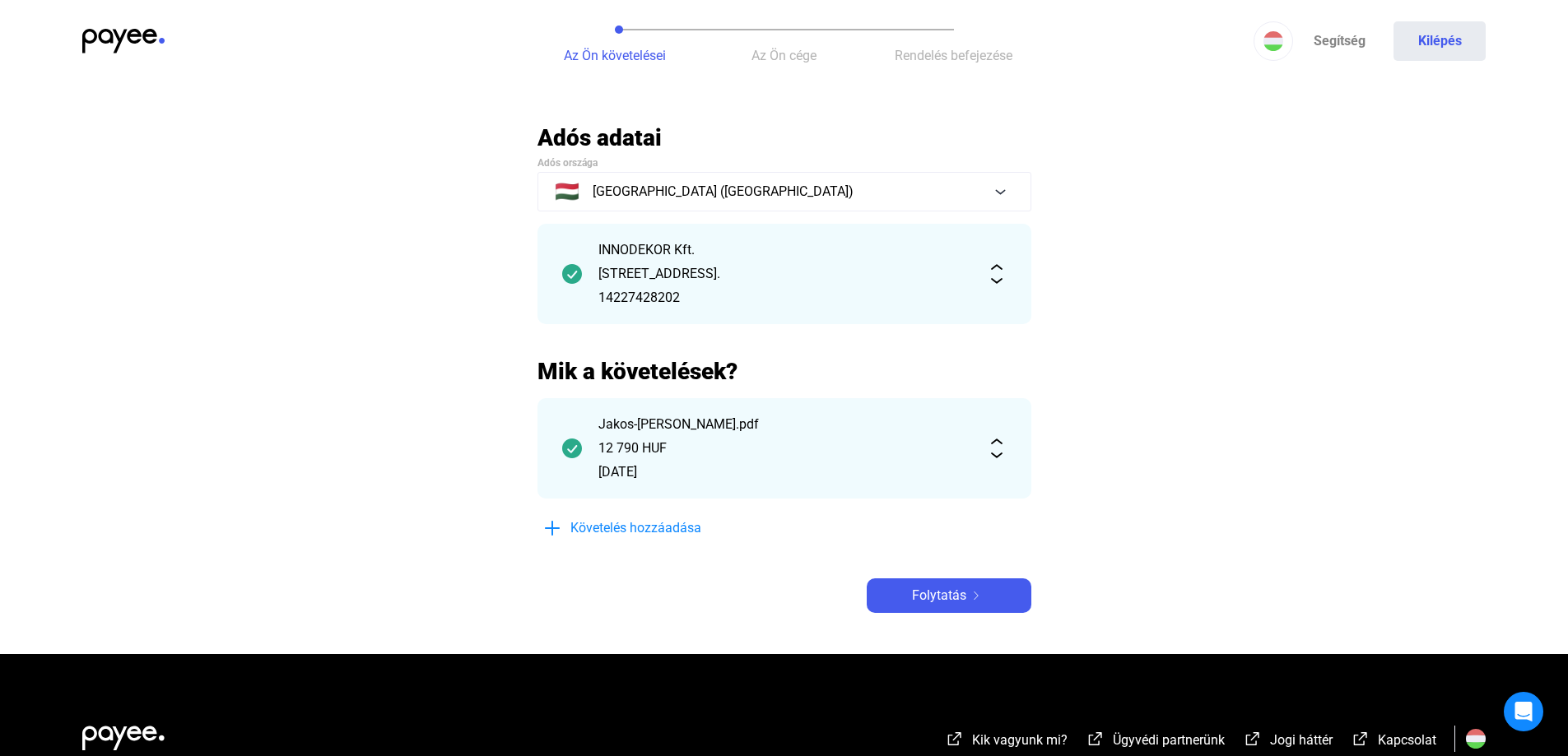
click at [997, 277] on img at bounding box center [996, 274] width 19 height 19
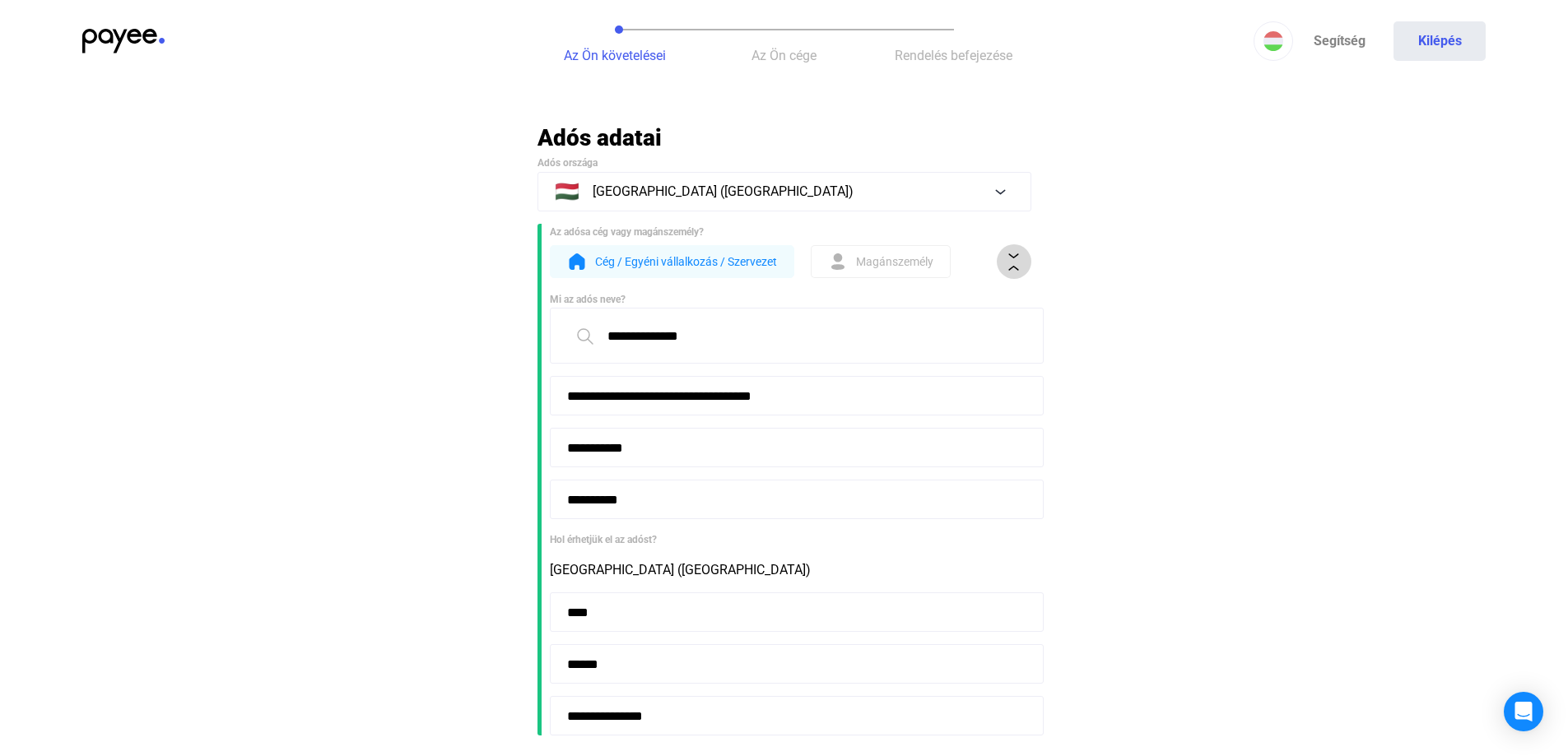
click at [1010, 266] on img at bounding box center [1014, 262] width 17 height 17
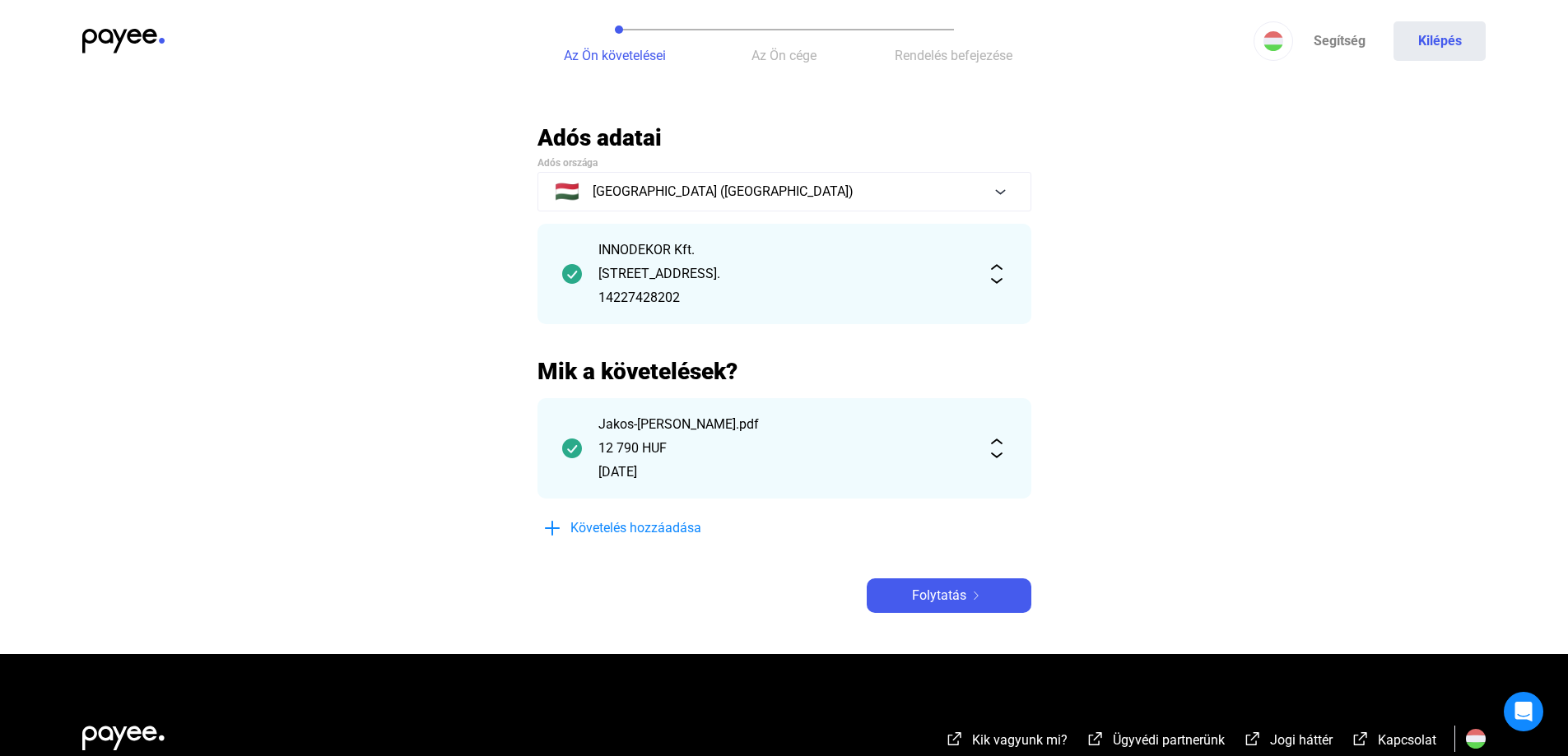
click at [999, 459] on div "Jakos-[PERSON_NAME].pdf 12 790 HUF [DATE]" at bounding box center [784, 449] width 494 height 101
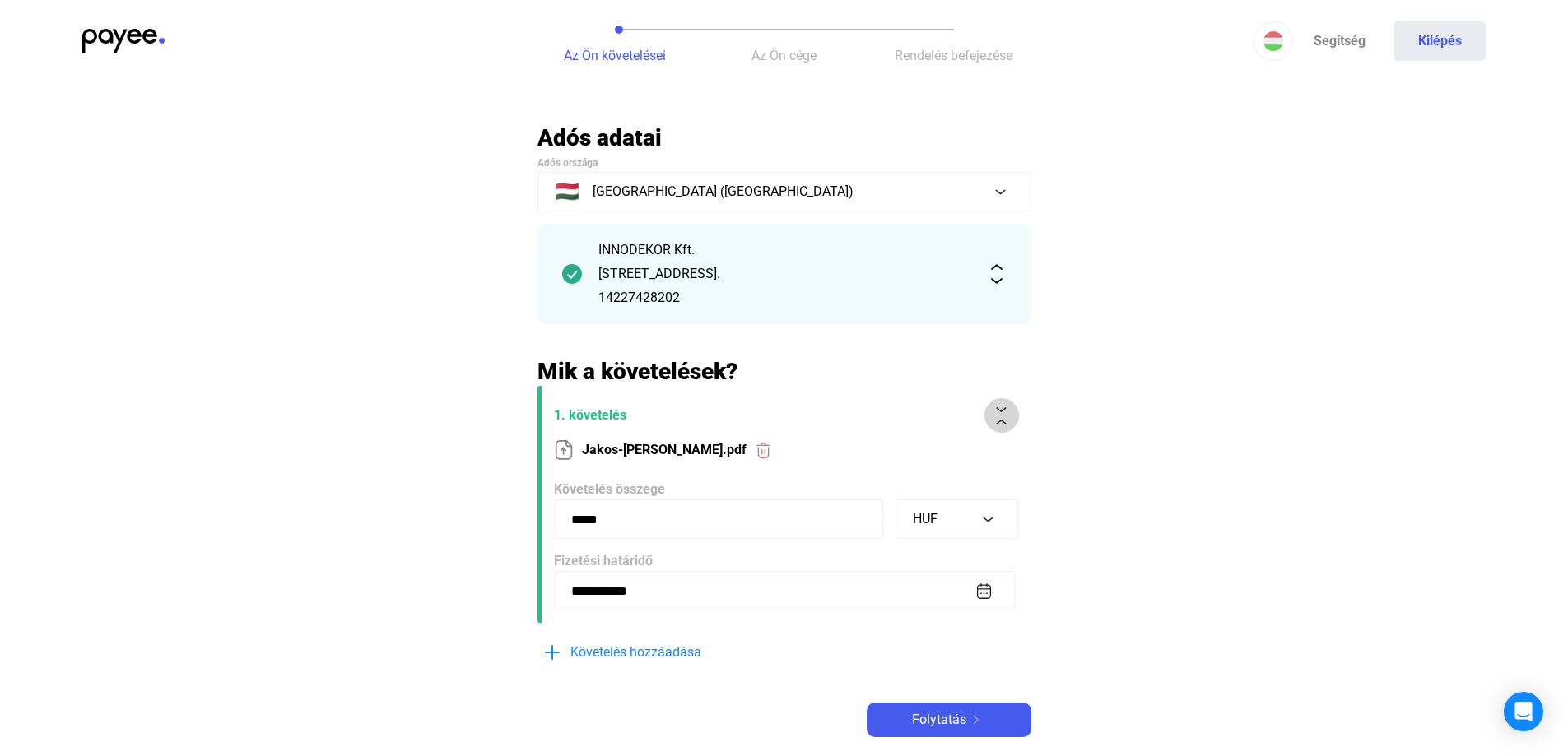
click at [1005, 422] on img at bounding box center [1001, 416] width 17 height 17
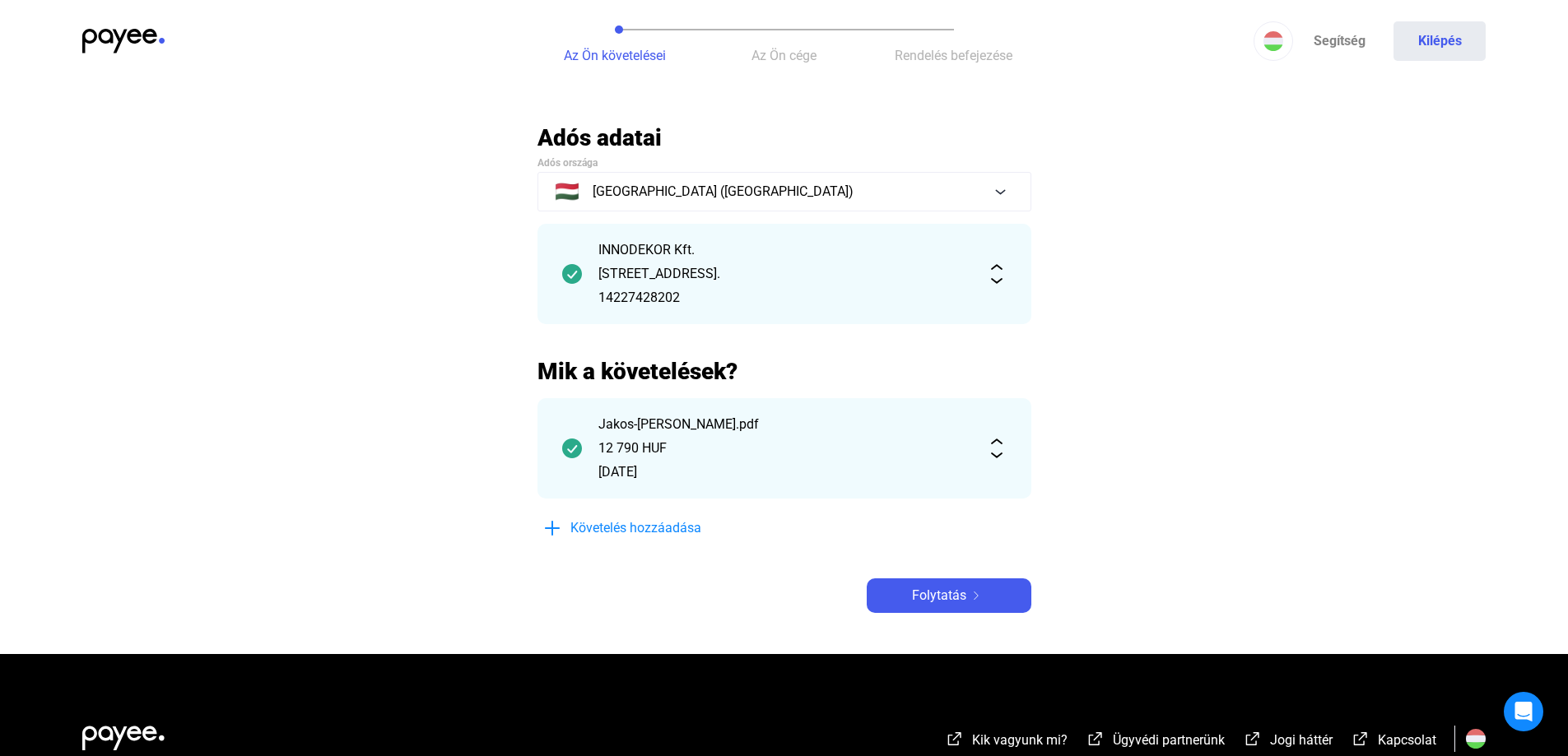
click at [999, 275] on img at bounding box center [996, 274] width 19 height 19
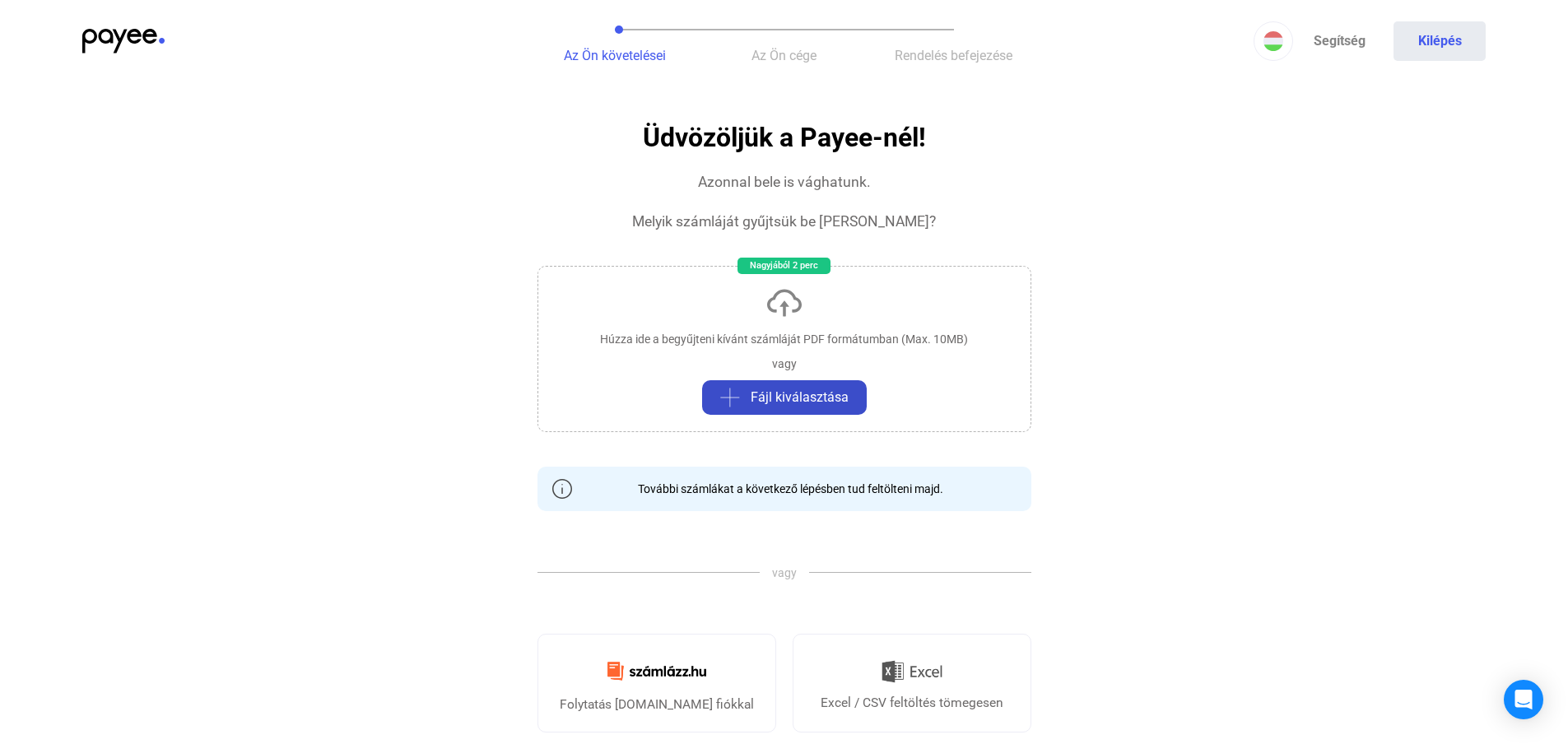
click at [832, 388] on span "Fájl kiválasztása" at bounding box center [800, 397] width 98 height 19
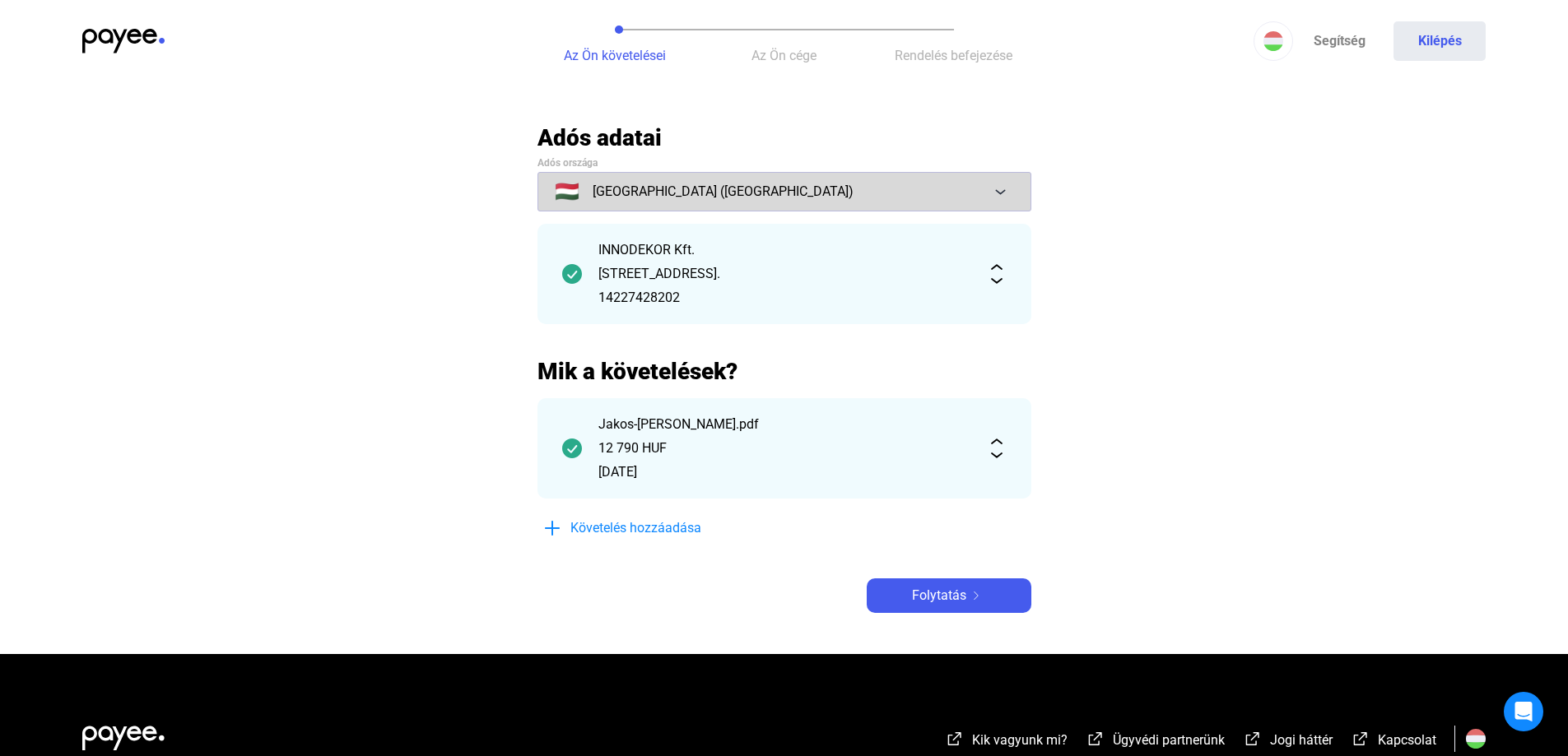
click at [1001, 188] on button "🇭🇺 [GEOGRAPHIC_DATA] ([GEOGRAPHIC_DATA])" at bounding box center [784, 192] width 494 height 40
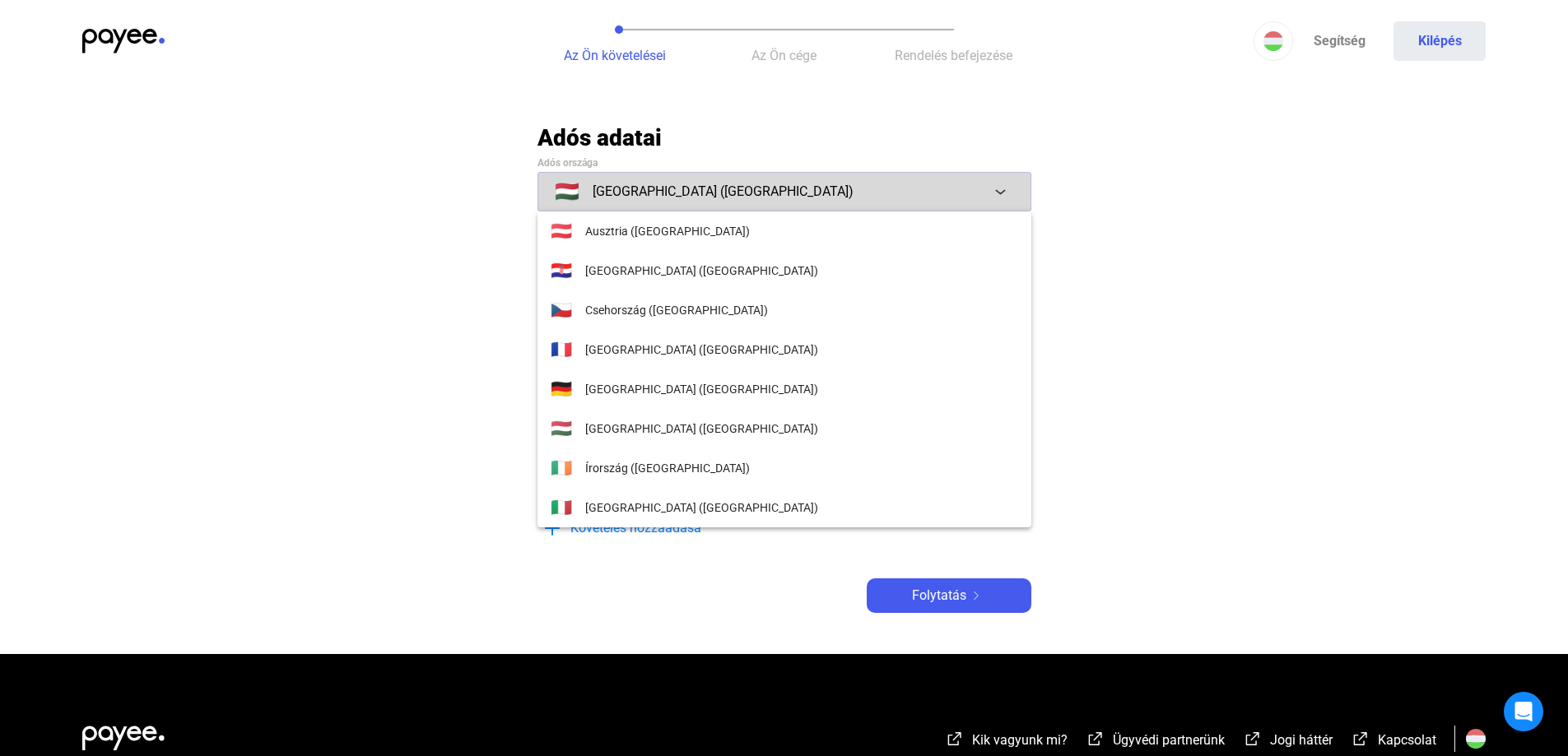
click at [1001, 188] on div at bounding box center [784, 378] width 1568 height 756
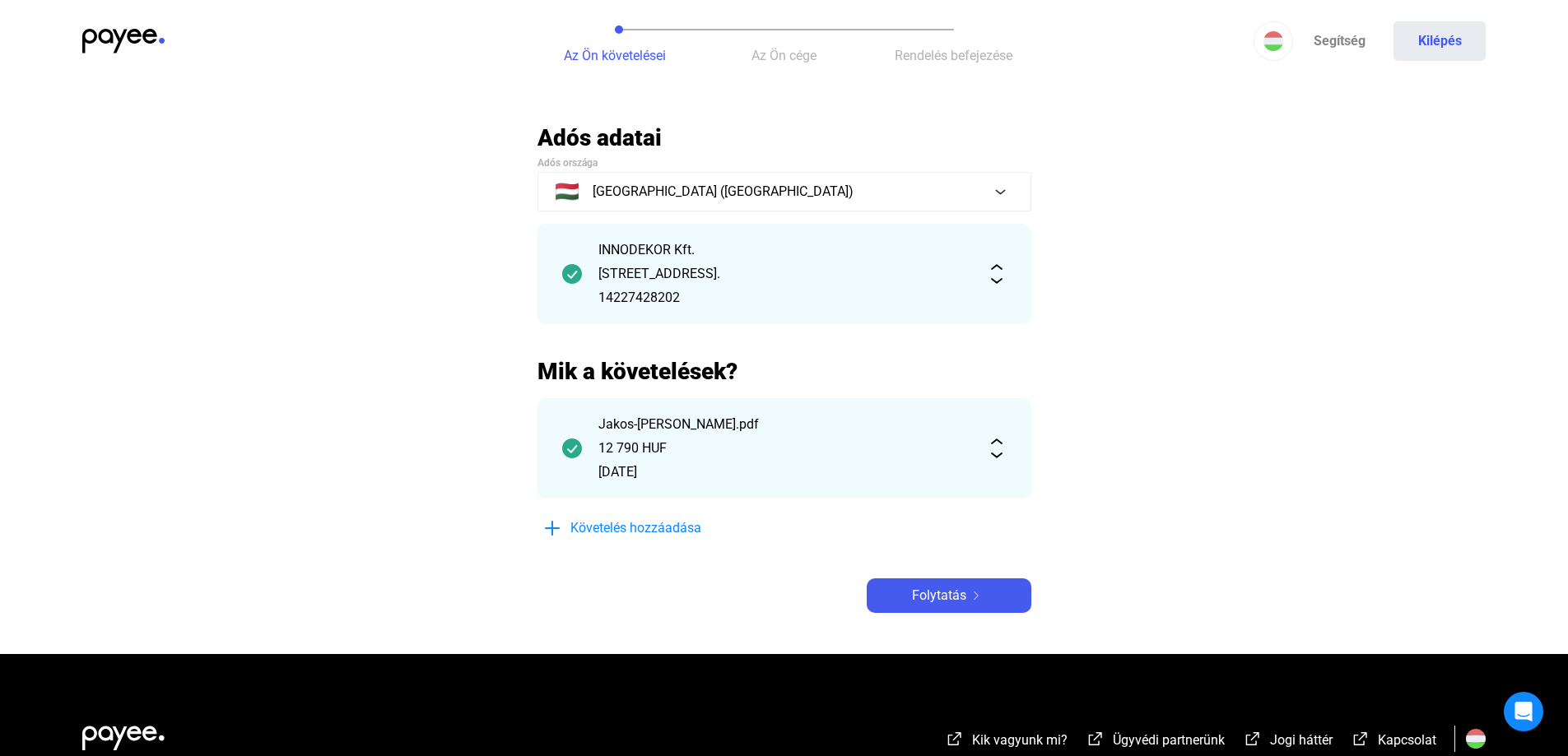
click at [998, 462] on div "Jakos-[PERSON_NAME].pdf 12 790 HUF [DATE]" at bounding box center [784, 449] width 494 height 101
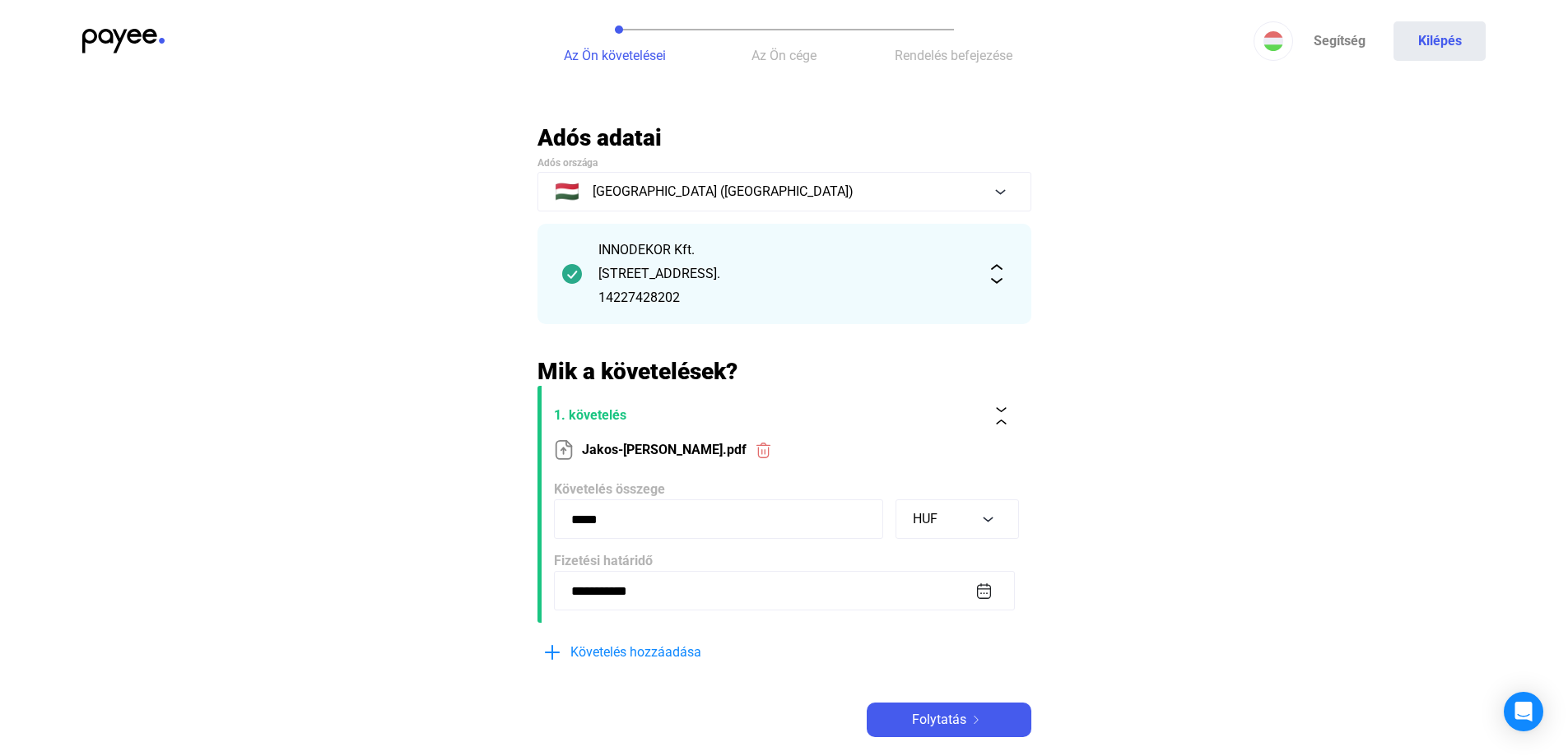
click at [996, 263] on div "INNODEKOR Kft. [STREET_ADDRESS]. 14227428202" at bounding box center [784, 274] width 494 height 101
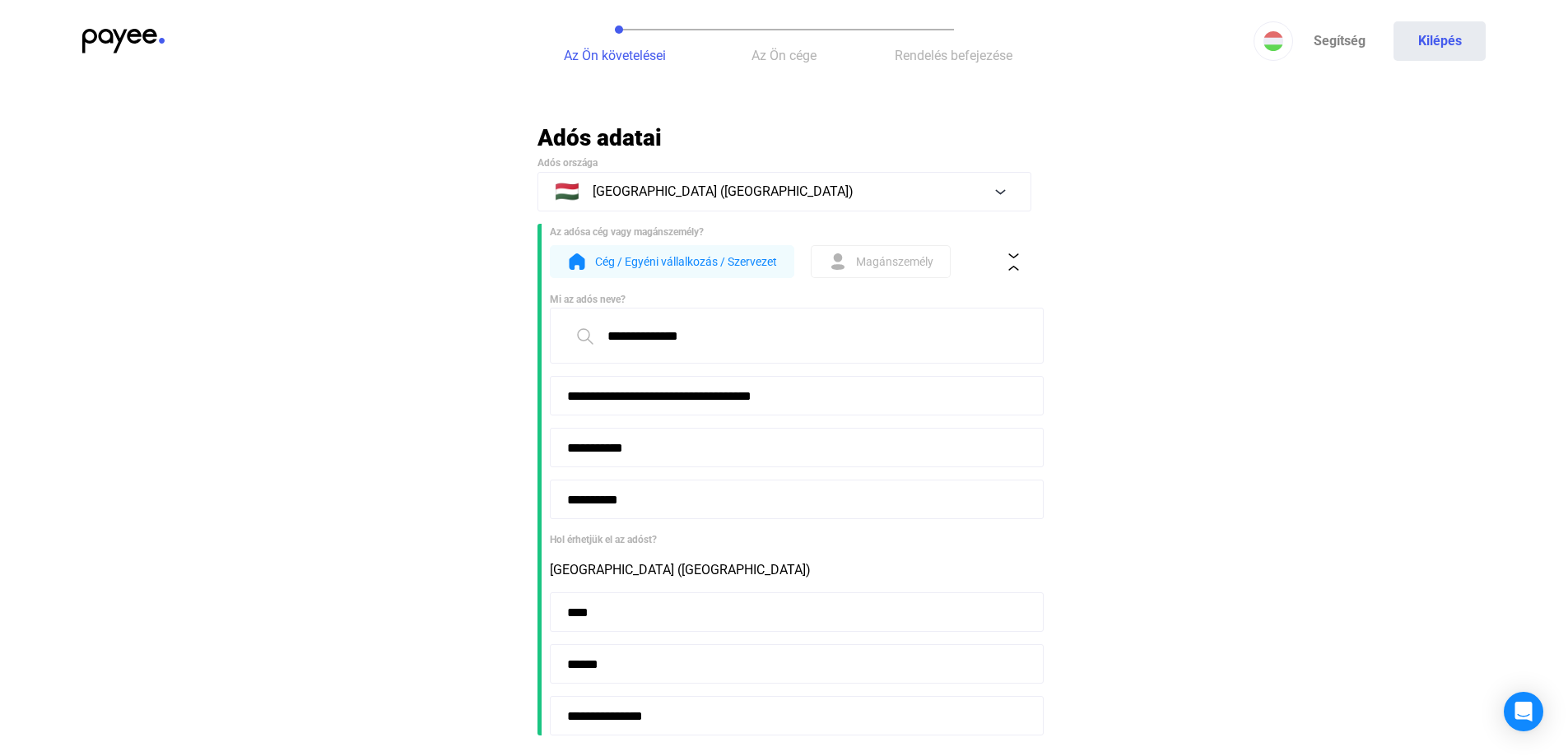
drag, startPoint x: 786, startPoint y: 341, endPoint x: 590, endPoint y: 331, distance: 196.3
click at [590, 331] on input "**********" at bounding box center [797, 335] width 494 height 56
paste input "***"
type input "**********"
click at [893, 260] on span "Magánszemély" at bounding box center [895, 261] width 78 height 19
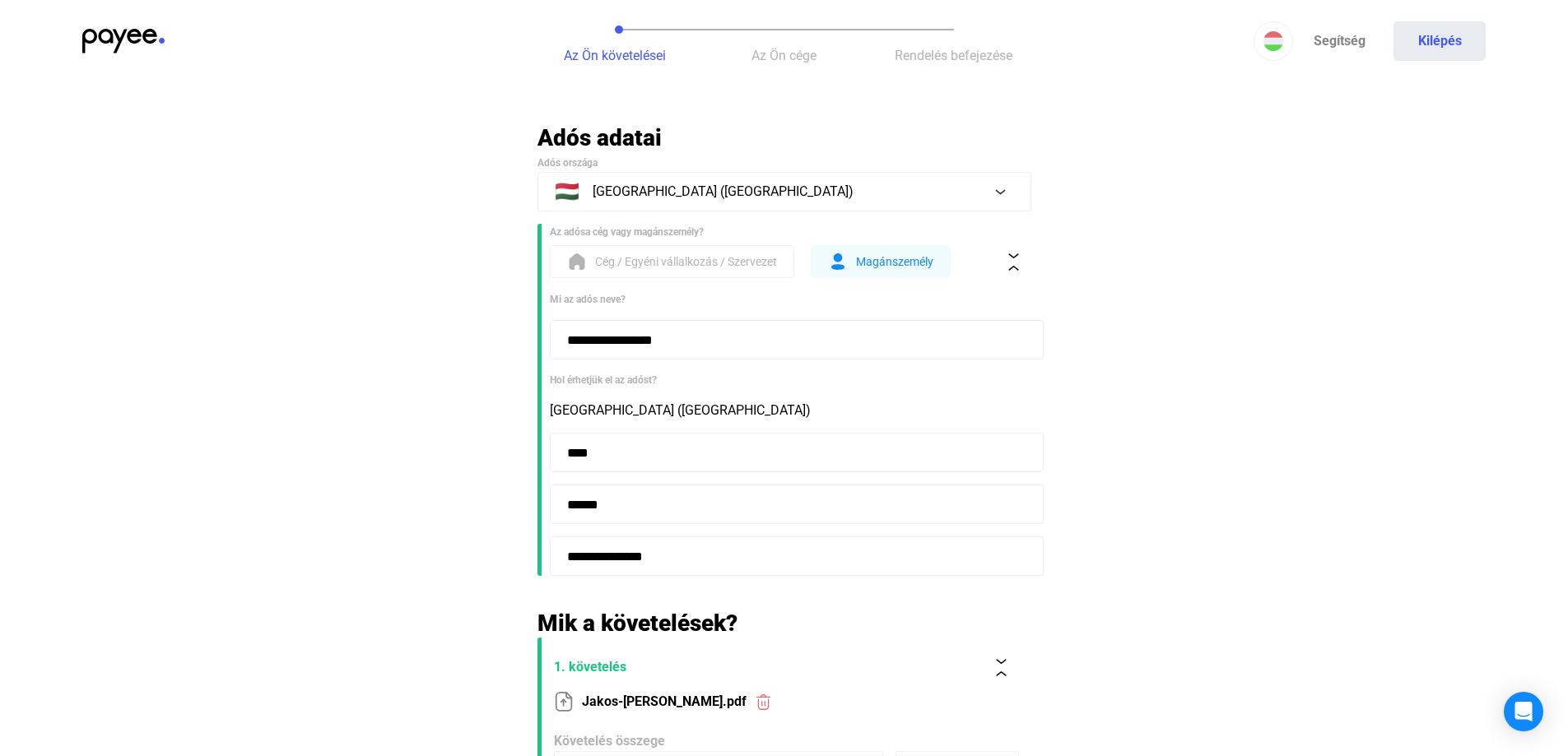
click at [631, 459] on input "****" at bounding box center [797, 452] width 494 height 40
type input "*"
type input "****"
drag, startPoint x: 706, startPoint y: 559, endPoint x: 545, endPoint y: 552, distance: 161.2
click at [545, 552] on section "**********" at bounding box center [784, 400] width 494 height 352
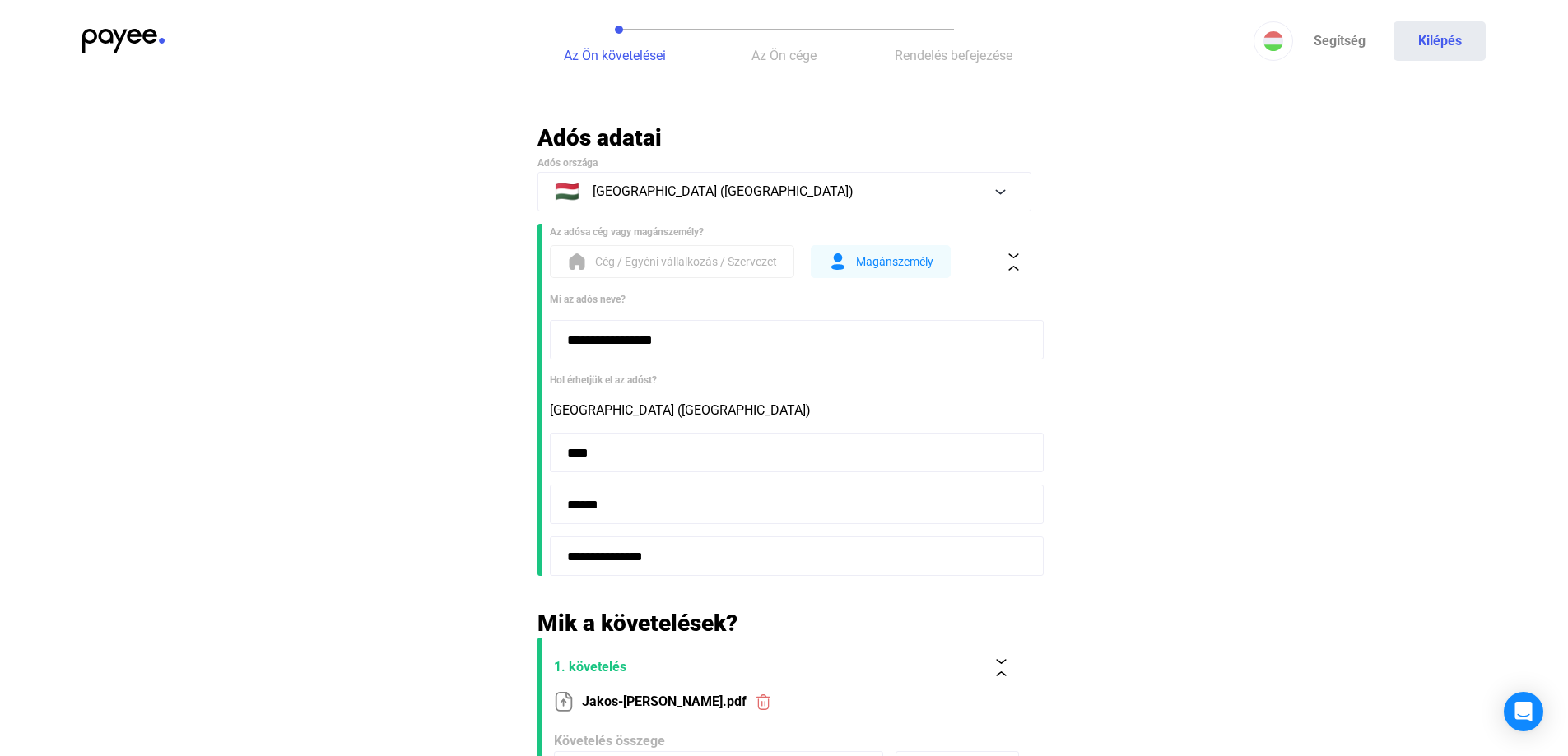
paste input "**********"
type input "**********"
drag, startPoint x: 630, startPoint y: 500, endPoint x: 533, endPoint y: 497, distance: 97.0
click at [533, 497] on main "**********" at bounding box center [784, 577] width 1568 height 907
type input "********"
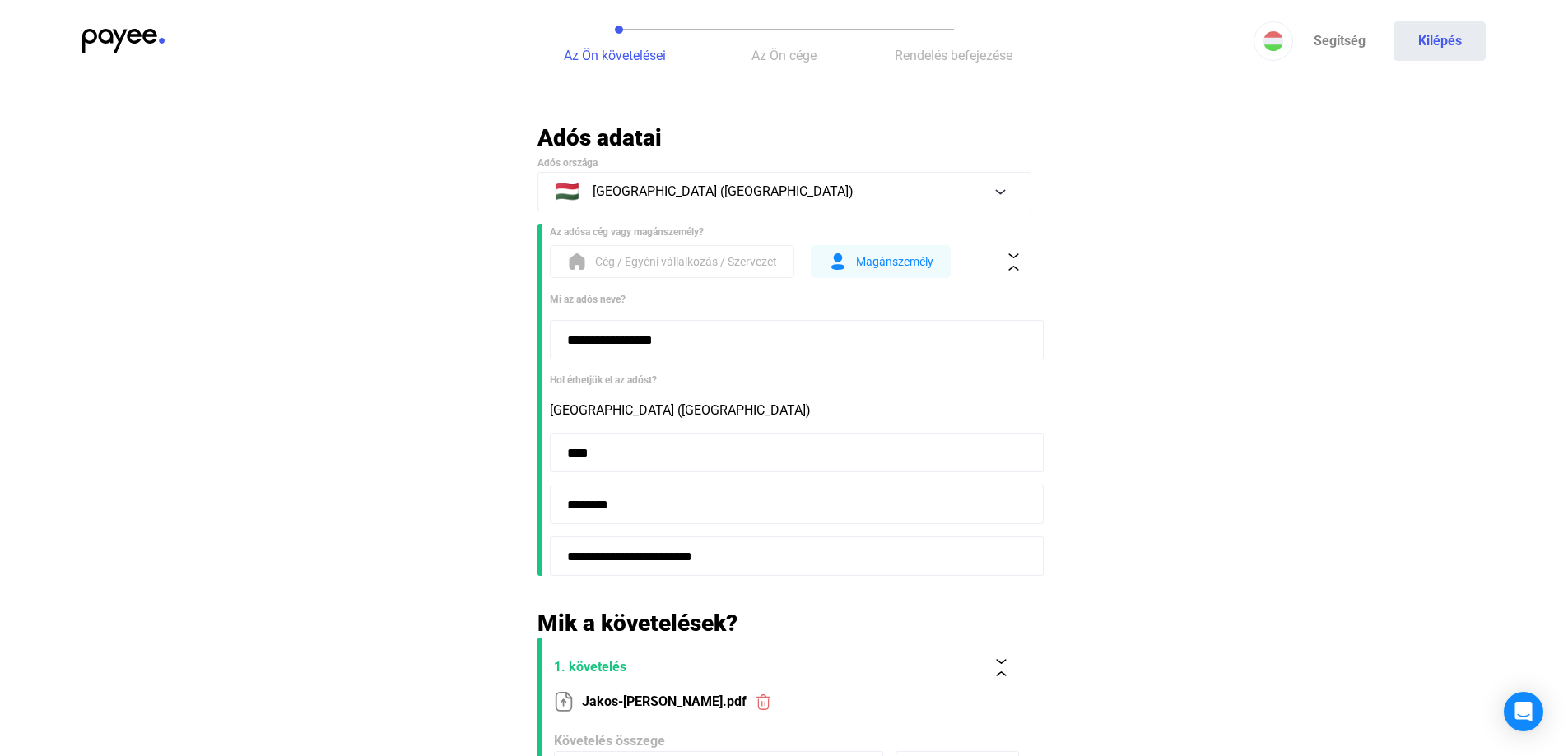
click at [684, 554] on input "**********" at bounding box center [797, 556] width 494 height 40
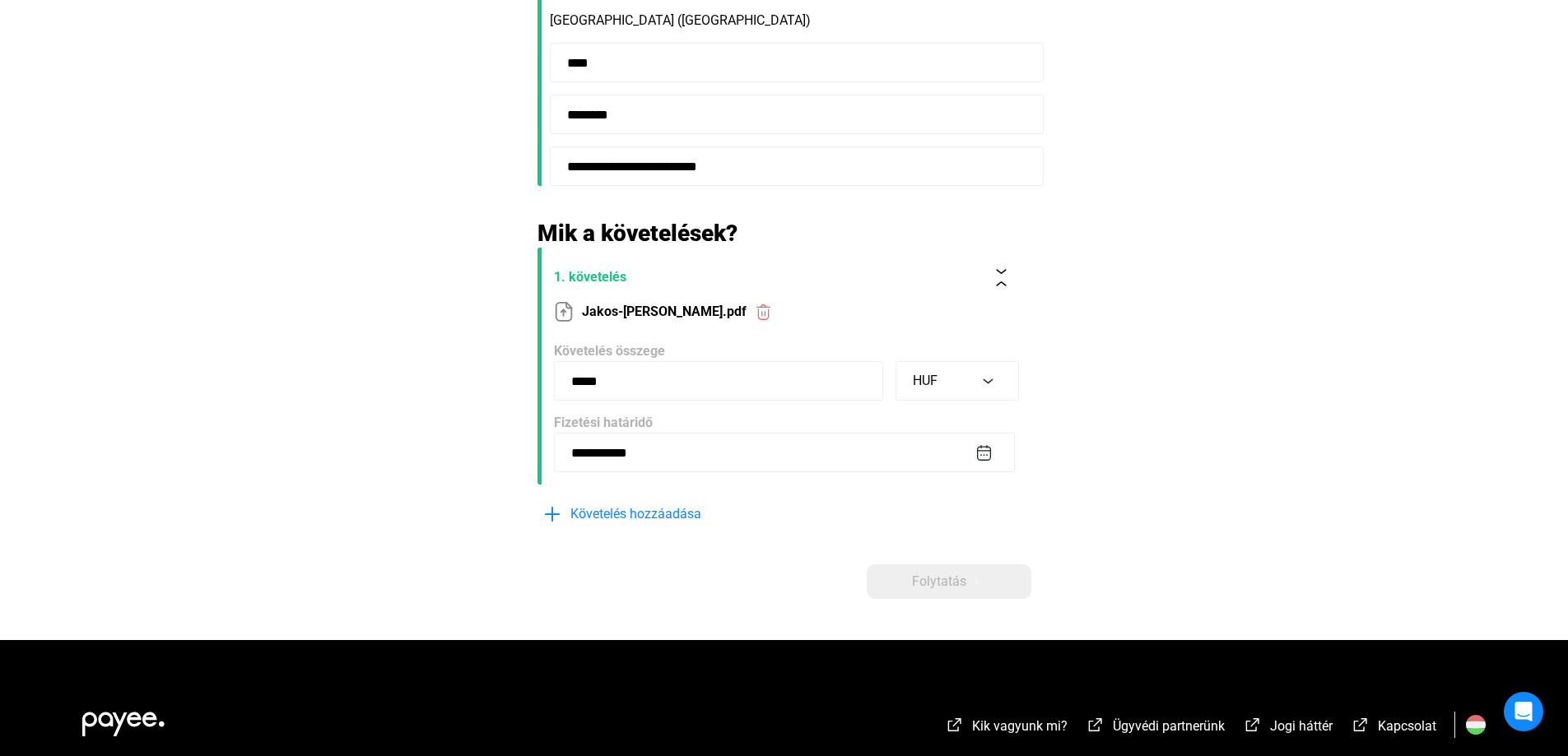
scroll to position [411, 0]
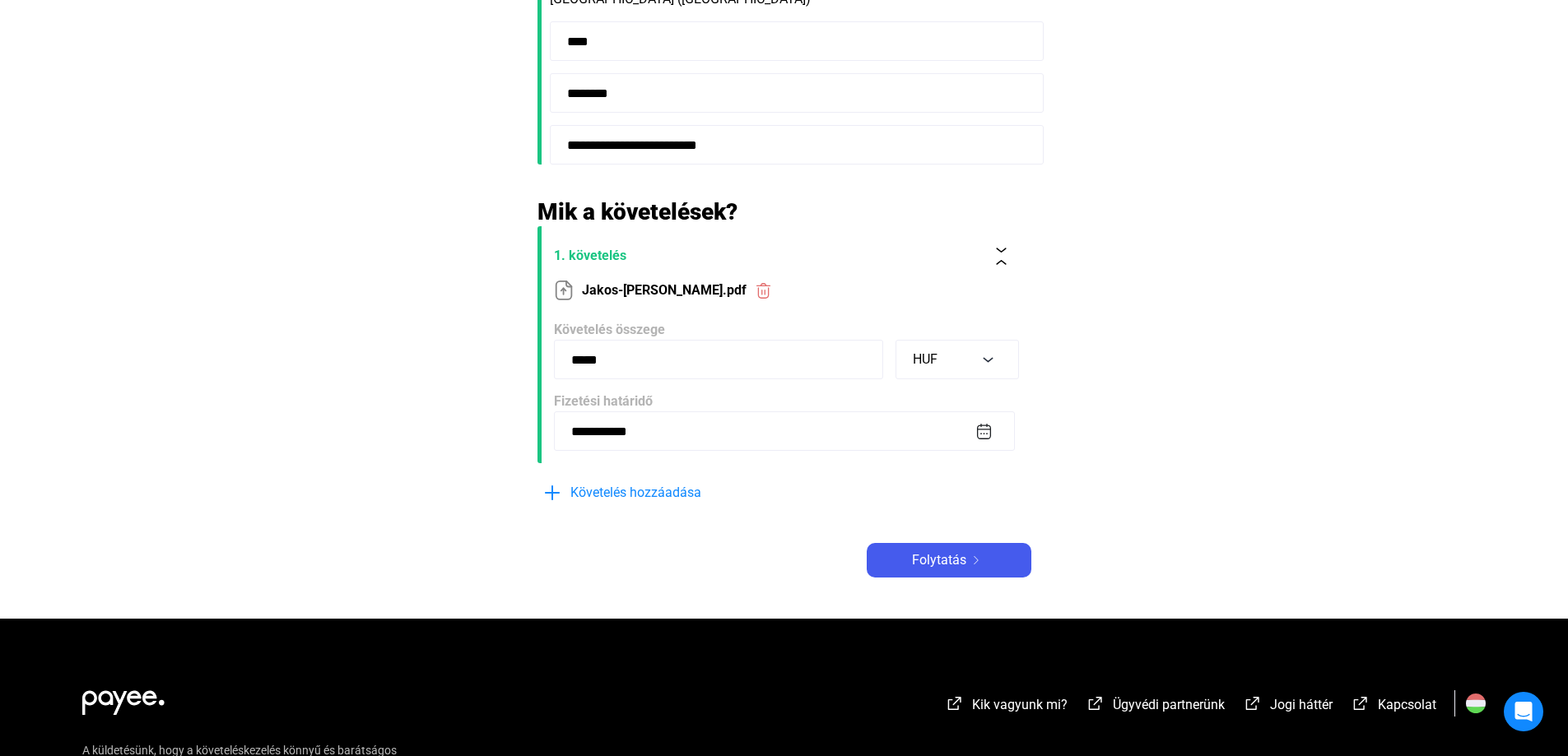
type input "**********"
click at [978, 432] on input "**********" at bounding box center [785, 431] width 461 height 40
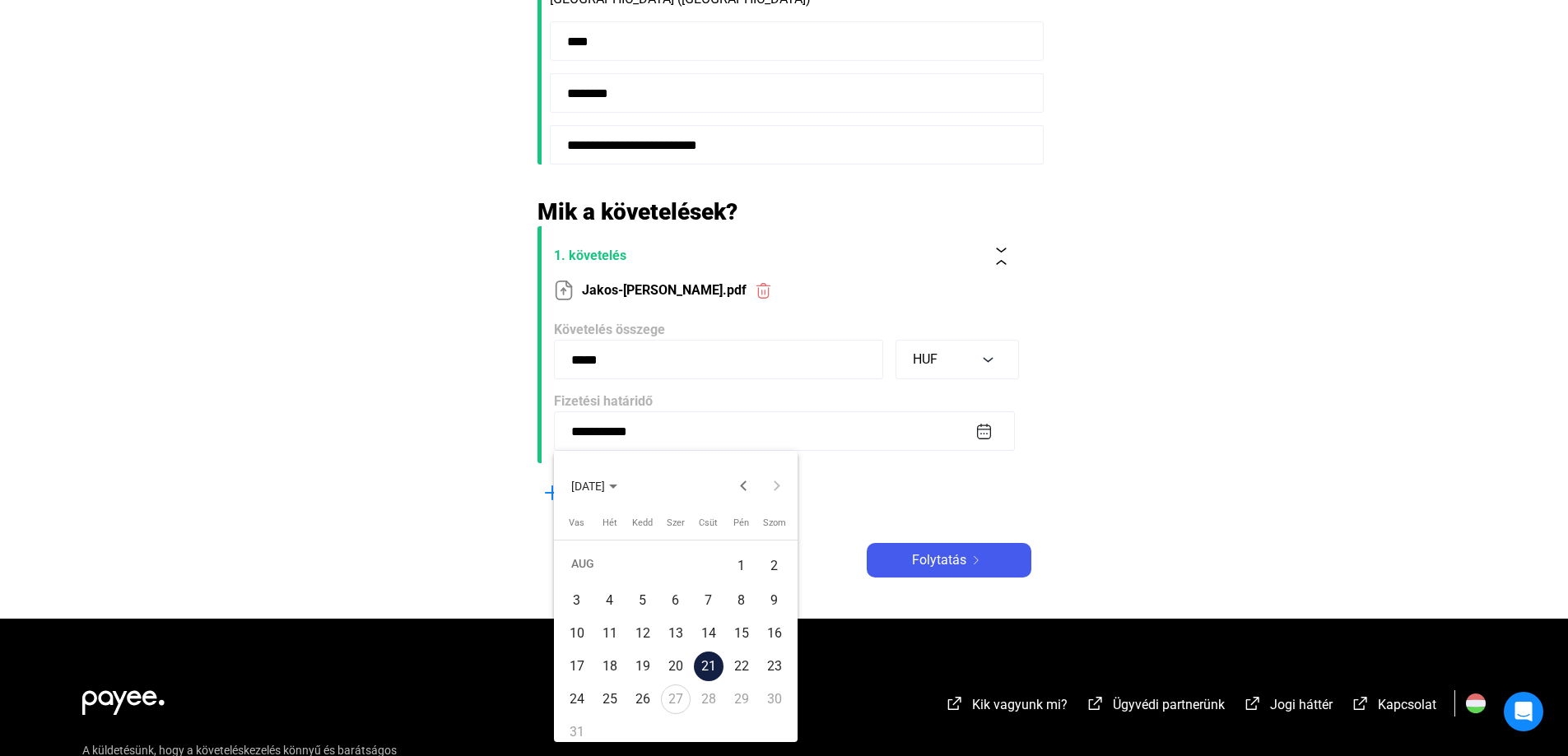
click at [978, 432] on div at bounding box center [784, 378] width 1568 height 756
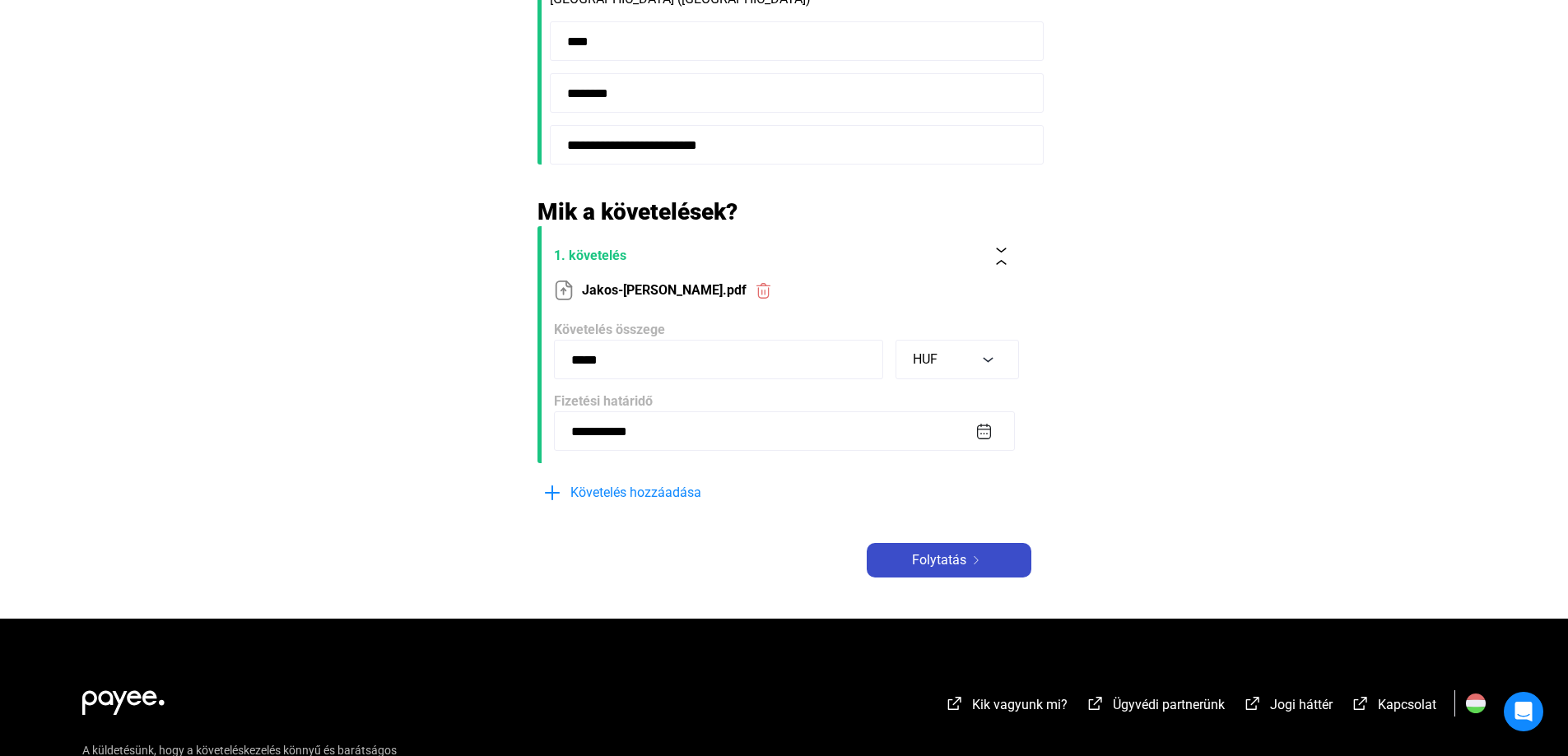
click at [953, 568] on span "Folytatás" at bounding box center [939, 560] width 54 height 19
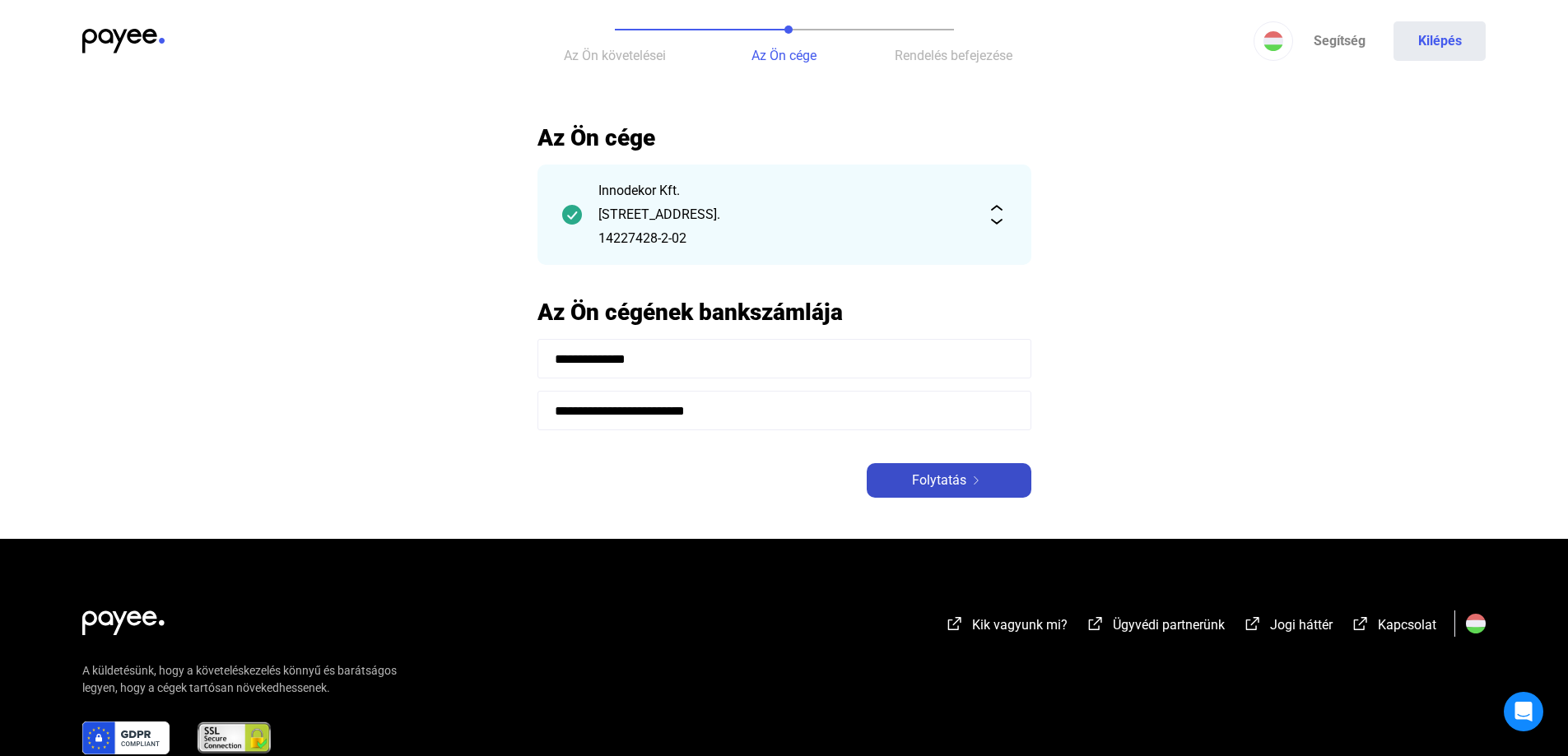
click at [959, 477] on span "Folytatás" at bounding box center [939, 480] width 54 height 19
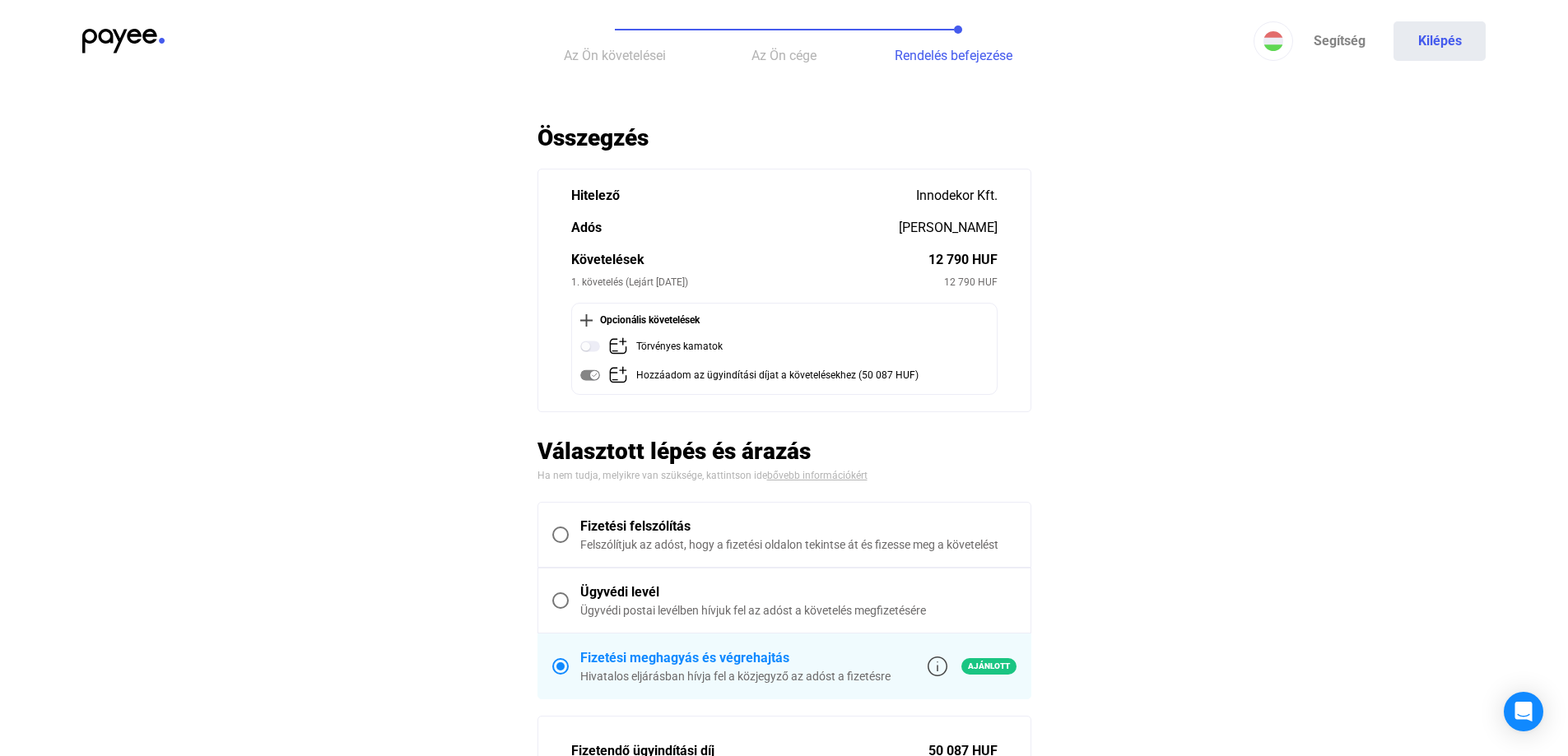
click at [563, 532] on span at bounding box center [560, 535] width 16 height 16
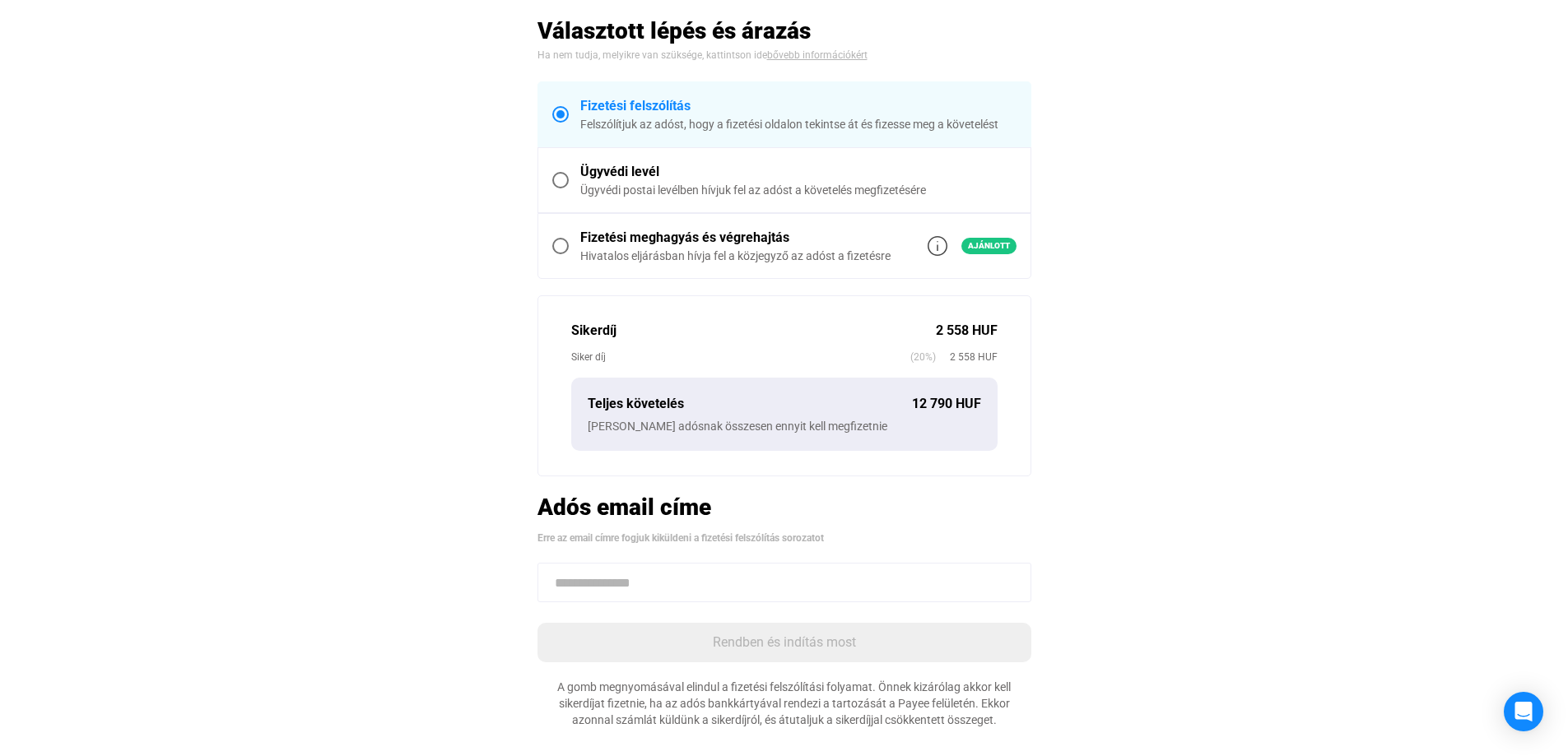
scroll to position [329, 0]
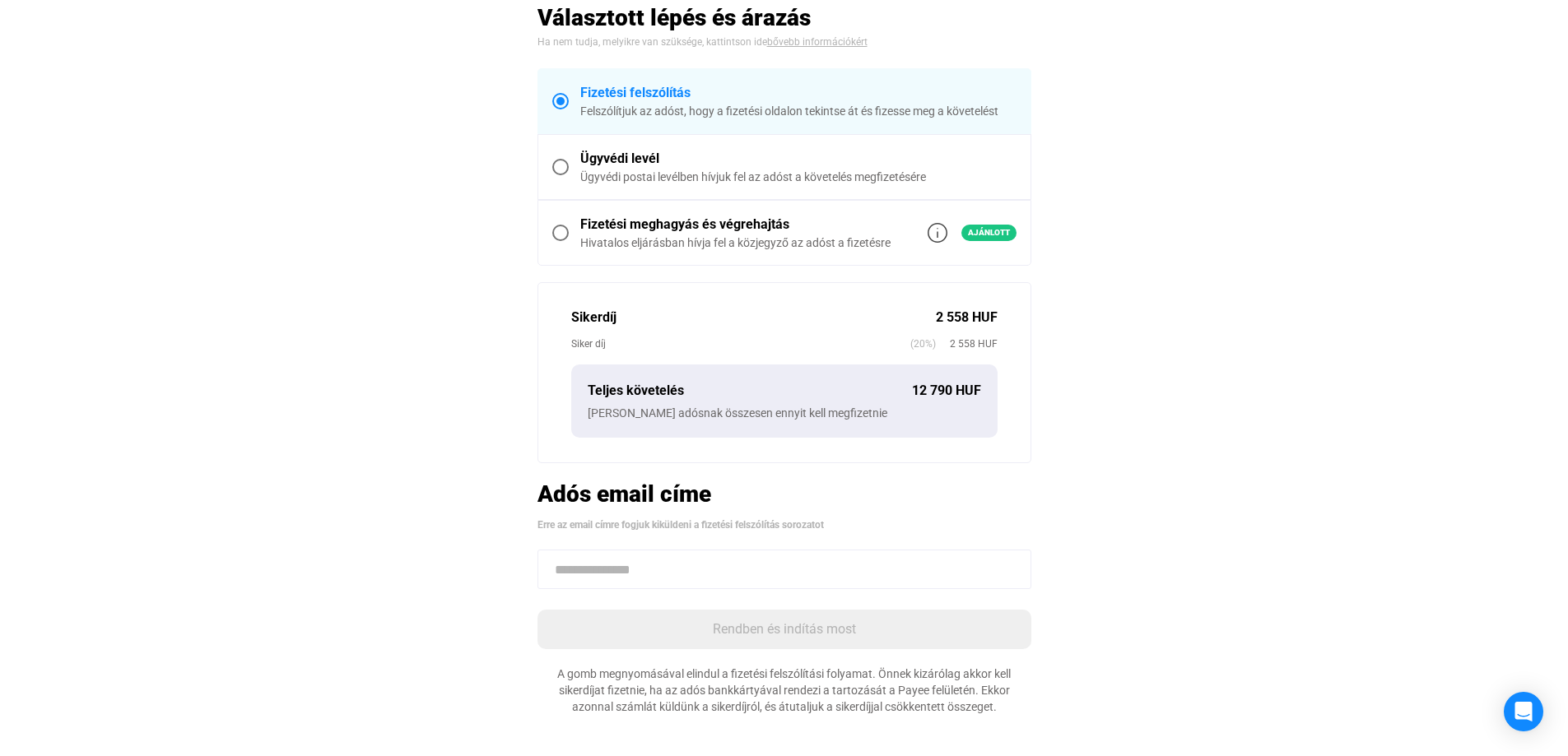
click at [683, 564] on input at bounding box center [784, 569] width 494 height 40
paste input "**********"
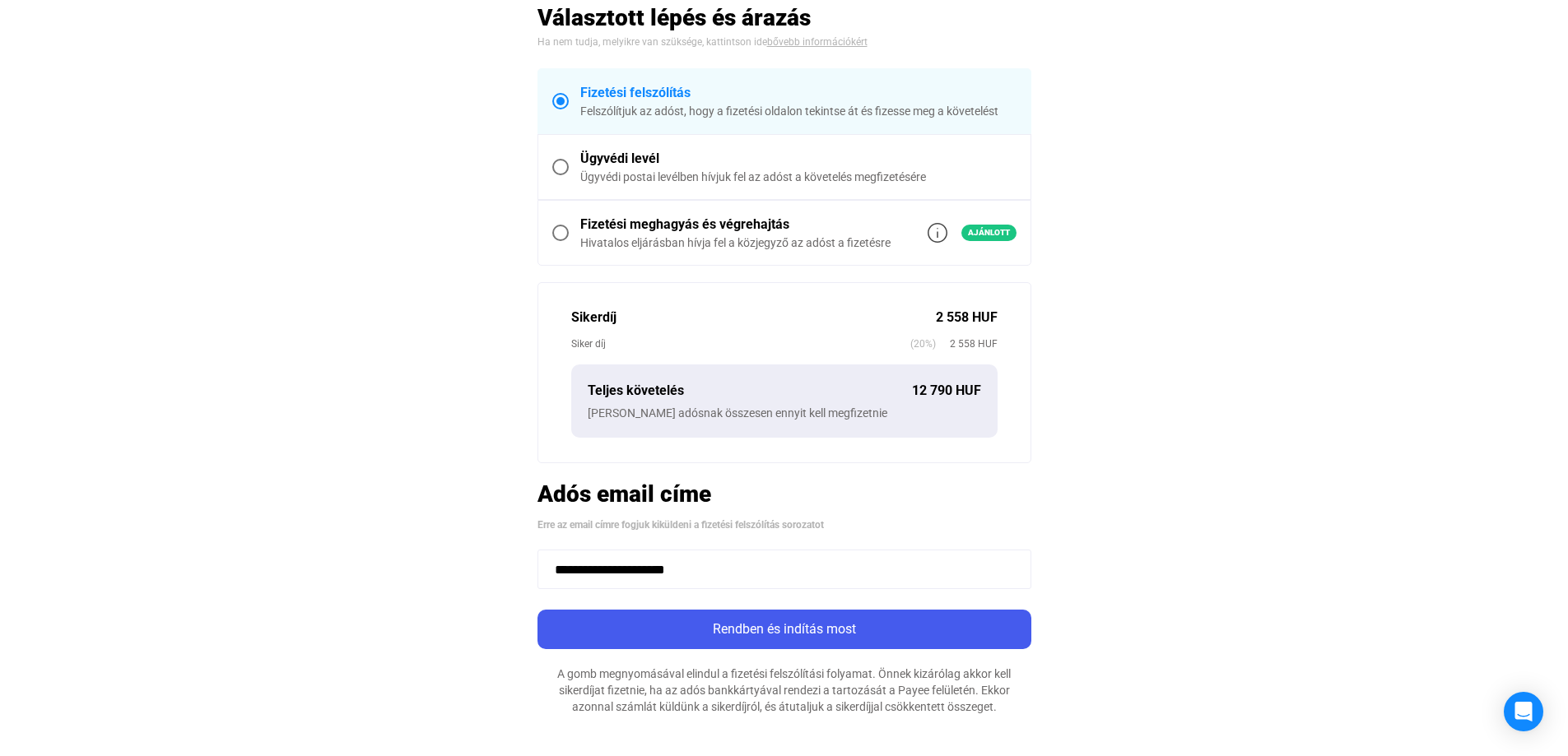
type input "**********"
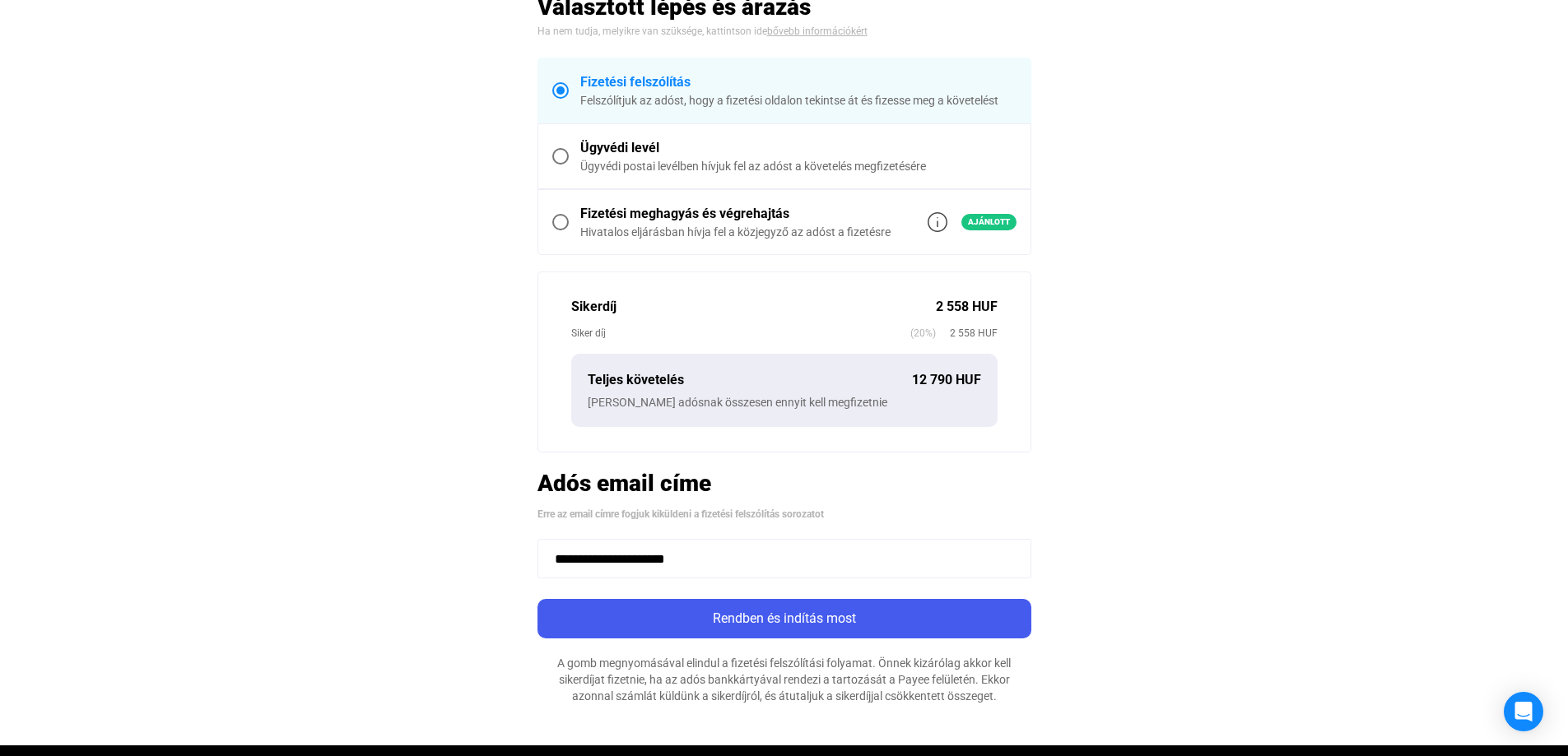
scroll to position [411, 0]
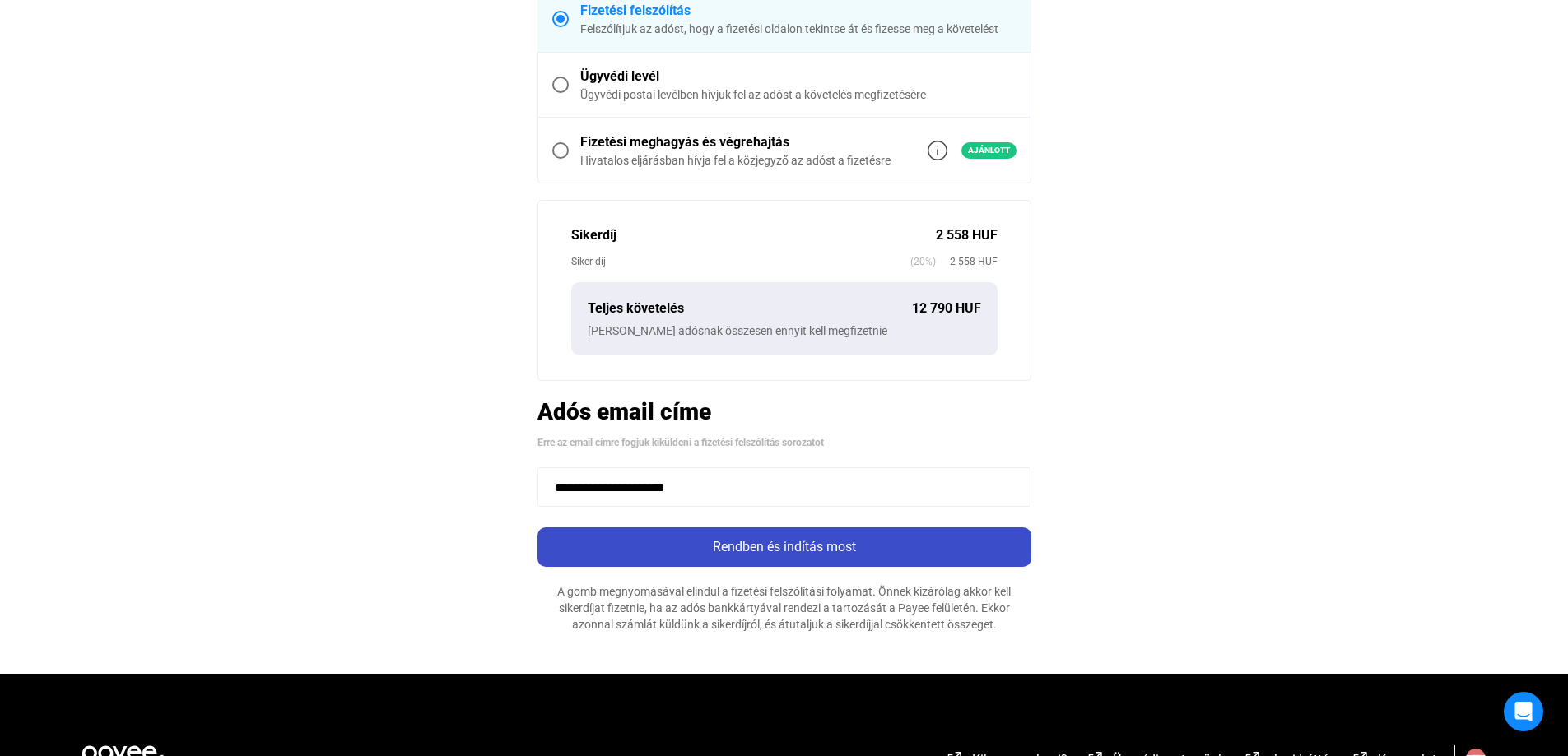
click at [784, 545] on div "Rendben és indítás most" at bounding box center [784, 547] width 484 height 19
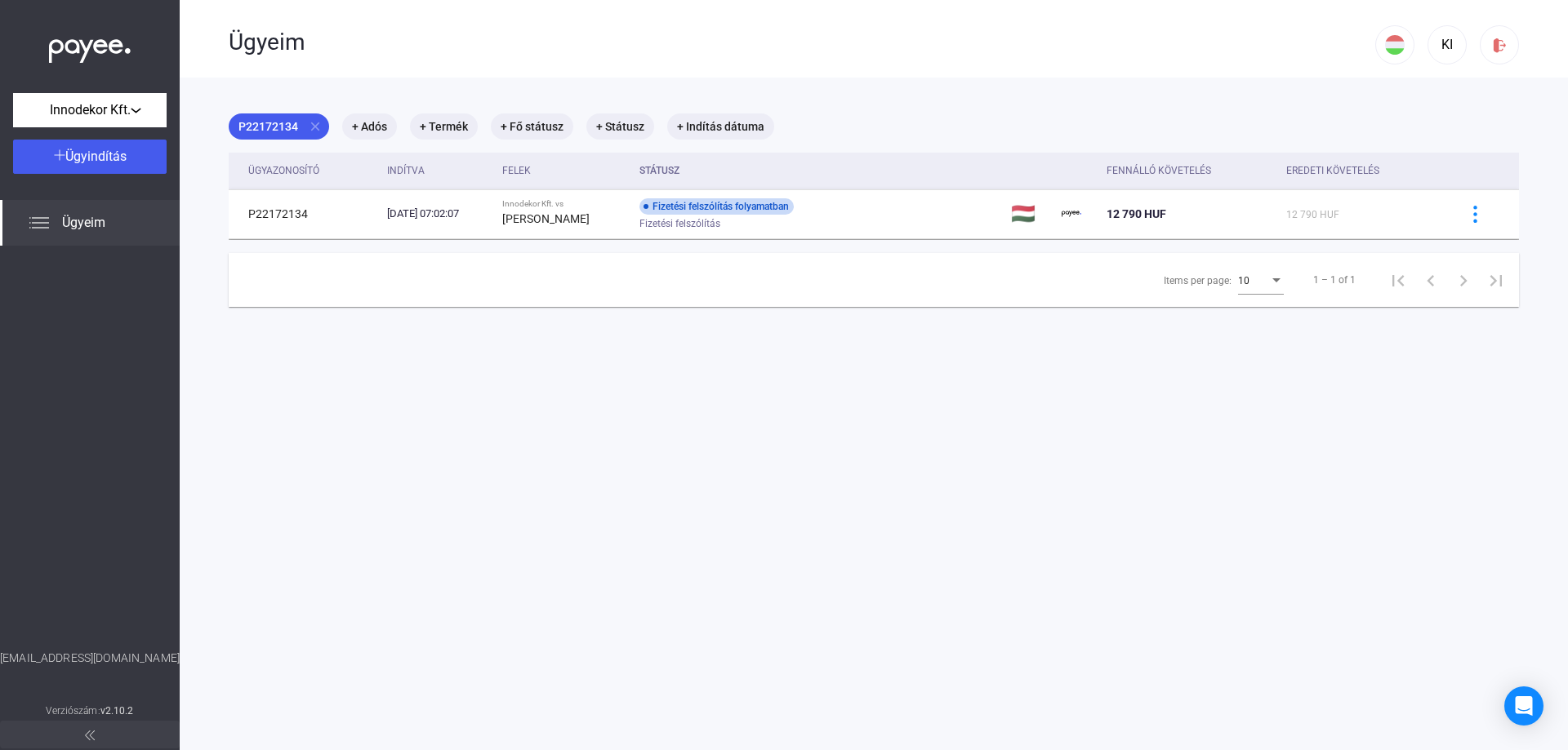
click at [99, 229] on span "Ügyeim" at bounding box center [84, 222] width 44 height 19
